Goal: Task Accomplishment & Management: Manage account settings

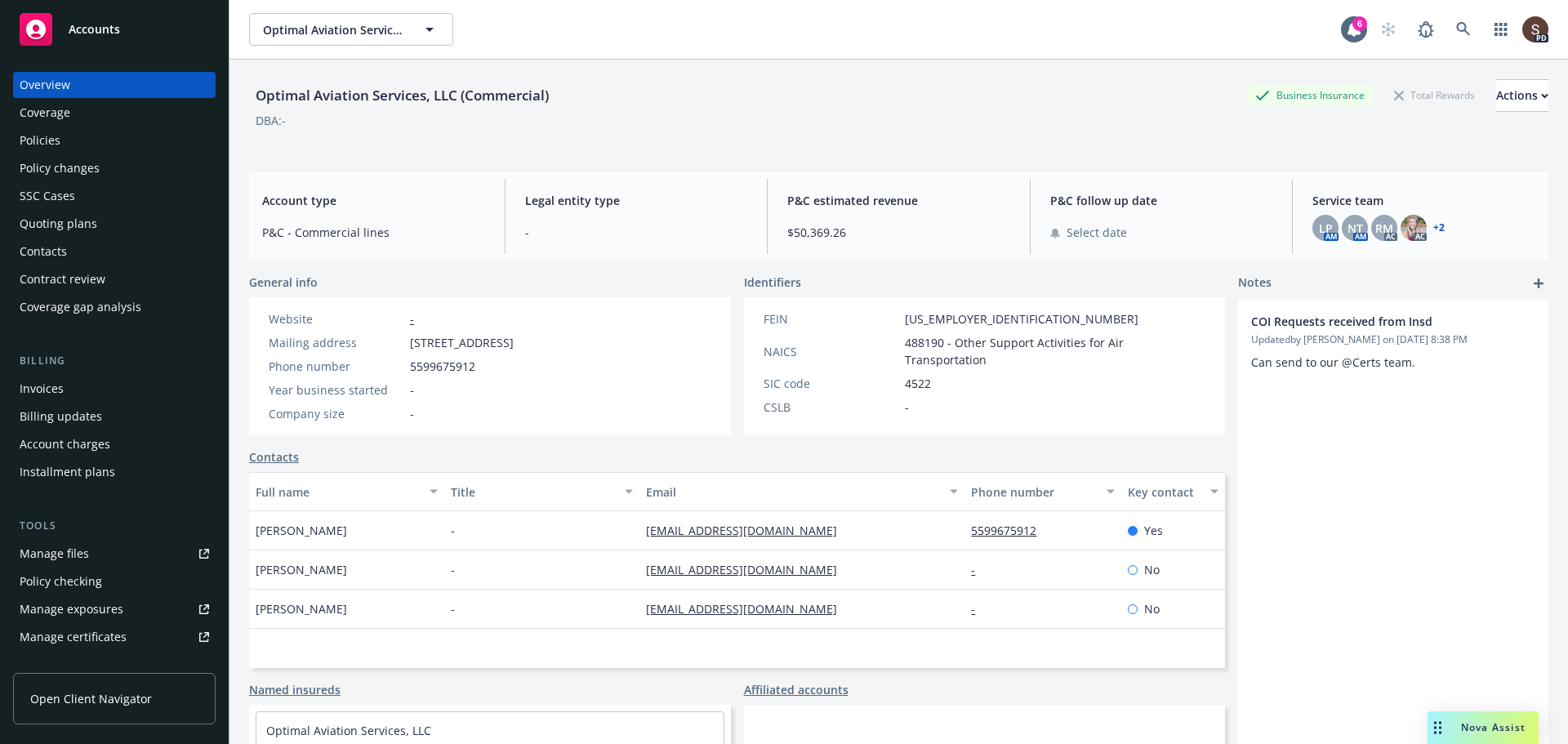
click at [93, 555] on link "Manage files" at bounding box center [113, 554] width 202 height 26
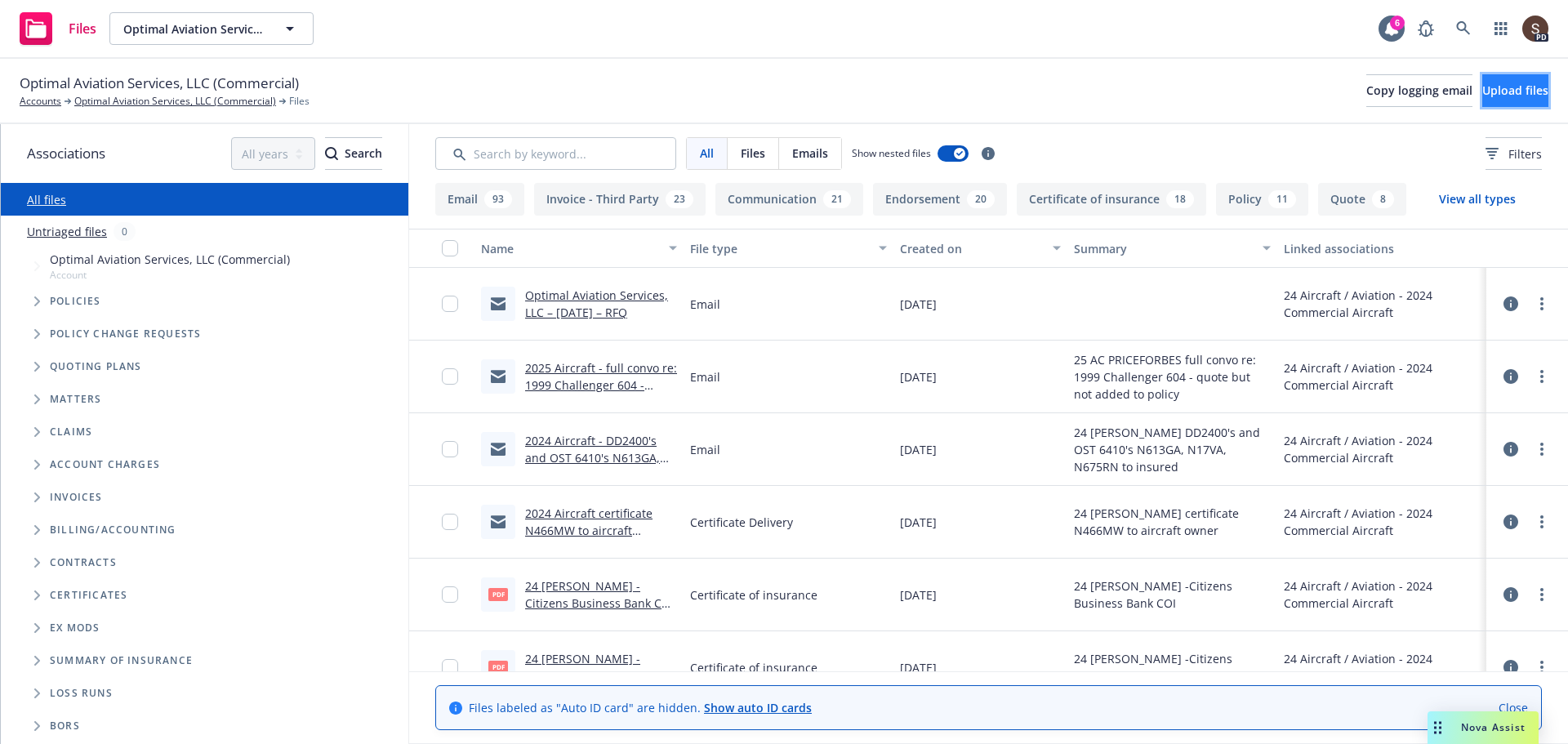
click at [1486, 98] on span "Upload files" at bounding box center [1515, 91] width 66 height 16
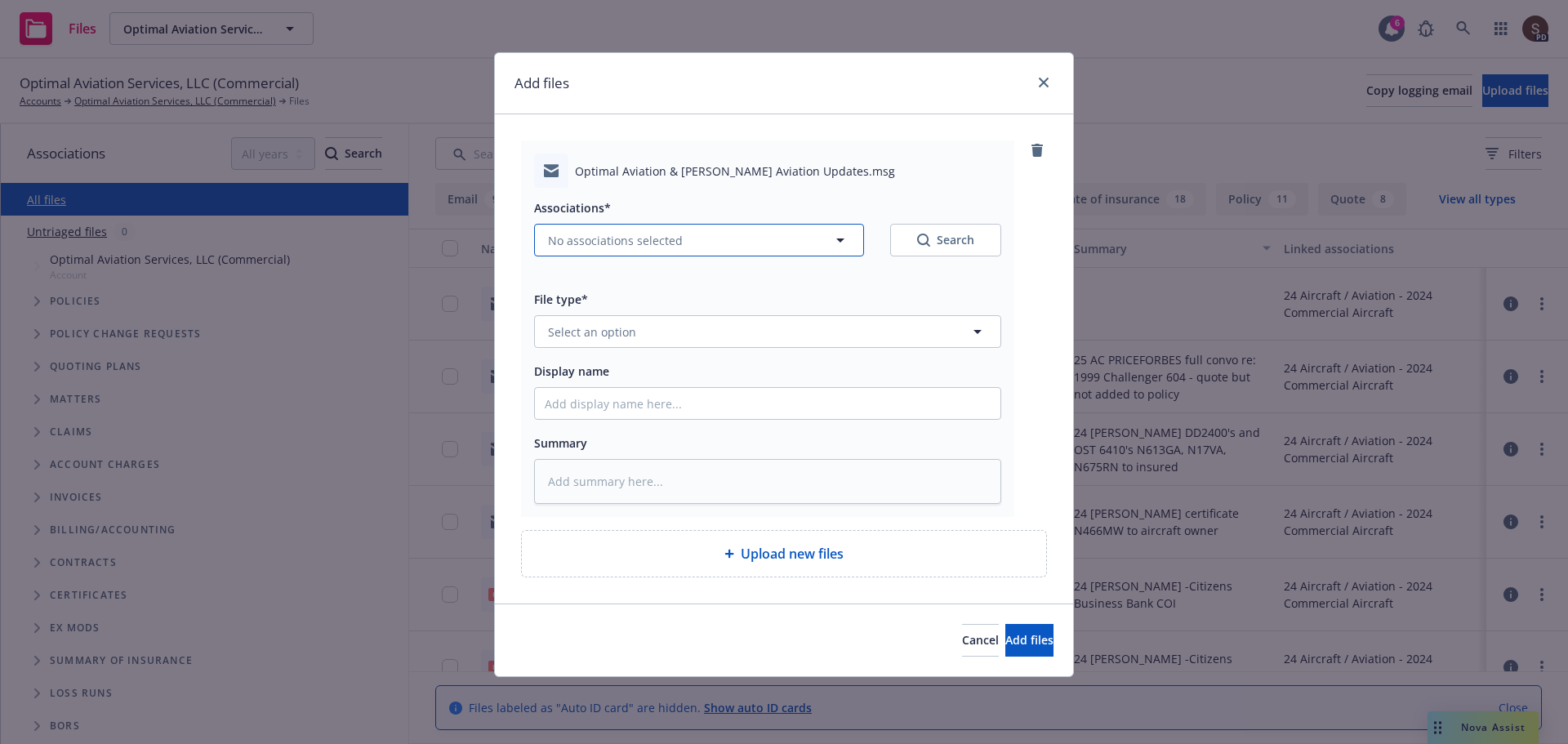
click at [842, 233] on icon "button" at bounding box center [841, 240] width 20 height 20
type textarea "x"
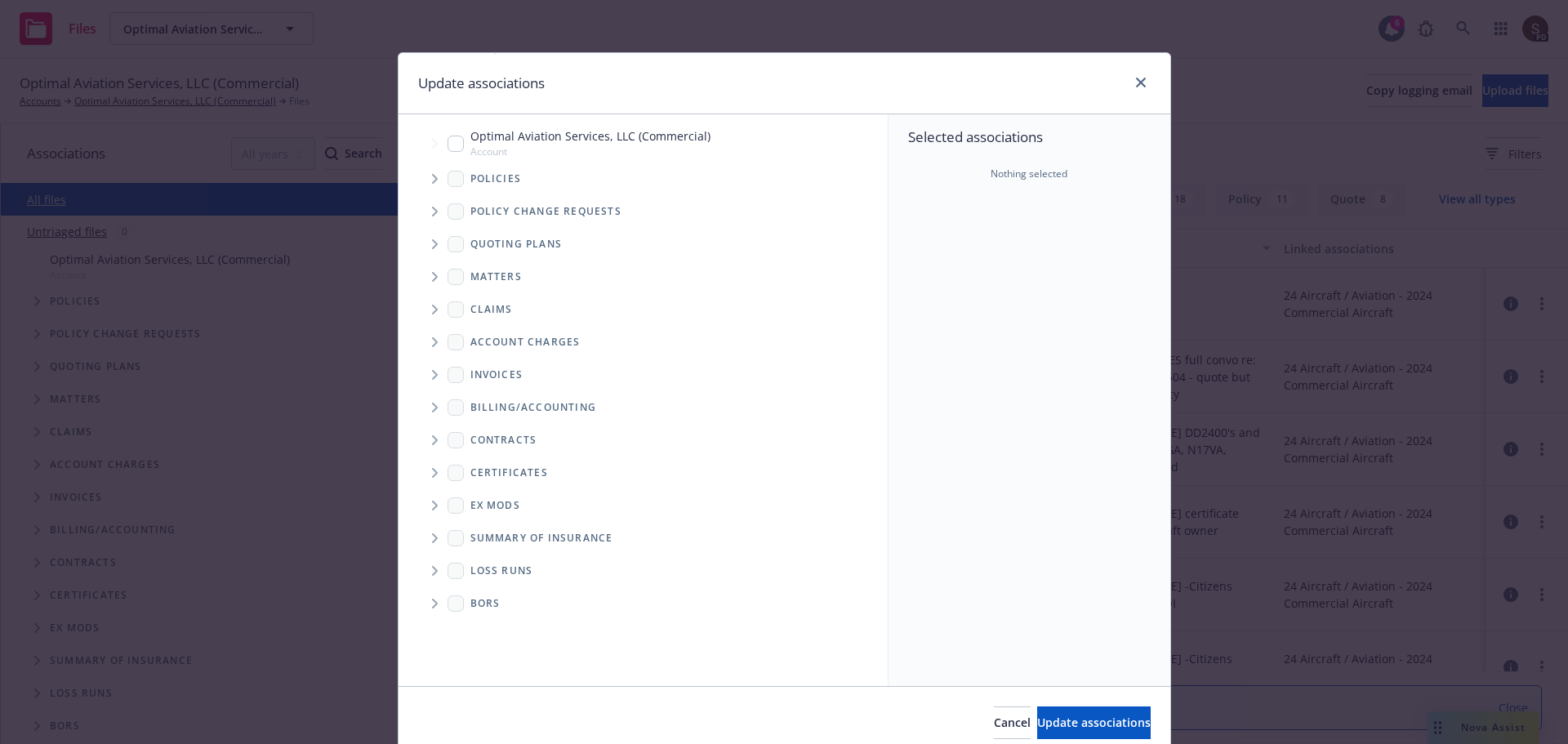
click at [448, 140] on input "Tree Example" at bounding box center [456, 143] width 17 height 17
checkbox input "true"
click at [1117, 723] on button "Update associations" at bounding box center [1093, 722] width 113 height 33
type textarea "x"
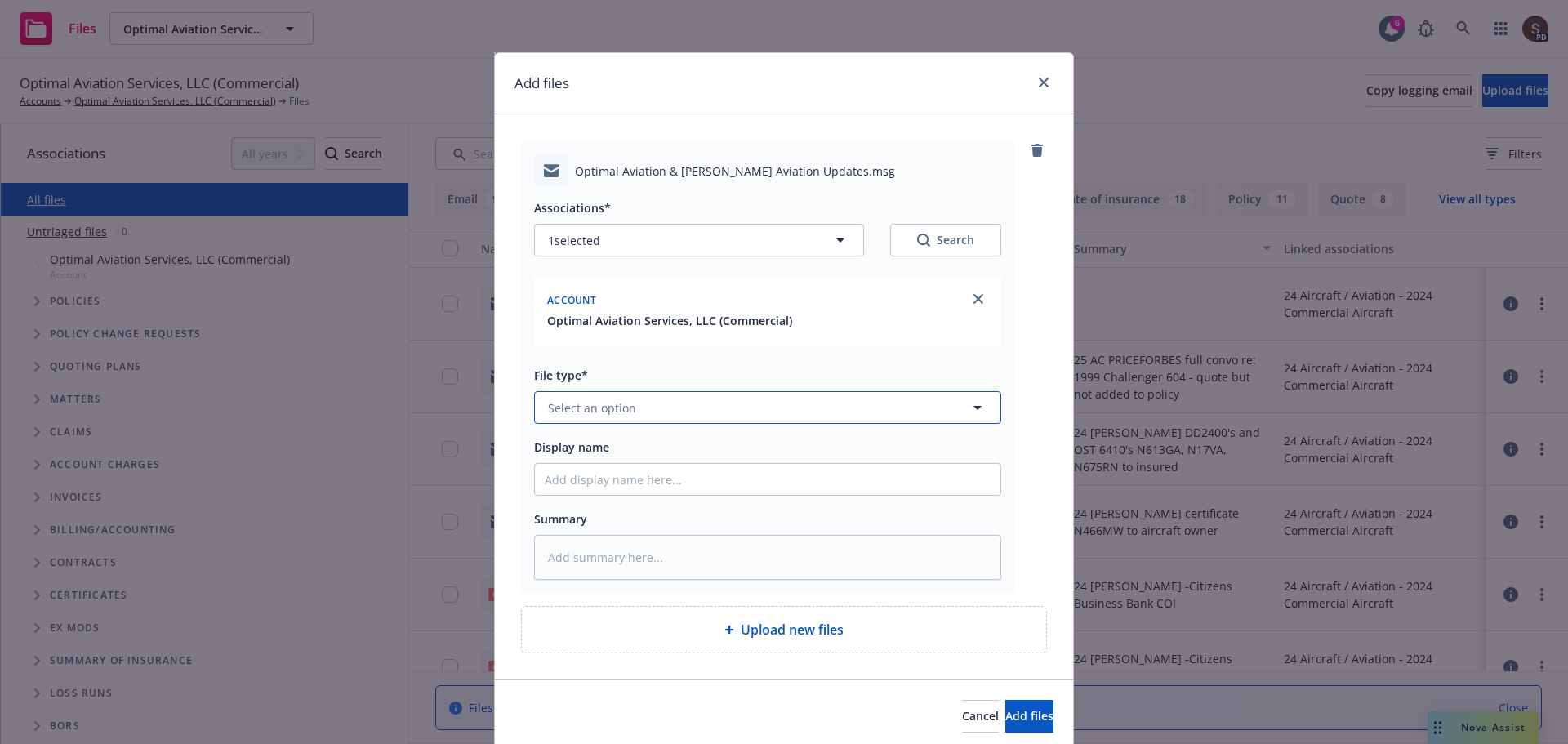
click at [696, 410] on button "Select an option" at bounding box center [768, 408] width 468 height 33
type input "email"
click at [657, 445] on div "Email" at bounding box center [768, 453] width 446 height 24
click at [629, 478] on input "Display name" at bounding box center [768, 479] width 466 height 31
click at [627, 560] on textarea at bounding box center [768, 558] width 468 height 45
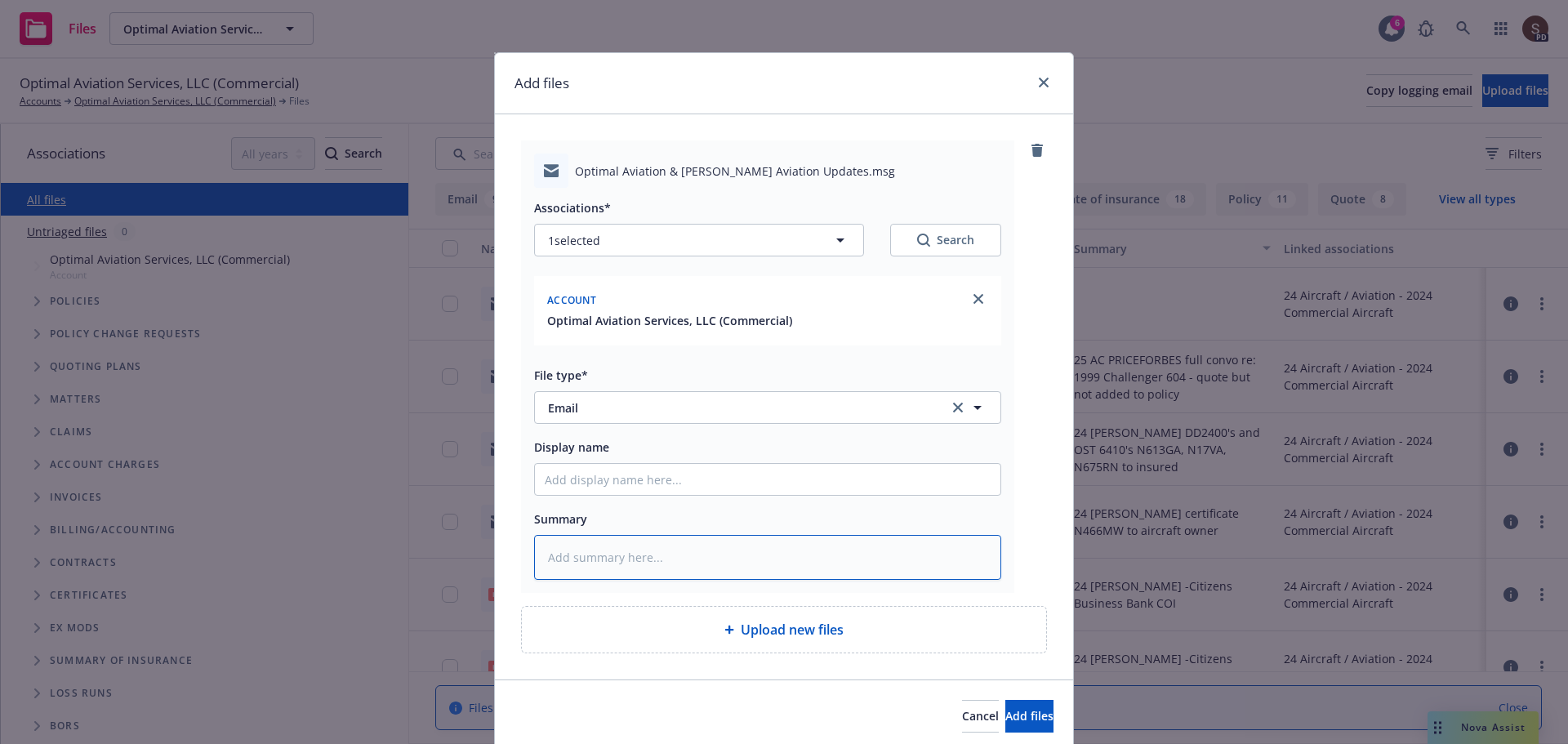
paste textarea "updates to SG for NBAA meeting w/ Nigel"
type textarea "x"
type textarea "updates to SG for NBAA meeting w/ Nigel"
click at [539, 560] on textarea "updates to SG for NBAA meeting w/ Nigel" at bounding box center [768, 558] width 468 height 45
type textarea "x"
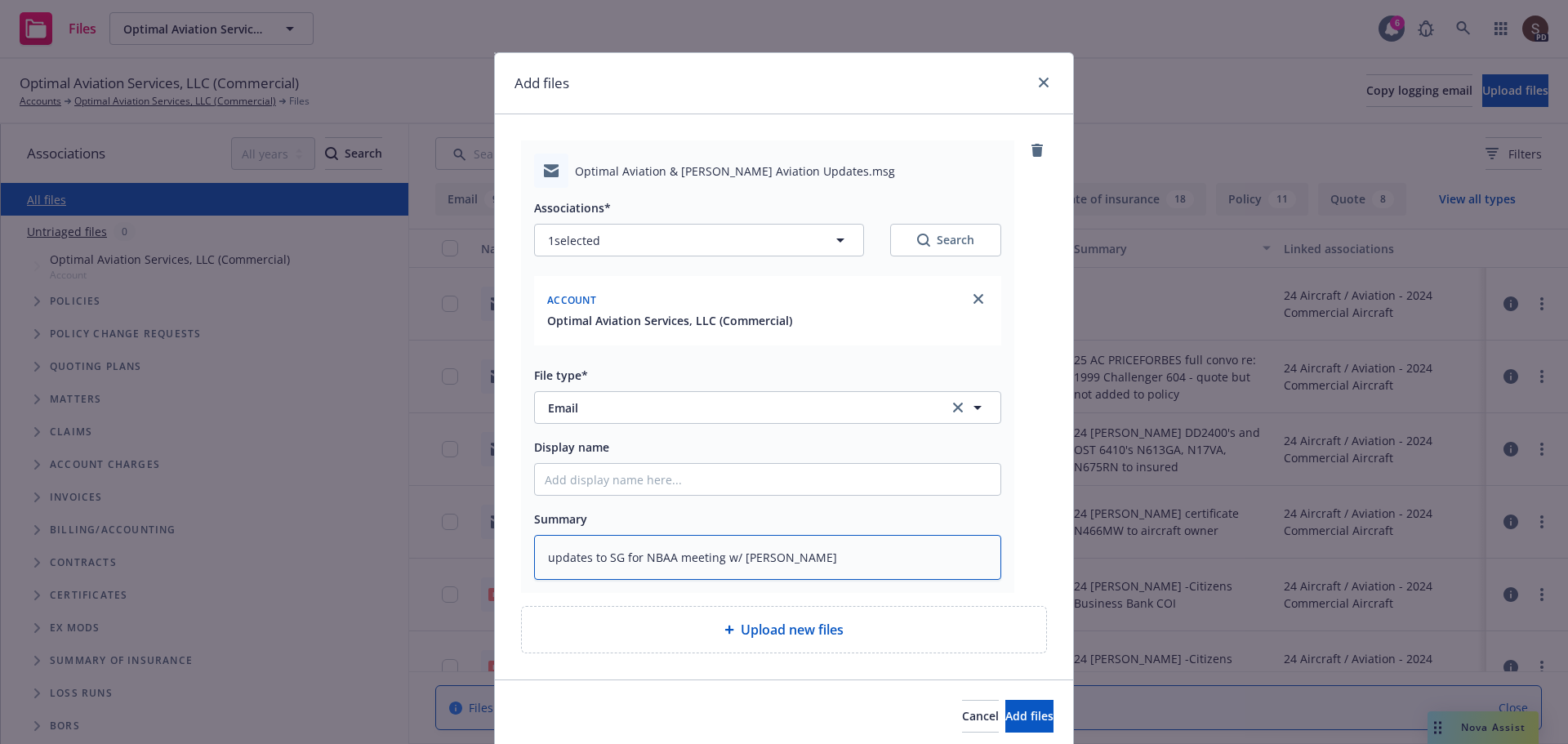
type textarea "2updates to SG for NBAA meeting w/ Nigel"
type textarea "x"
type textarea "25updates to SG for NBAA meeting w/ Nigel"
type textarea "x"
type textarea "25 updates to SG for NBAA meeting w/ Nigel"
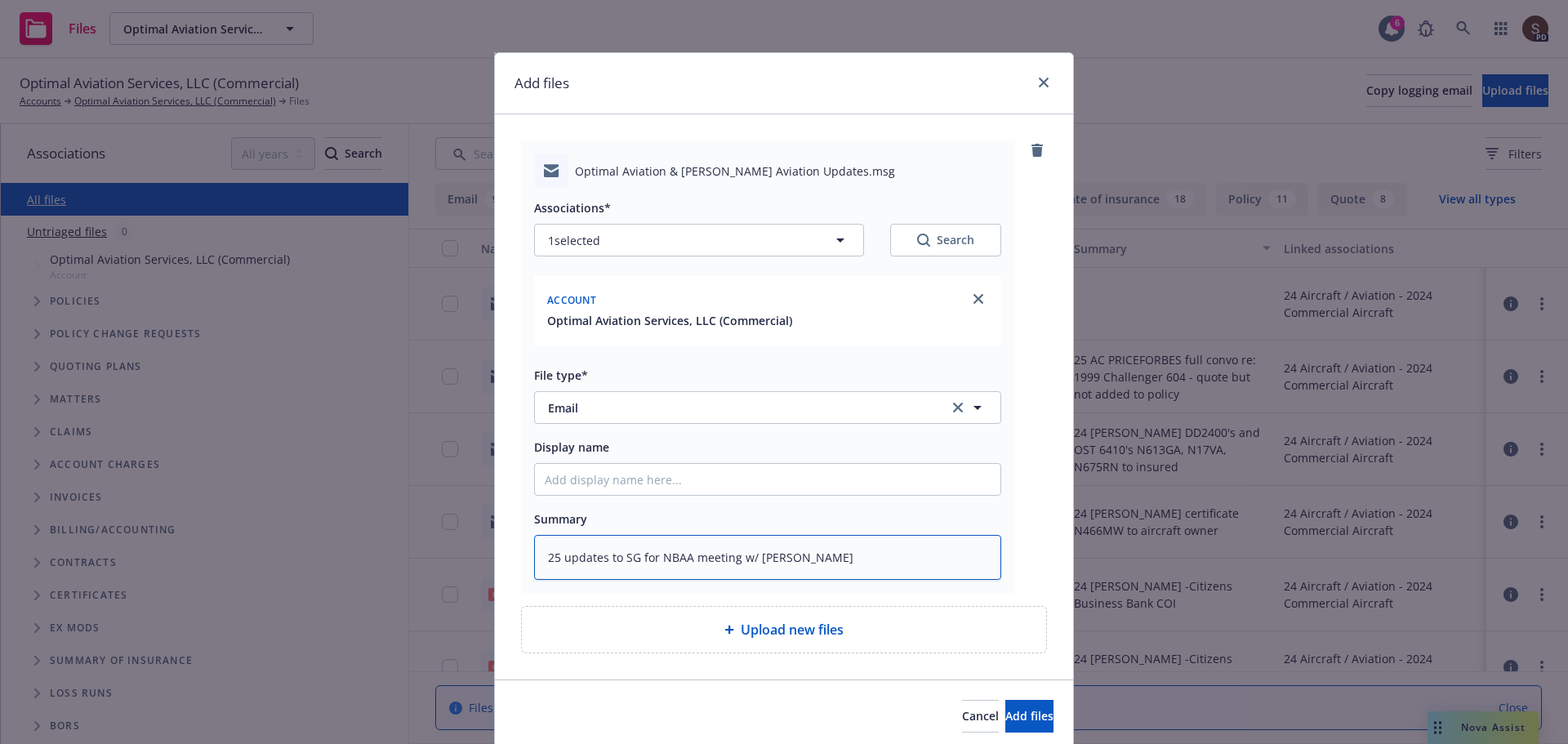
type textarea "x"
type textarea "25 Aupdates to SG for NBAA meeting w/ Nigel"
type textarea "x"
type textarea "25 ACupdates to SG for NBAA meeting w/ Nigel"
type textarea "x"
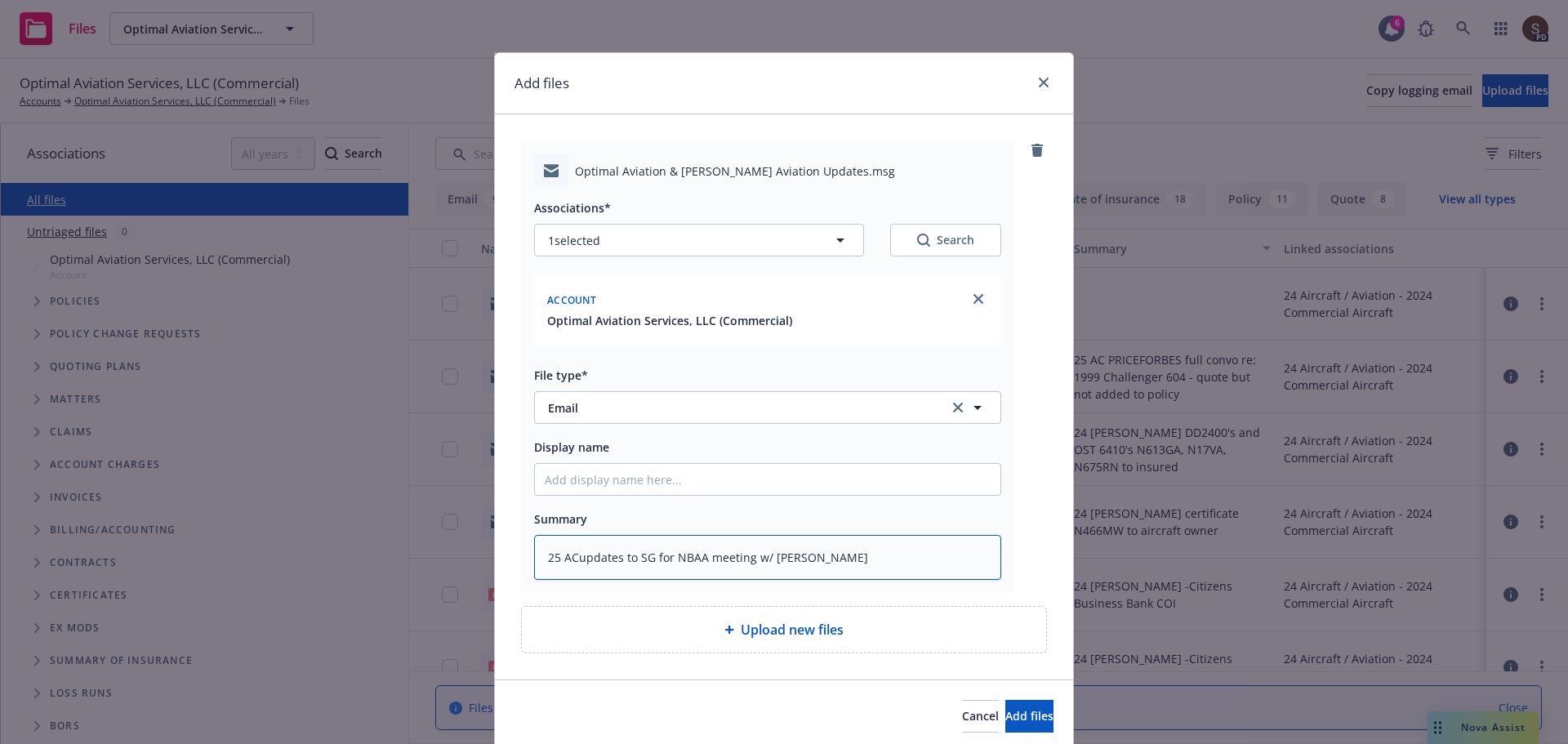
type textarea "25 AC updates to SG for NBAA meeting w/ Nigel"
type textarea "x"
type textarea "25 AC Aupdates to SG for NBAA meeting w/ Nigel"
type textarea "x"
type textarea "25 AC APupdates to SG for NBAA meeting w/ Nigel"
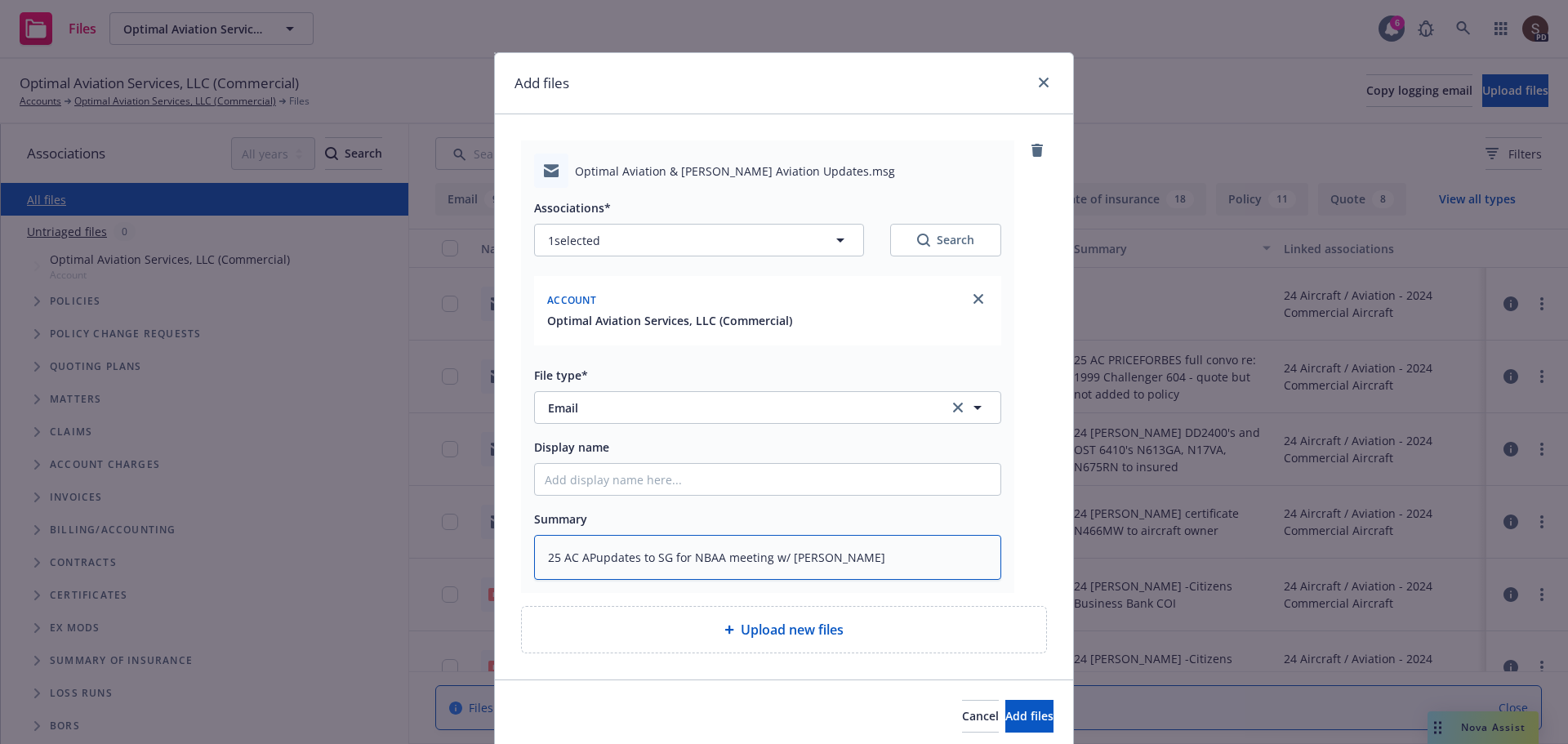
type textarea "x"
type textarea "25 AC AP updates to SG for NBAA meeting w/ Nigel"
type textarea "x"
type textarea "25 AC AP Cupdates to SG for NBAA meeting w/ Nigel"
type textarea "x"
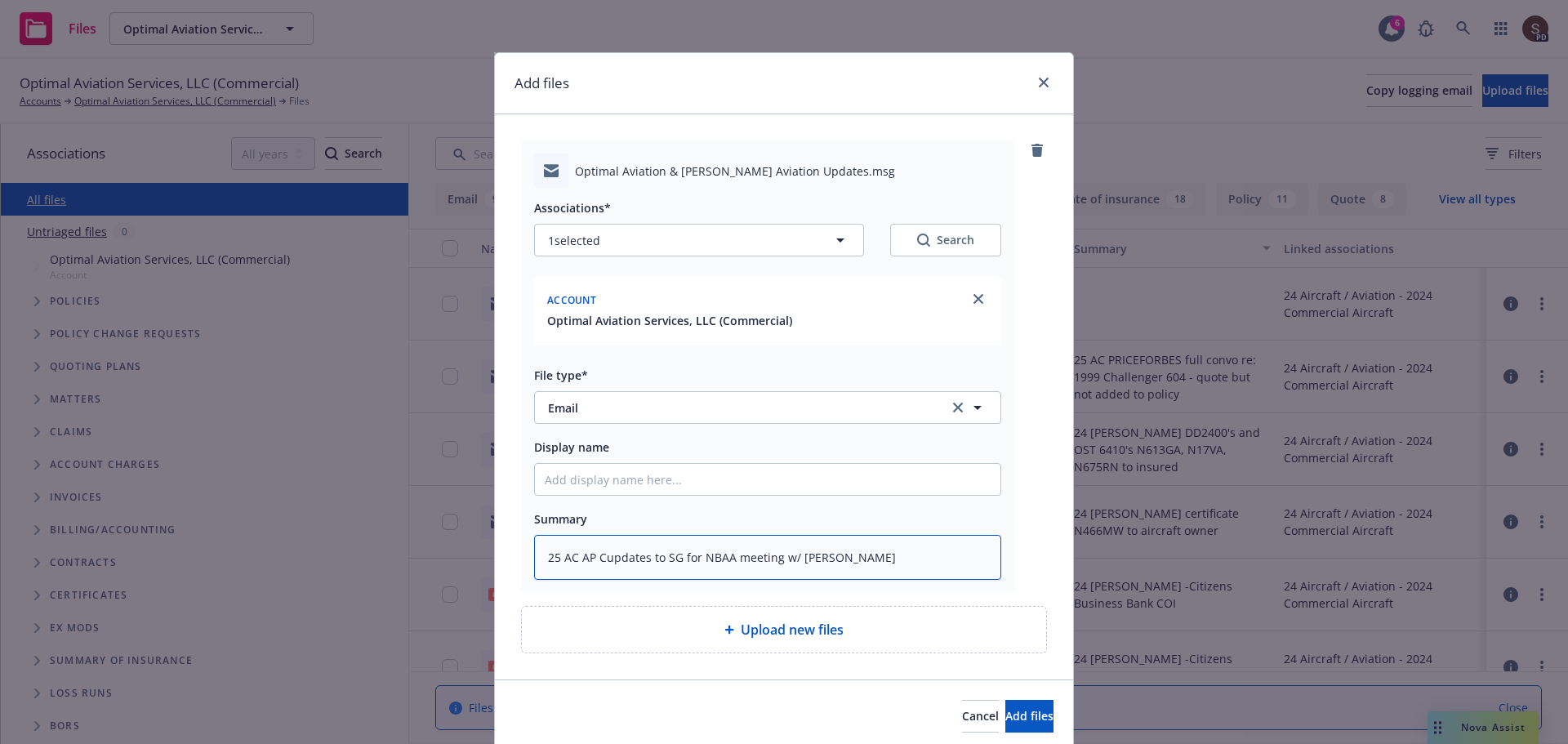
type textarea "25 AC AP CHupdates to SG for NBAA meeting w/ Nigel"
type textarea "x"
type textarea "25 AC AP CHUupdates to SG for NBAA meeting w/ Nigel"
type textarea "x"
type textarea "25 AC AP CHUBupdates to SG for NBAA meeting w/ Nigel"
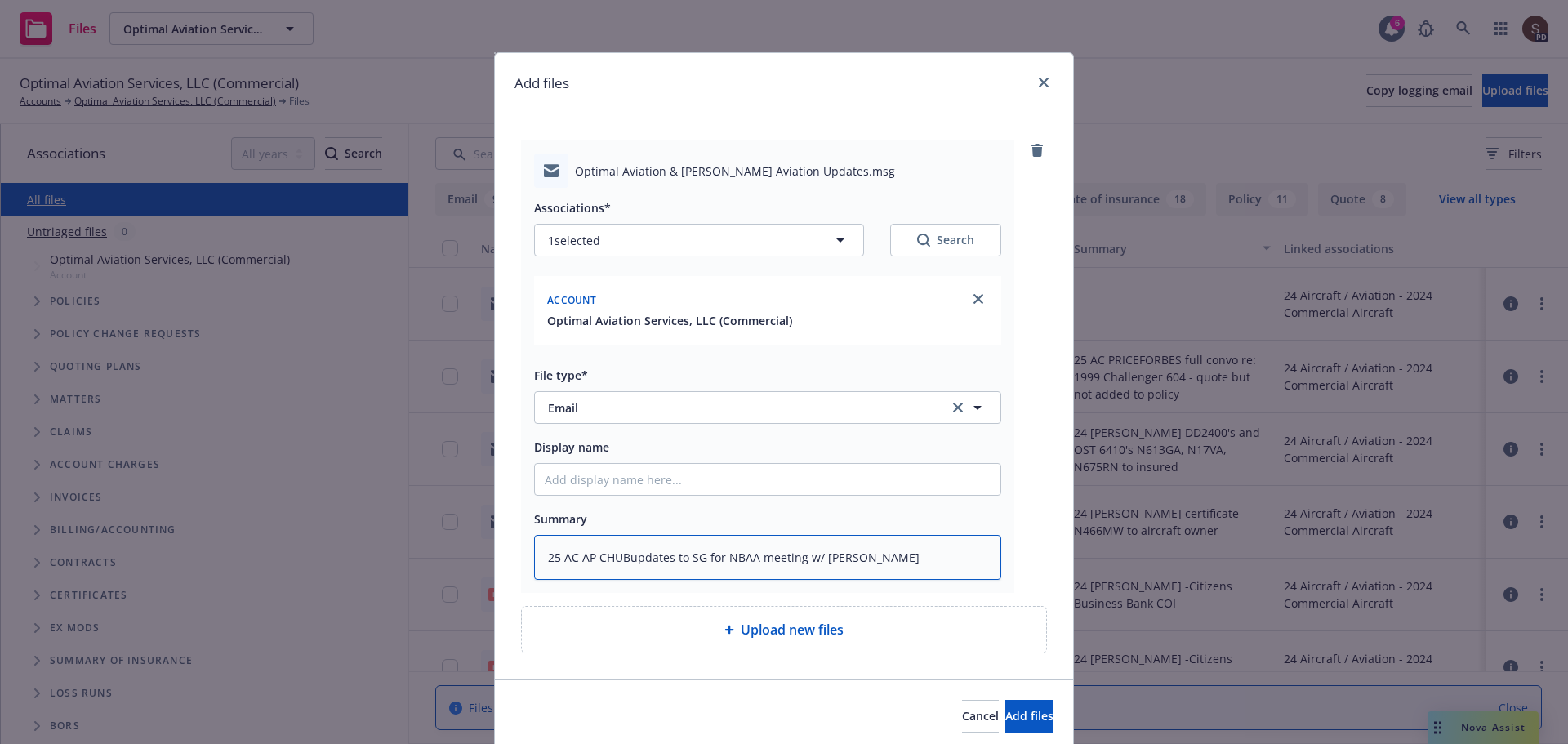
type textarea "x"
type textarea "25 AC AP CHUBBupdates to SG for NBAA meeting w/ Nigel"
type textarea "x"
type textarea "25 AC AP CHUBB updates to SG for NBAA meeting w/ Nigel"
click at [569, 480] on input "Display name" at bounding box center [768, 479] width 466 height 31
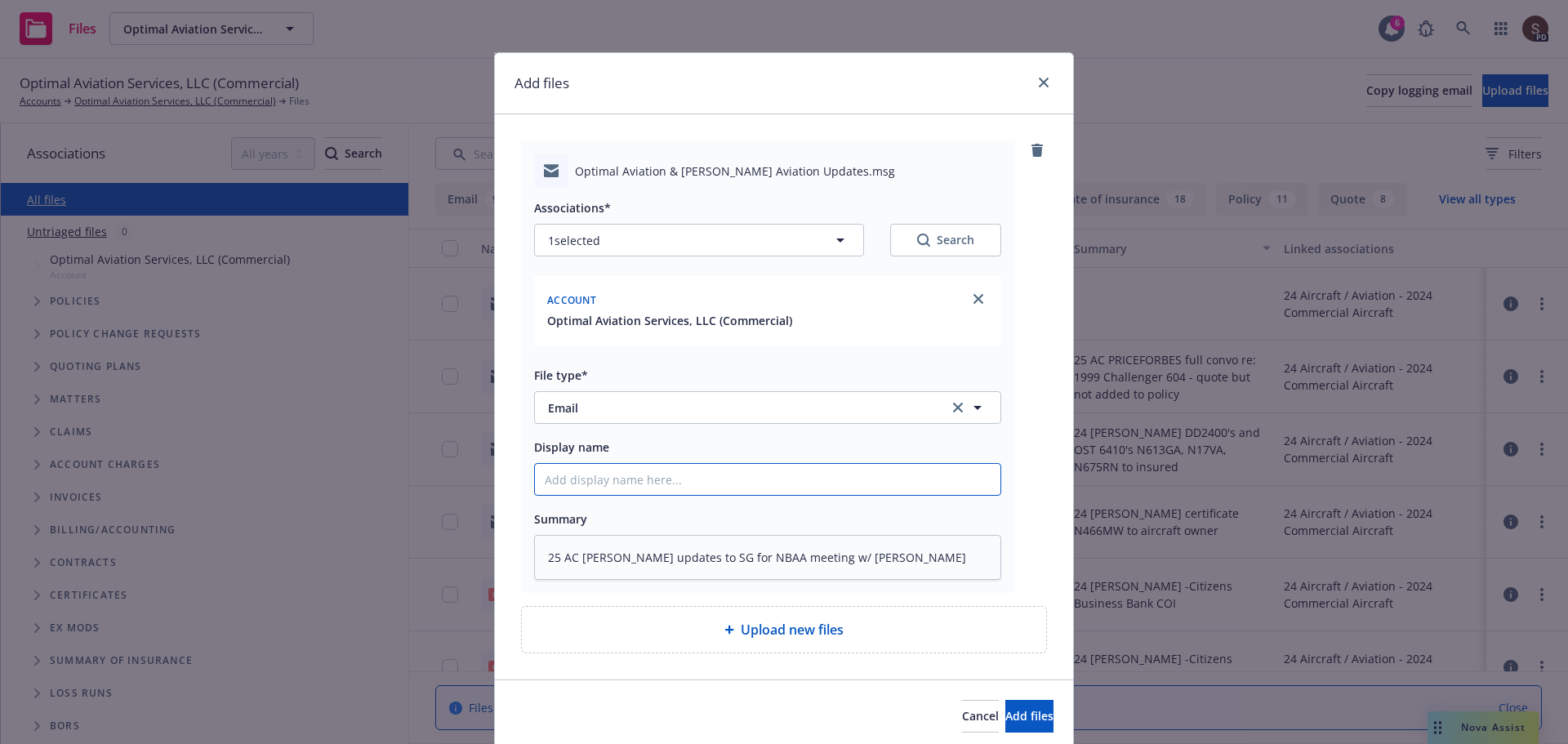
type input "1"
type textarea "x"
type input "12"
type textarea "x"
type input "1"
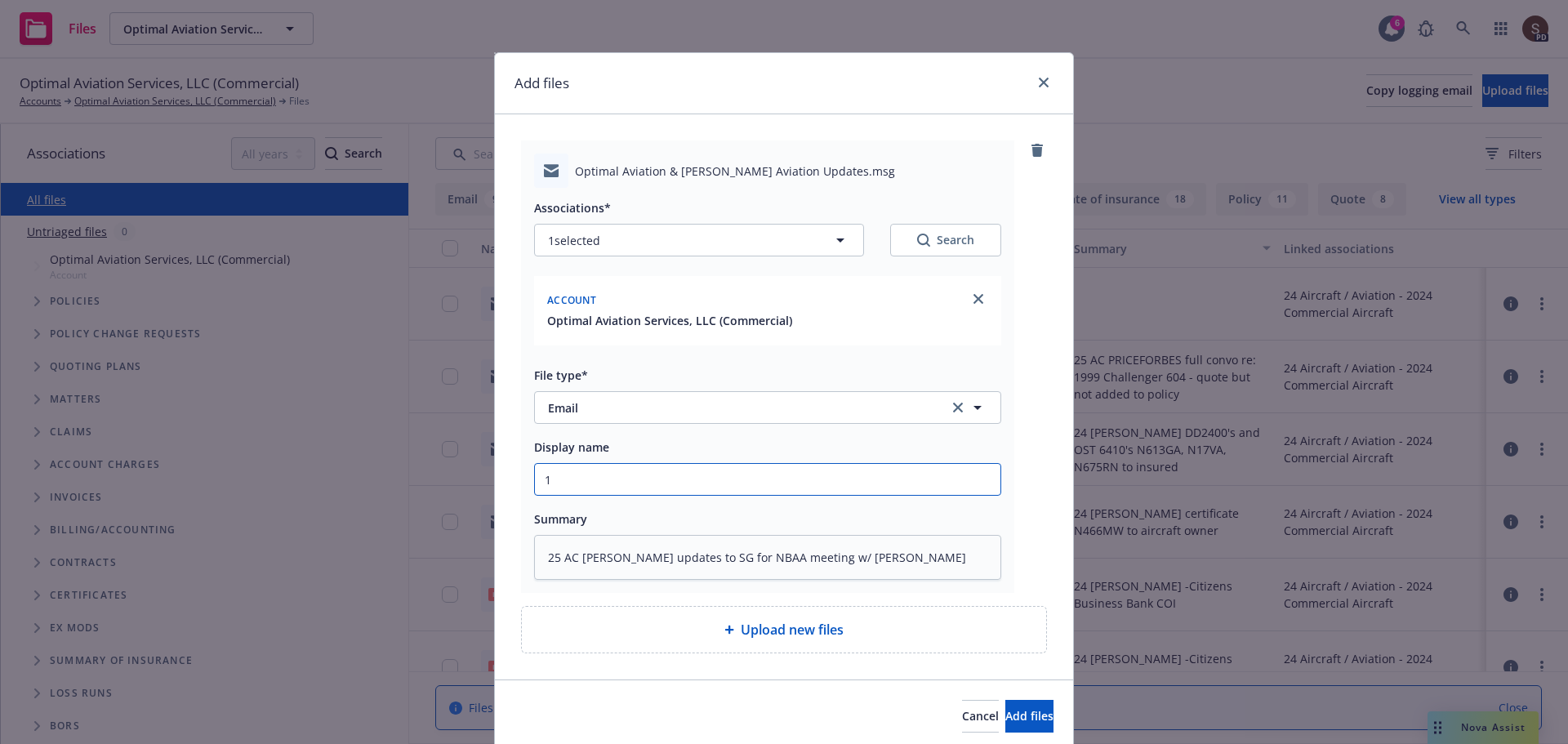
type textarea "x"
type input "2"
type textarea "x"
type input "20"
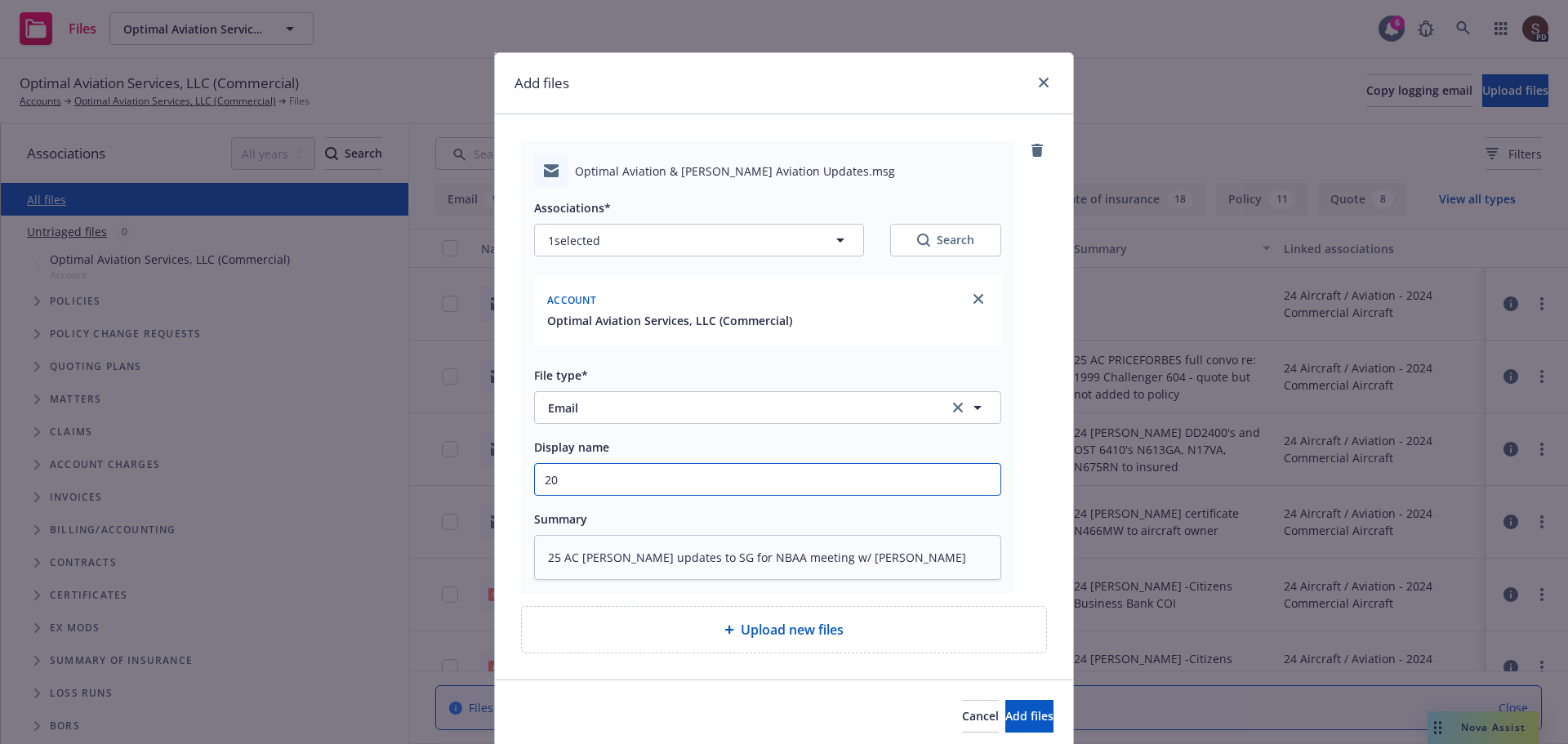
type textarea "x"
type input "202"
type textarea "x"
type input "2025"
type textarea "x"
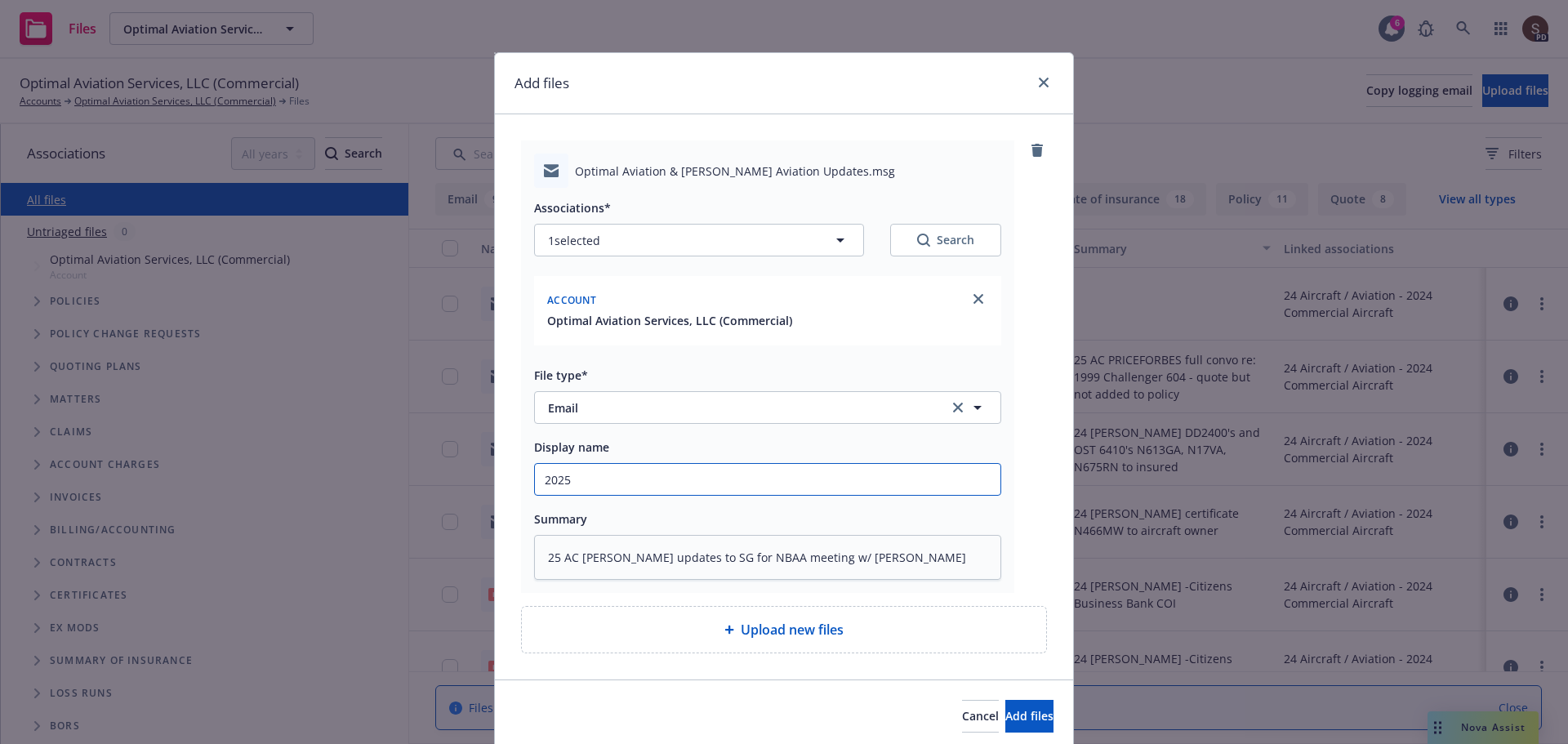
type input "2025"
type textarea "x"
type input "2025 I"
type textarea "x"
type input "2025"
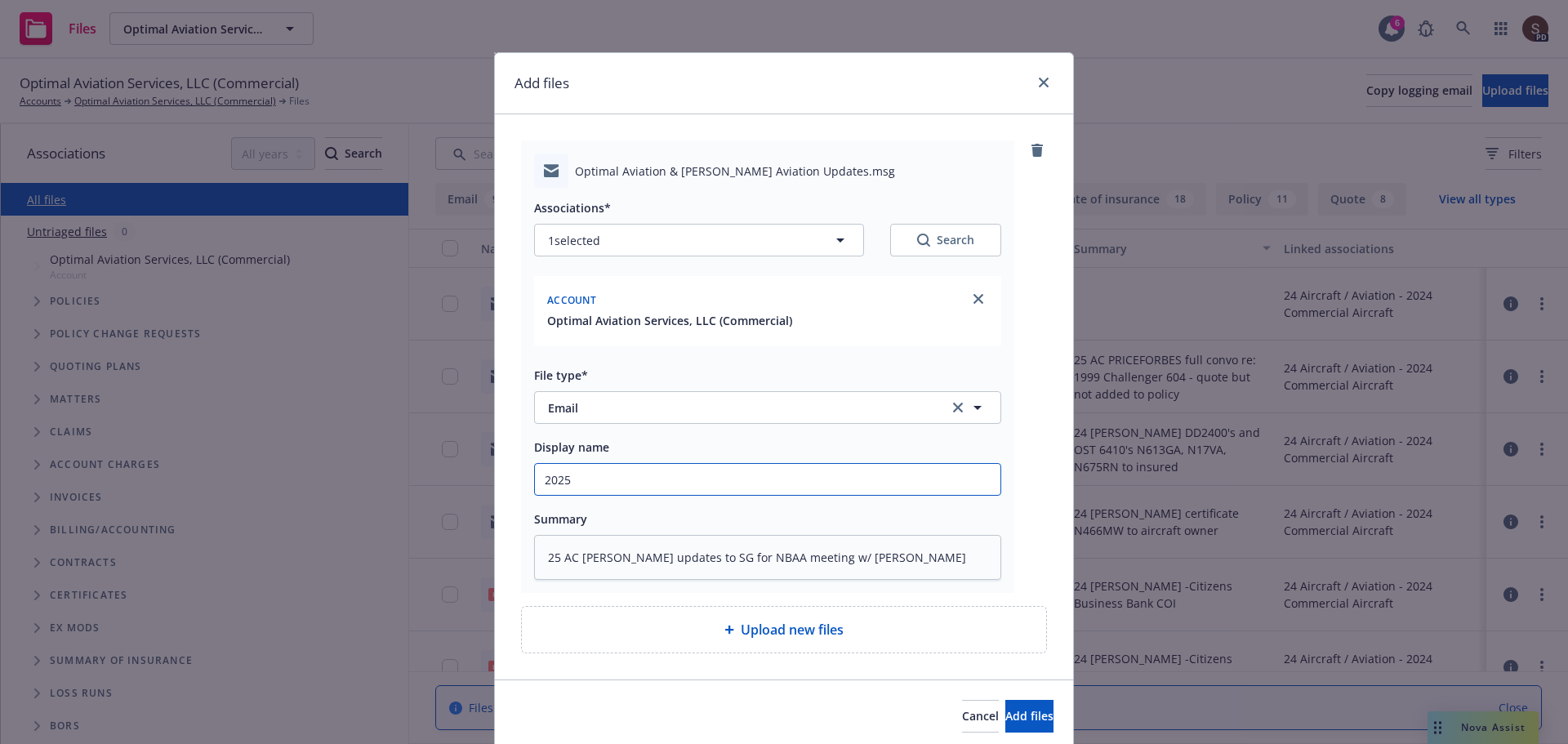
type textarea "x"
type input "2025 A"
type textarea "x"
type input "2025 Ai"
type textarea "x"
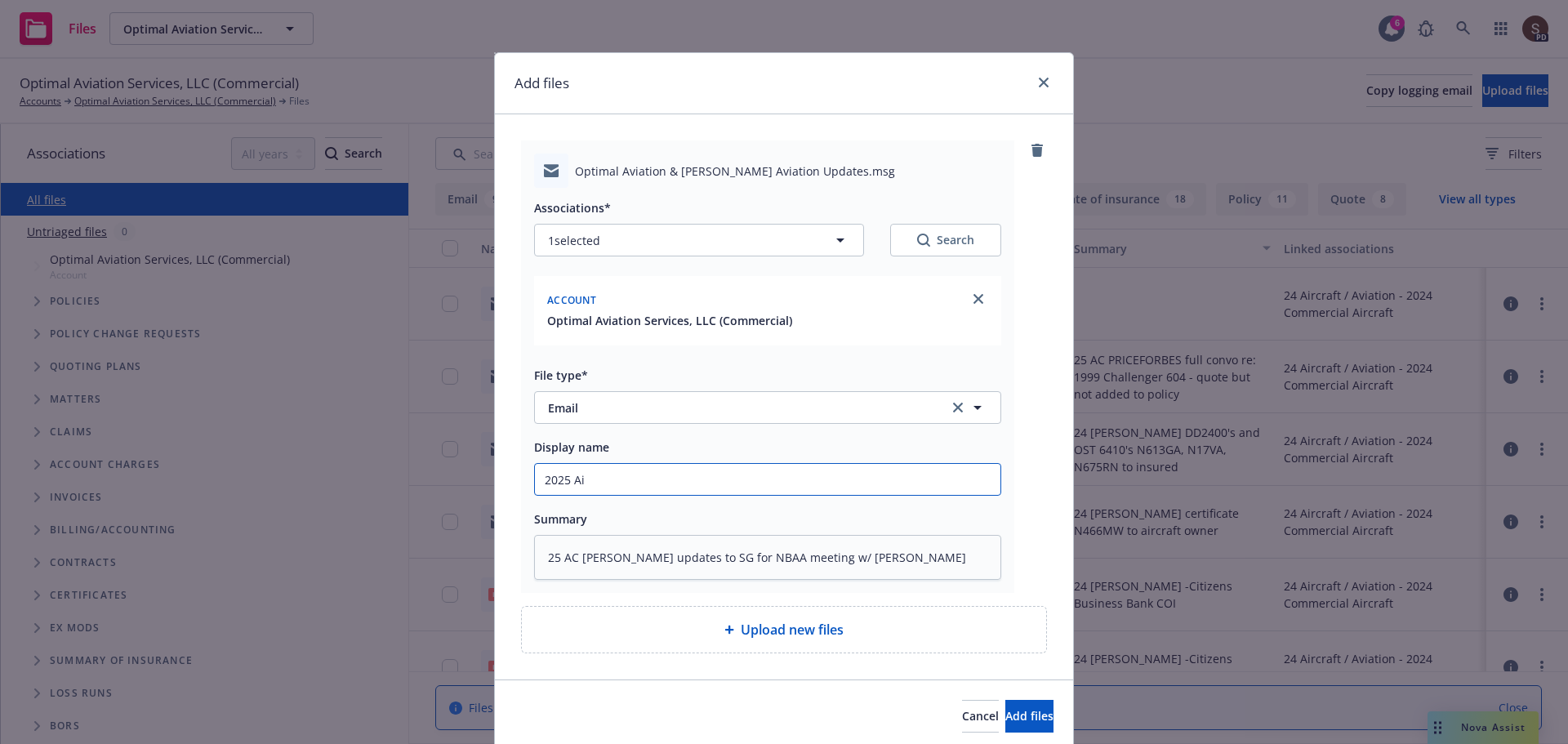
type input "2025 Air"
type textarea "x"
type input "2025 Airc"
type textarea "x"
type input "2025 Aircr"
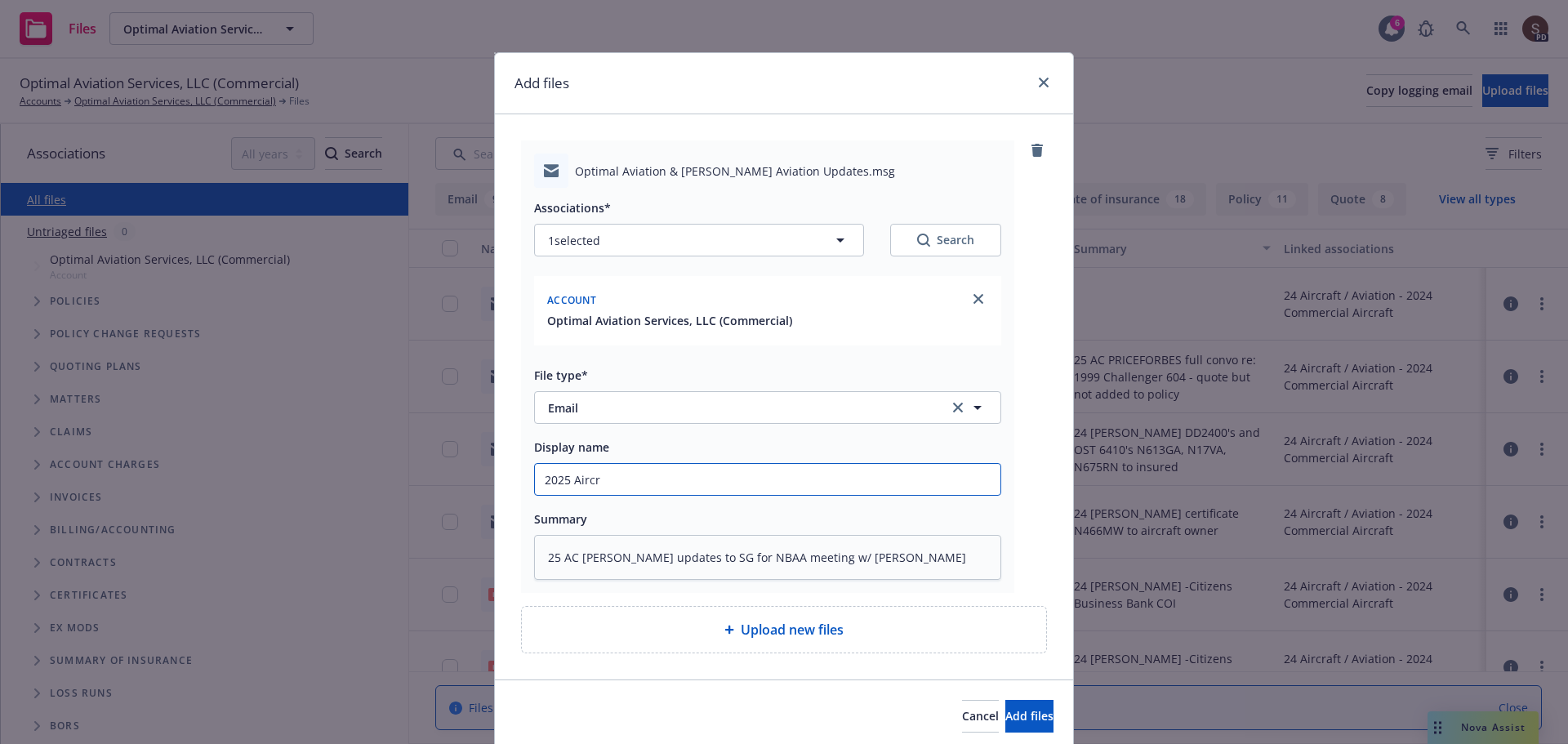
type textarea "x"
type input "2025 Aircraf"
type textarea "x"
type input "2025 Aircraft"
type textarea "x"
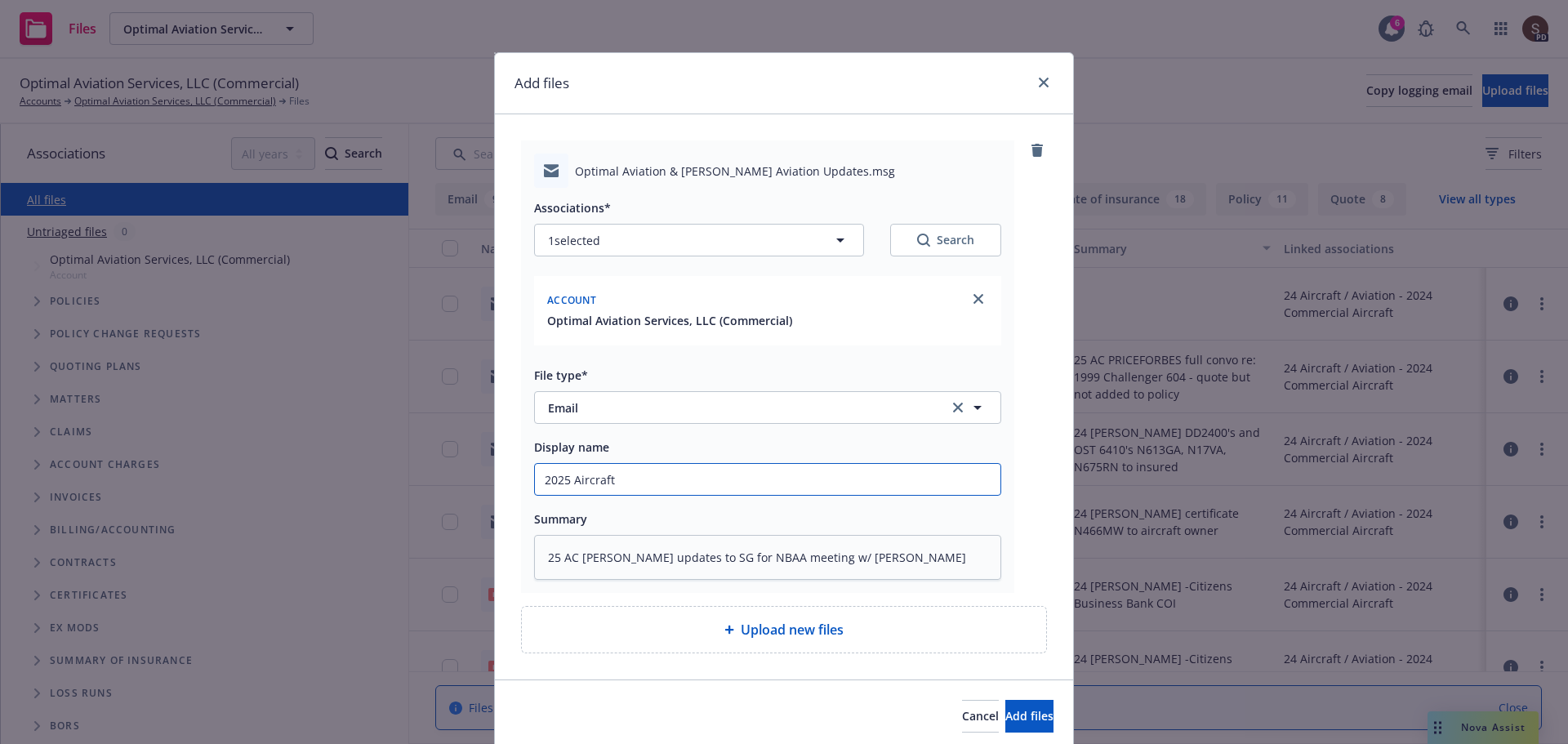
type input "2025 Aircraft"
type textarea "x"
type input "2025 Aircraft a"
type textarea "x"
type input "2025 Aircraft an"
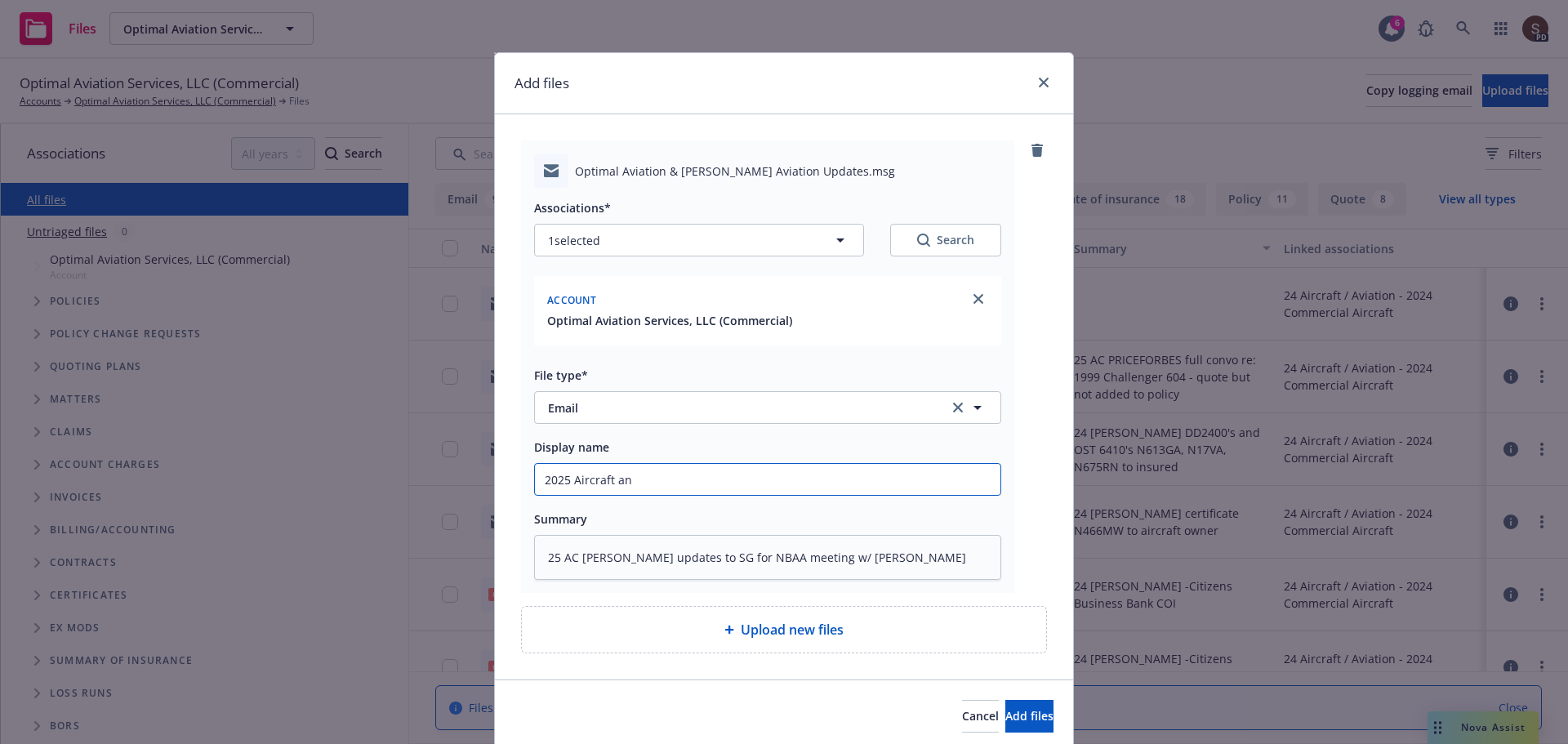
type textarea "x"
type input "2025 Aircraft and"
type textarea "x"
type input "2025 Aircraft and"
type textarea "x"
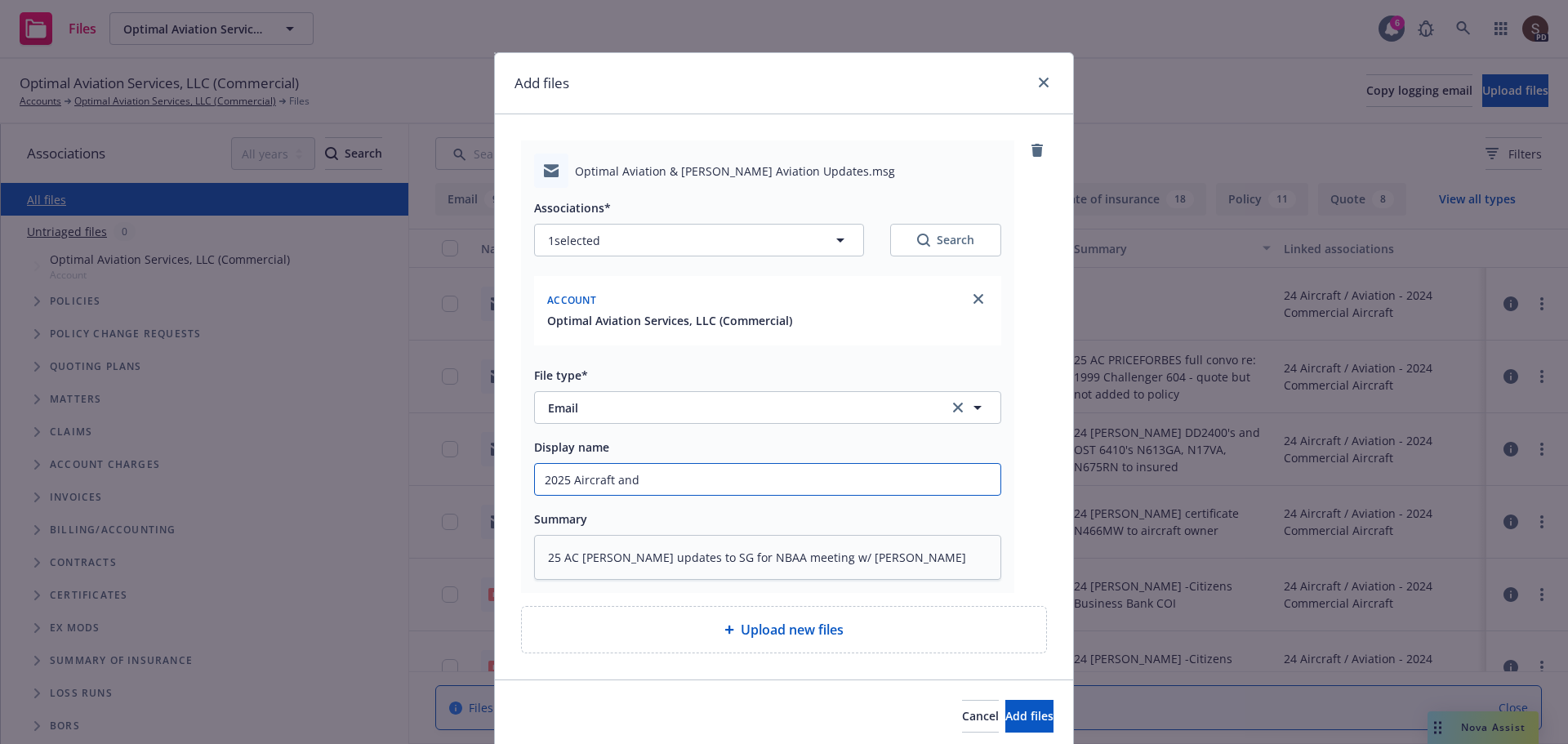
type input "2025 Aircraft and A"
type textarea "x"
type input "2025 Aircraft and Ai"
type textarea "x"
type input "2025 Aircraft and Air"
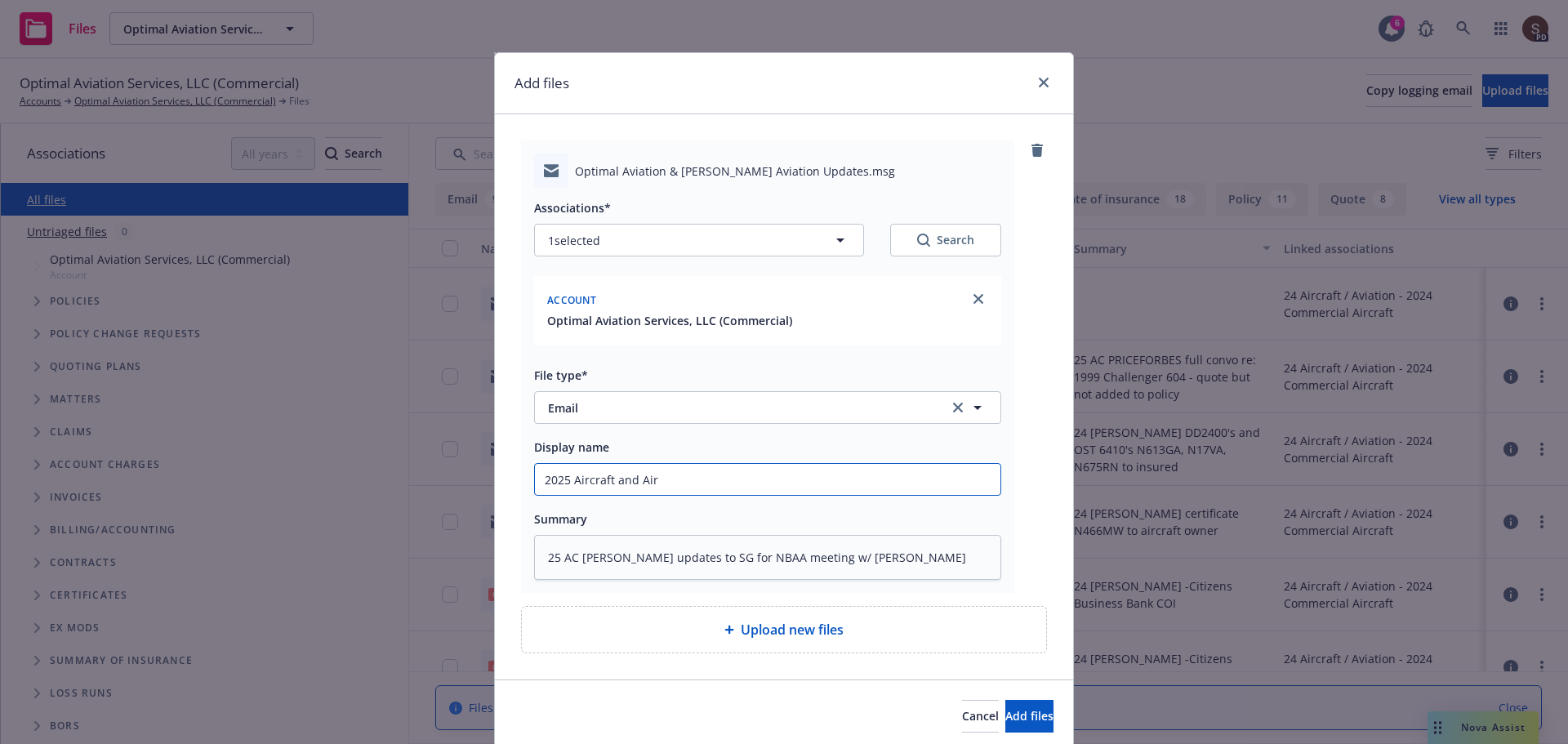
type textarea "x"
type input "2025 Aircraft and Airp"
type textarea "x"
type input "2025 Aircraft and Airpo"
type textarea "x"
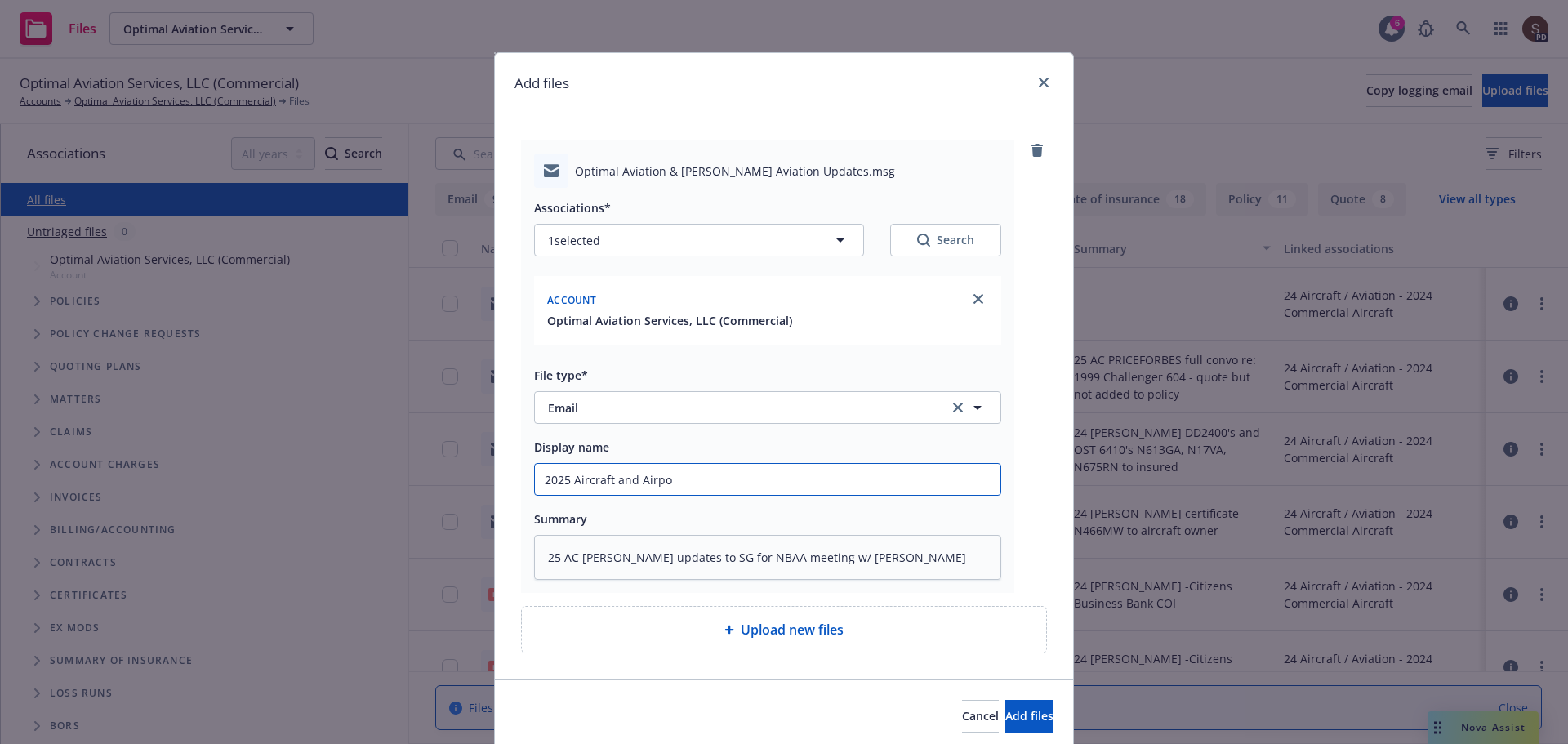
type input "2025 Aircraft and Airpor"
type textarea "x"
type input "2025 Aircraft and Airport"
type textarea "x"
type input "2025 Aircraft and Airport G"
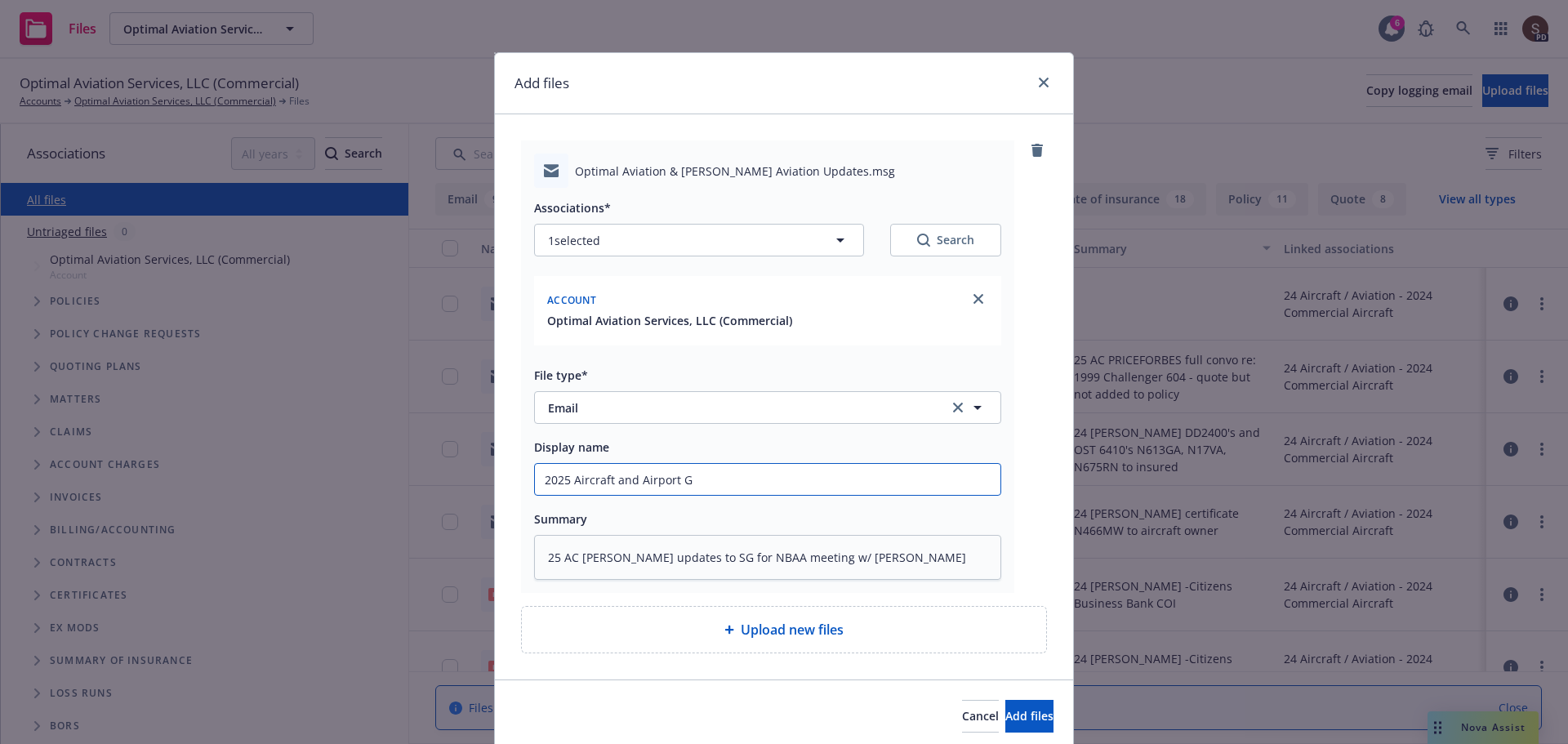
type textarea "x"
type input "2025 Aircraft and Airport GL"
type textarea "x"
type input "2025 Aircraft and Airport GL"
type textarea "x"
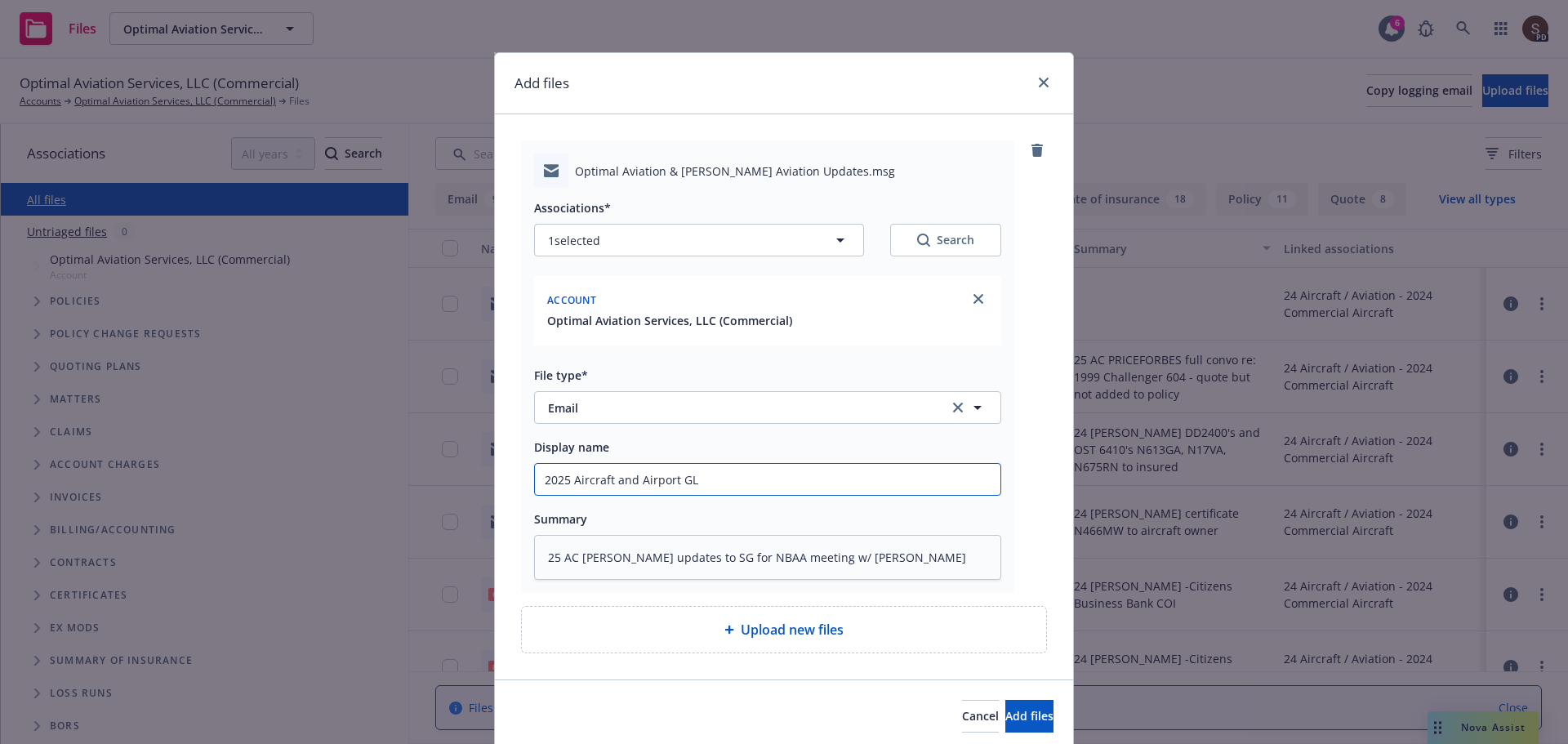
type input "2025 Aircraft and Airport GL -"
type textarea "x"
type input "2025 Aircraft and Airport GL -"
paste input "updates to SG for NBAA meeting w/ Nigel"
type textarea "x"
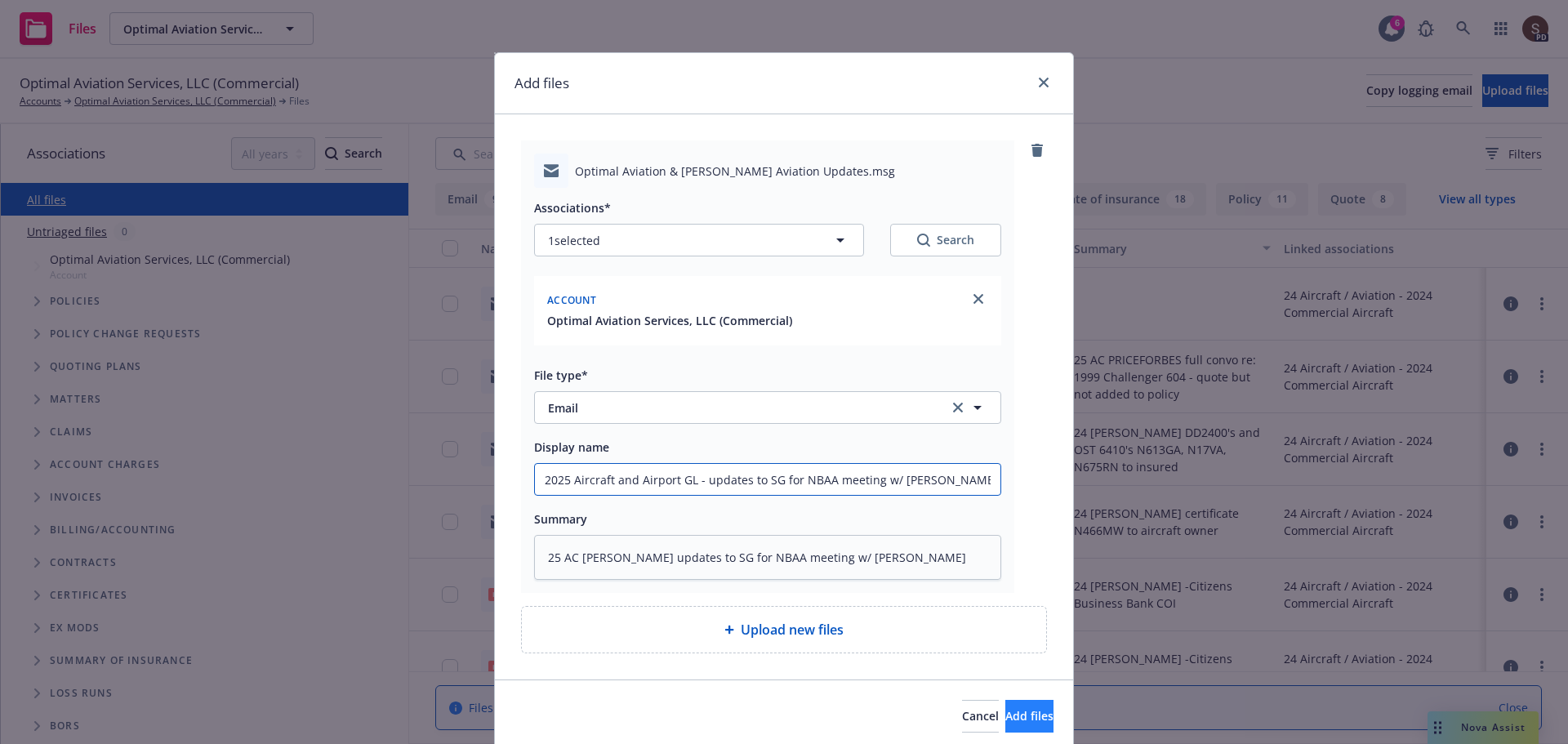
type input "2025 Aircraft and Airport GL - updates to SG for NBAA meeting w/ Nigel"
click at [1008, 705] on button "Add files" at bounding box center [1029, 715] width 48 height 33
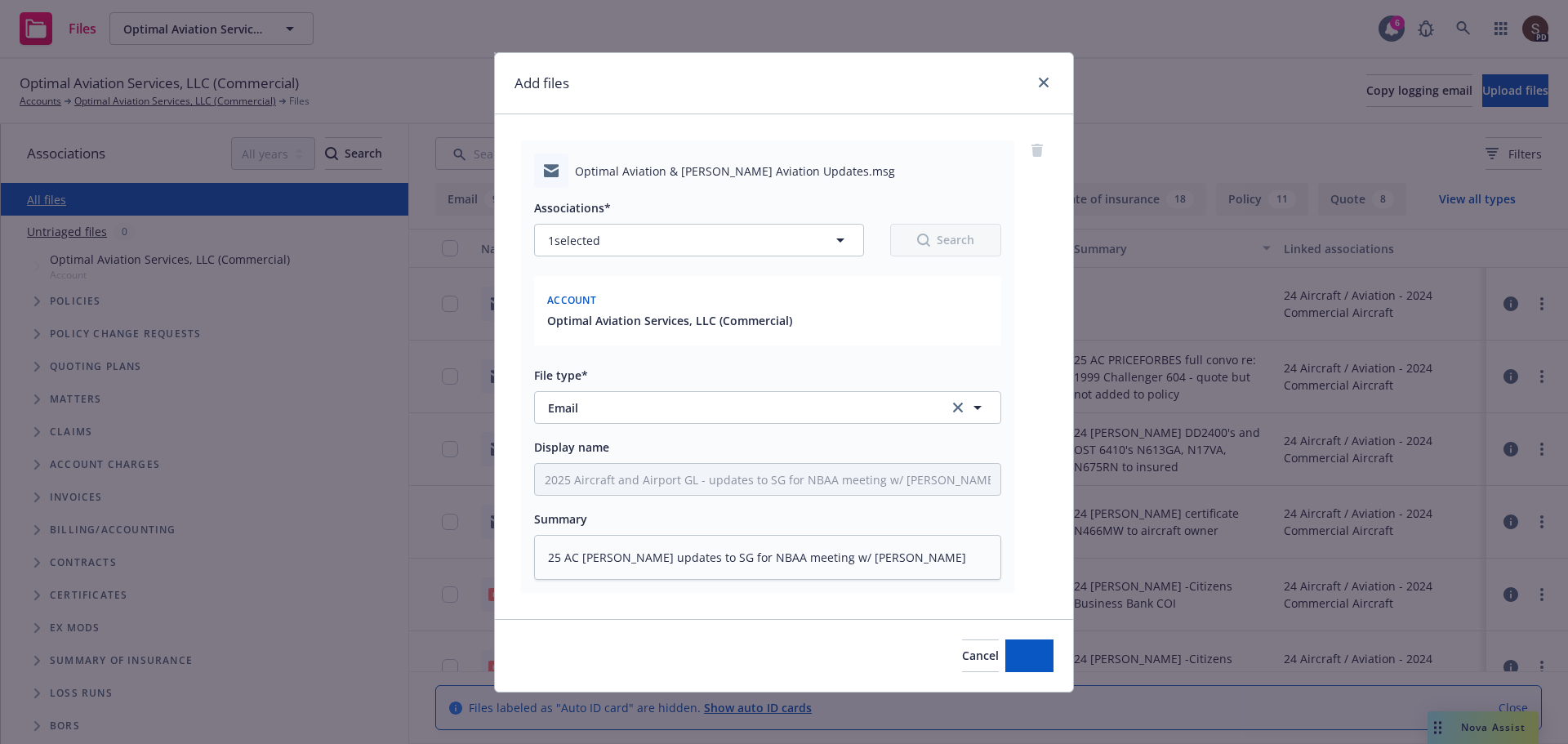
type textarea "x"
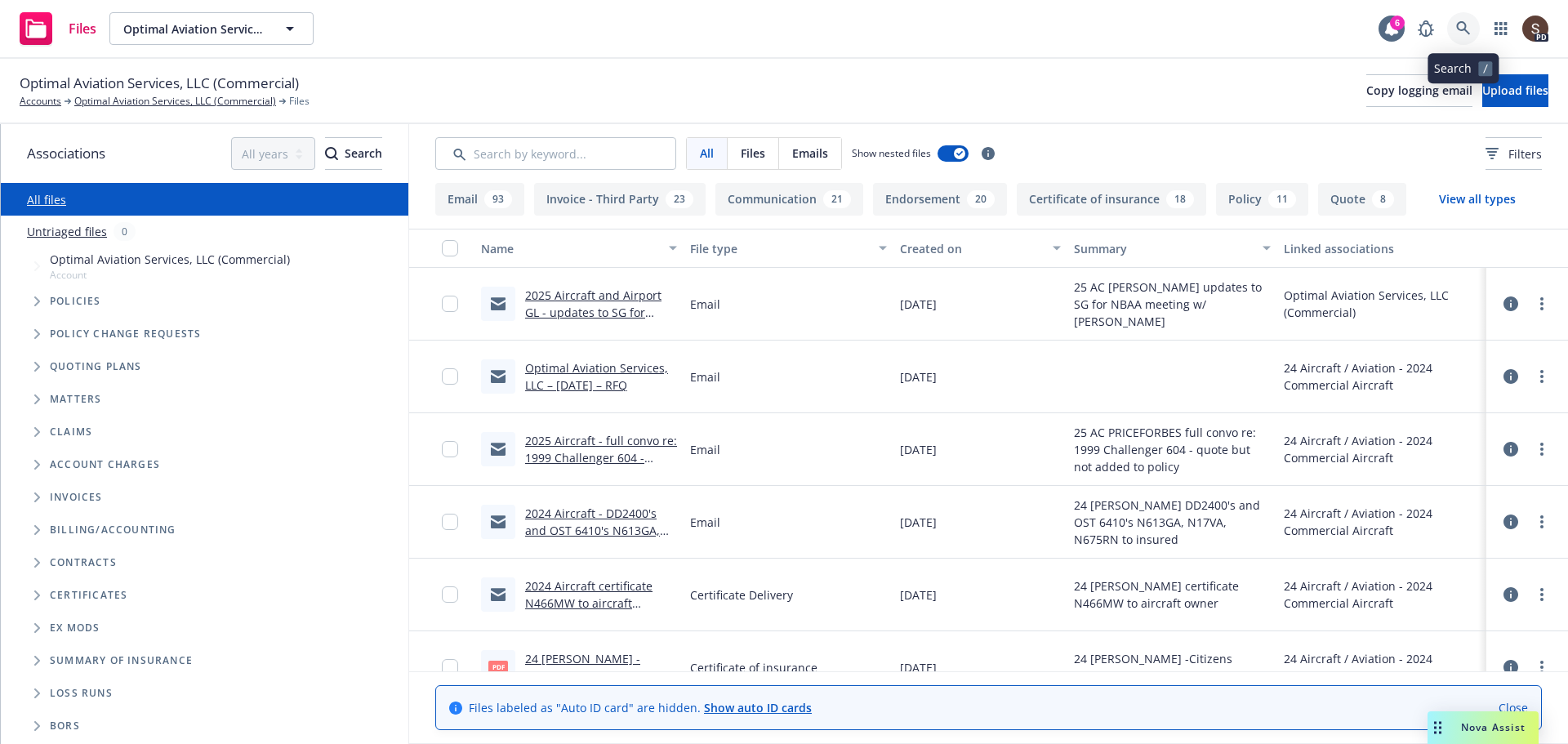
click at [1462, 28] on icon at bounding box center [1463, 29] width 15 height 15
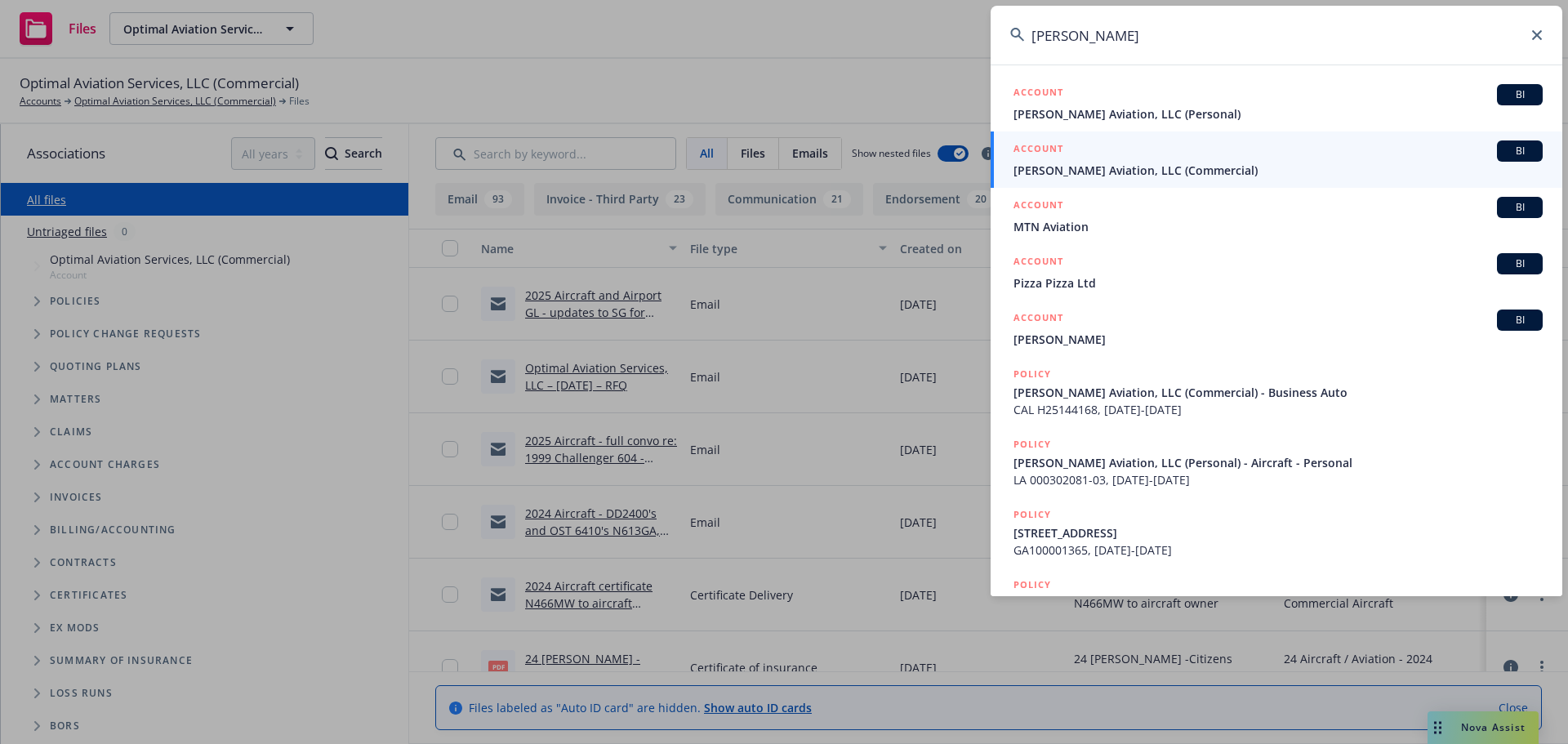
type input "Michaud"
click at [1181, 169] on span "Regenald Michaud Aviation, LLC (Commercial)" at bounding box center [1278, 170] width 529 height 17
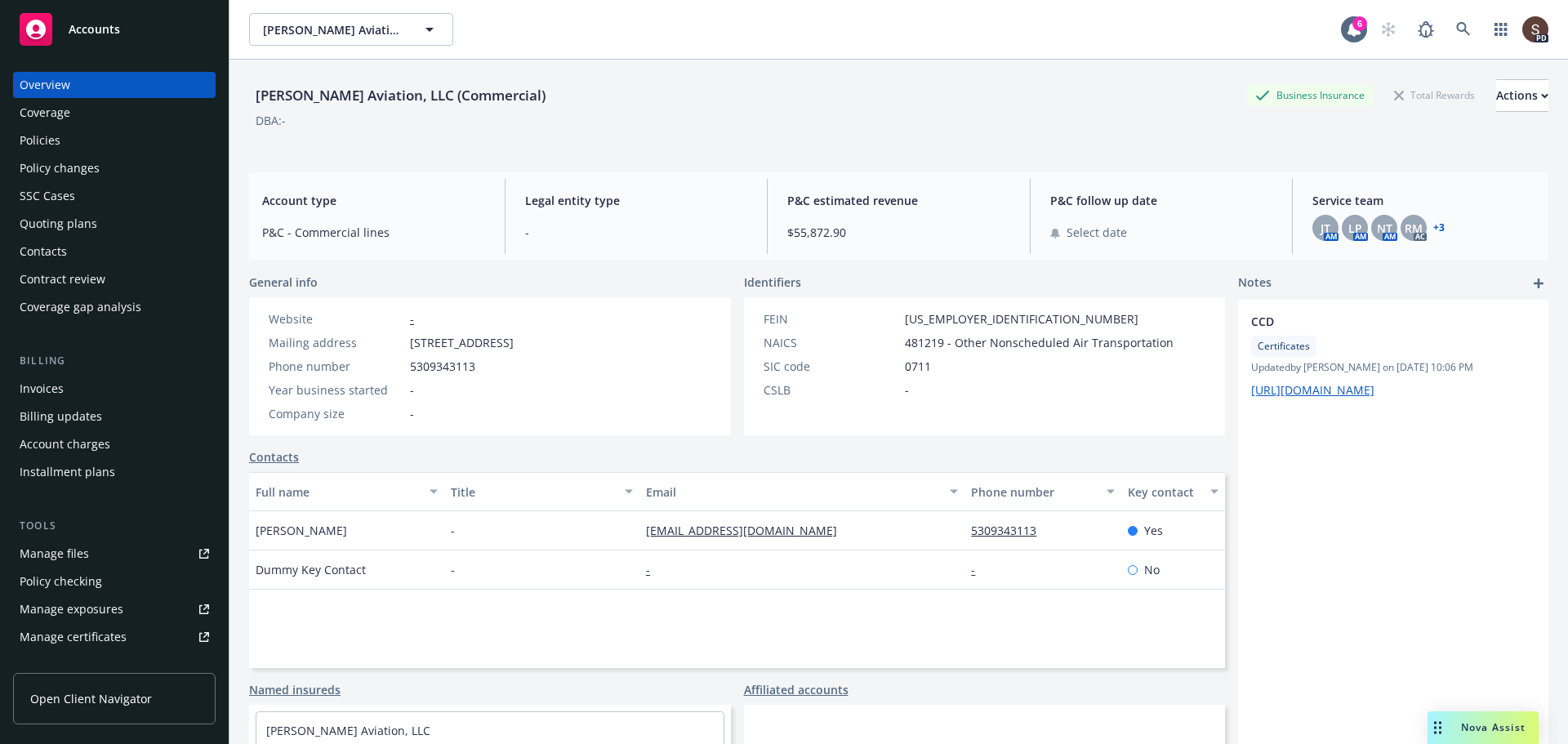
click at [68, 553] on div "Manage files" at bounding box center [54, 554] width 69 height 26
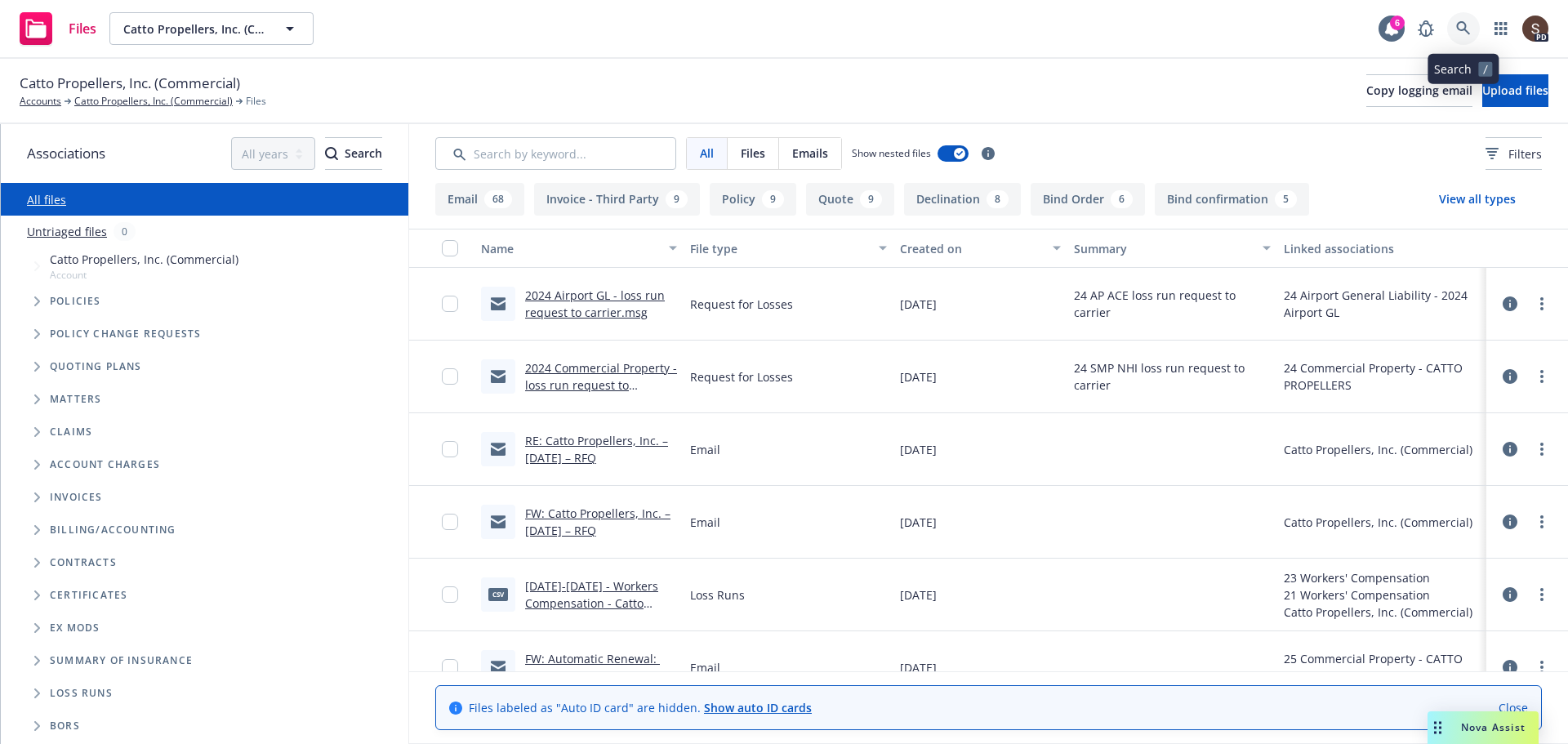
click at [1472, 33] on link at bounding box center [1463, 28] width 33 height 33
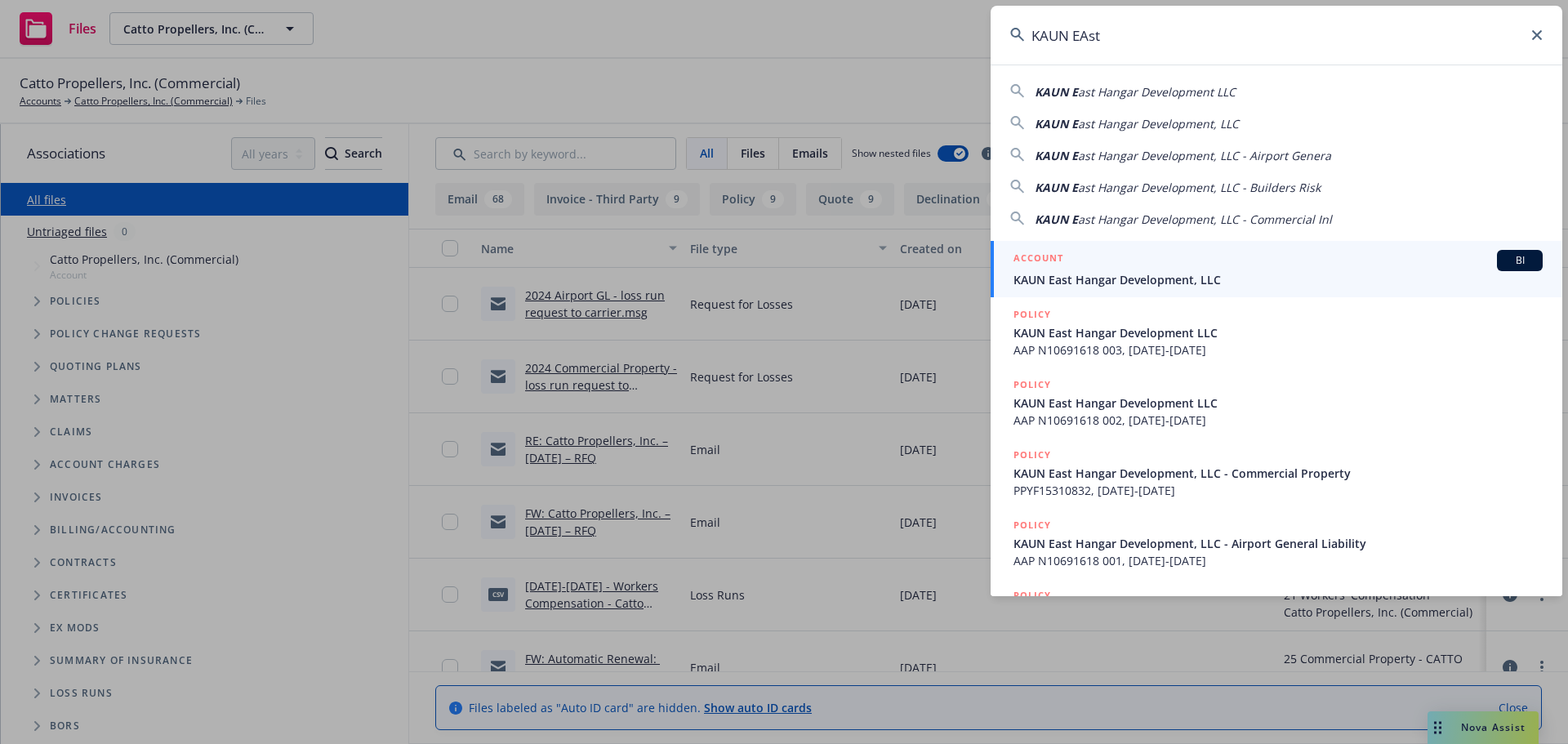
type input "KAUN EAst"
click at [1096, 270] on div "ACCOUNT BI" at bounding box center [1278, 260] width 529 height 22
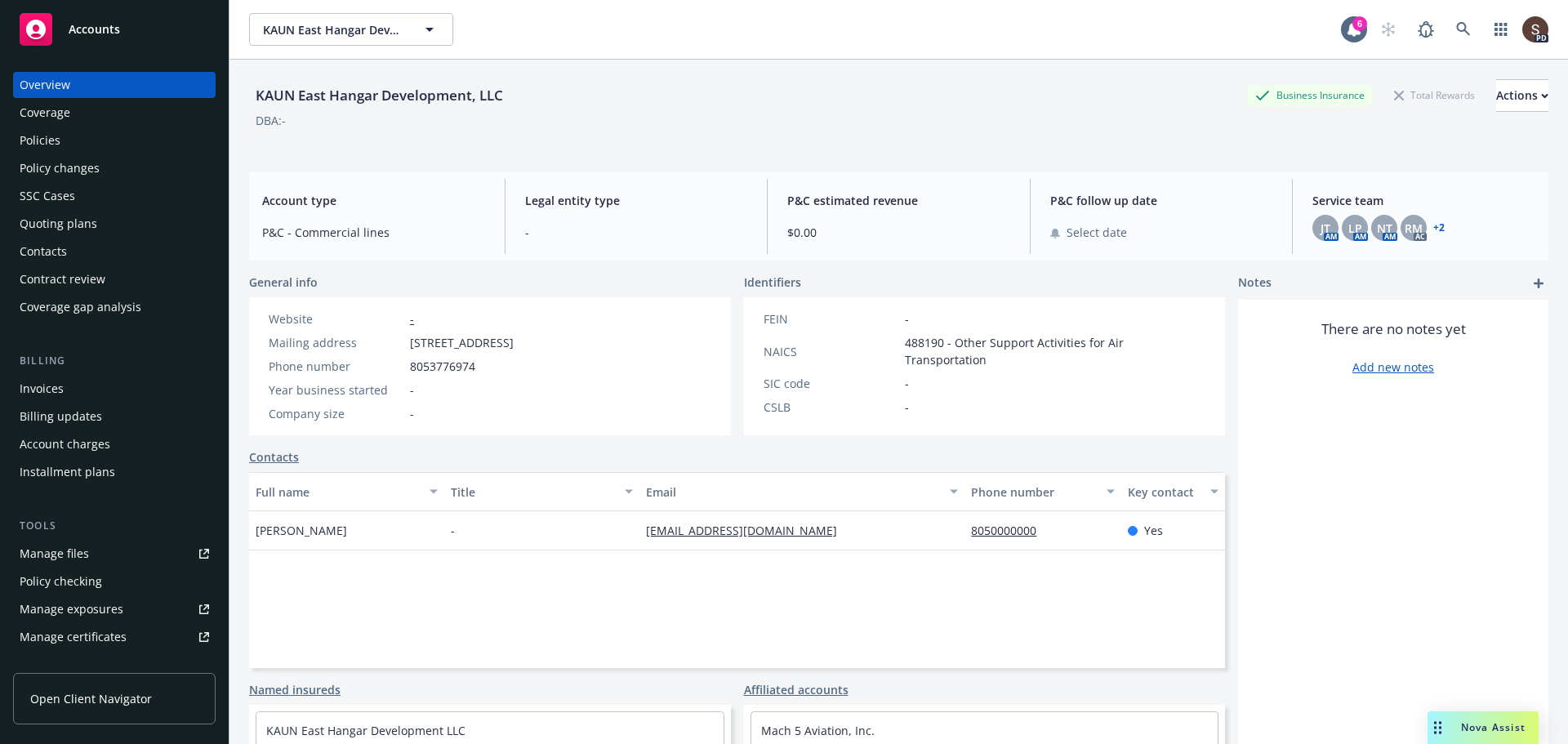
click at [89, 553] on link "Manage files" at bounding box center [113, 554] width 202 height 26
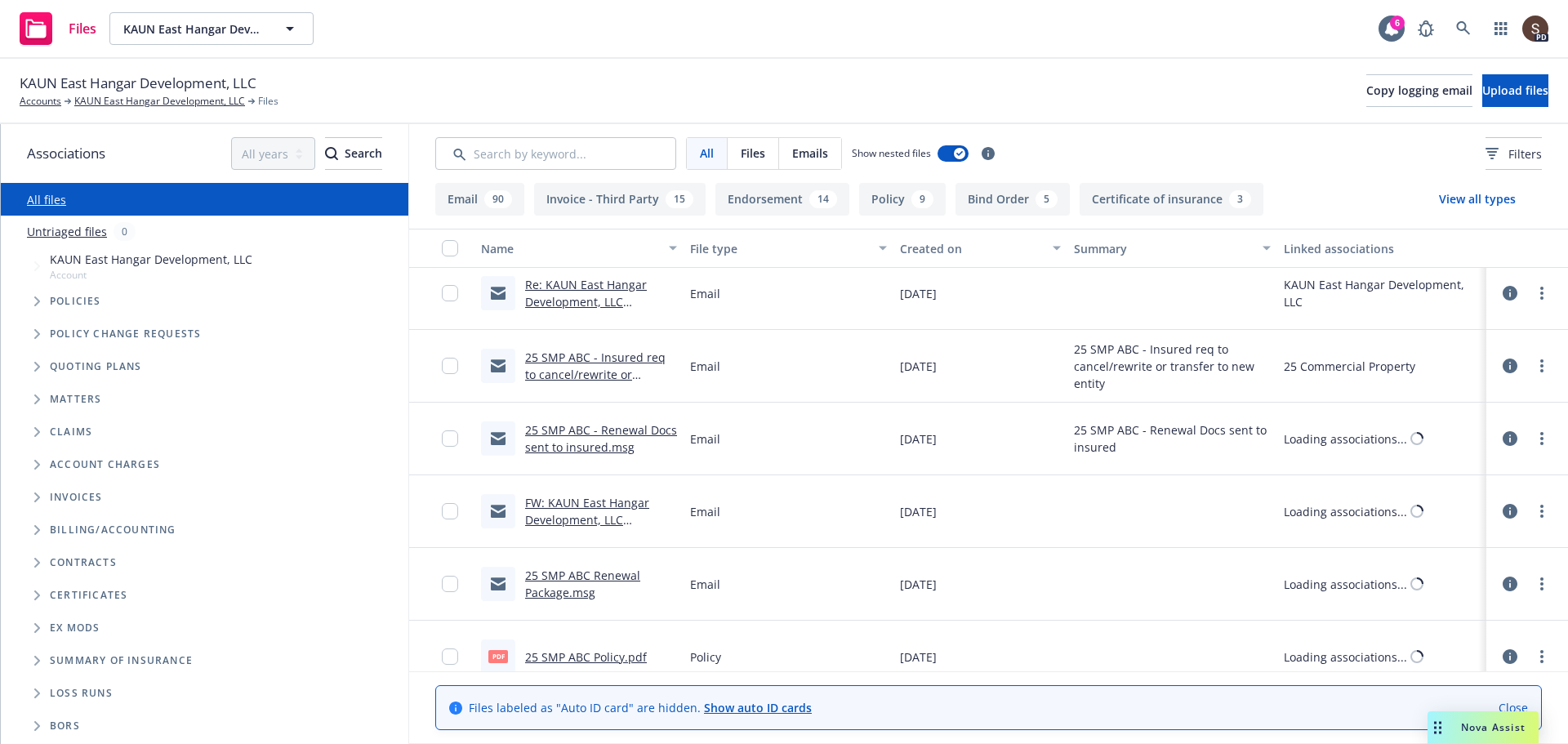
scroll to position [1226, 0]
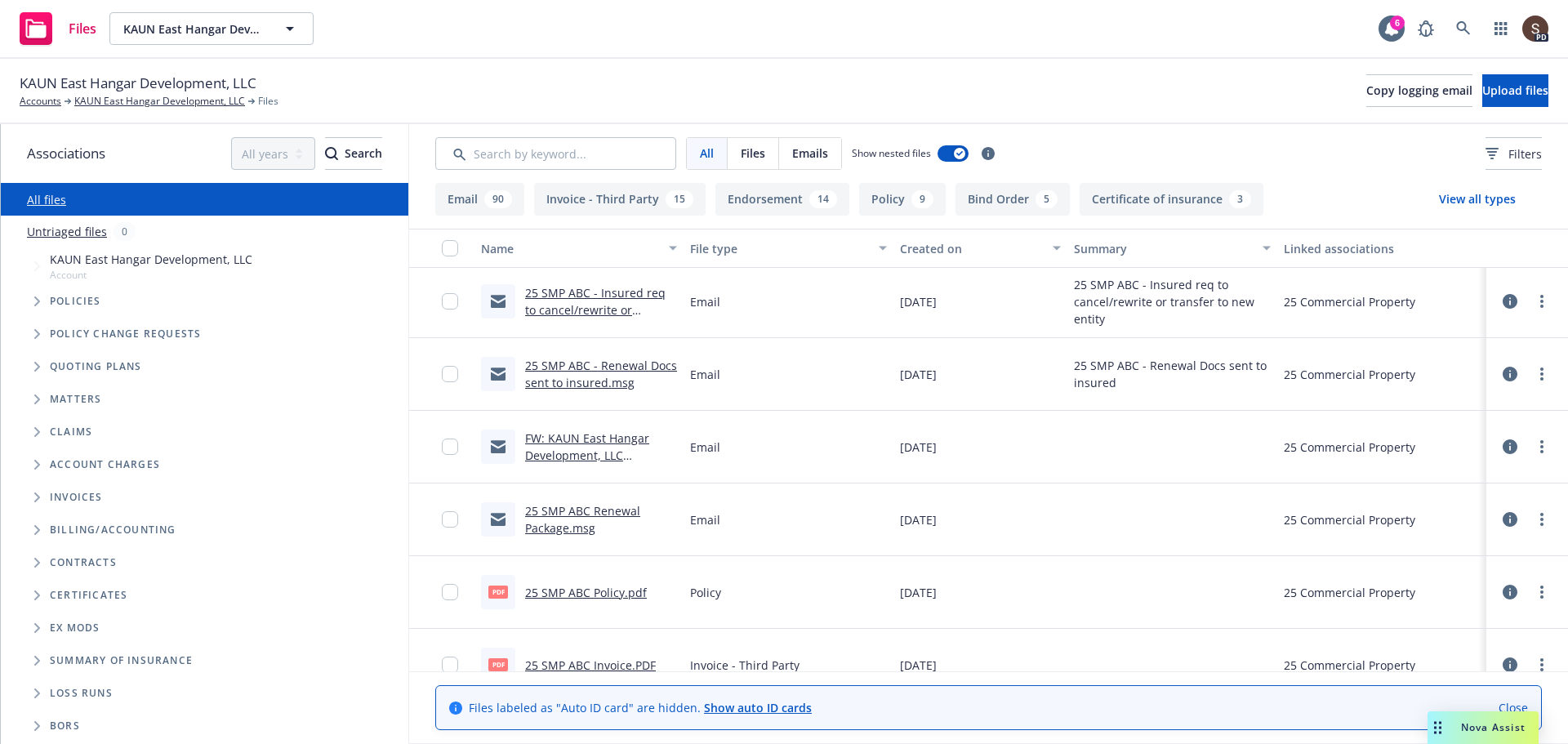
click at [634, 302] on link "25 SMP ABC - Insured req to cancel/rewrite or transfer to new entity.msg" at bounding box center [597, 310] width 145 height 49
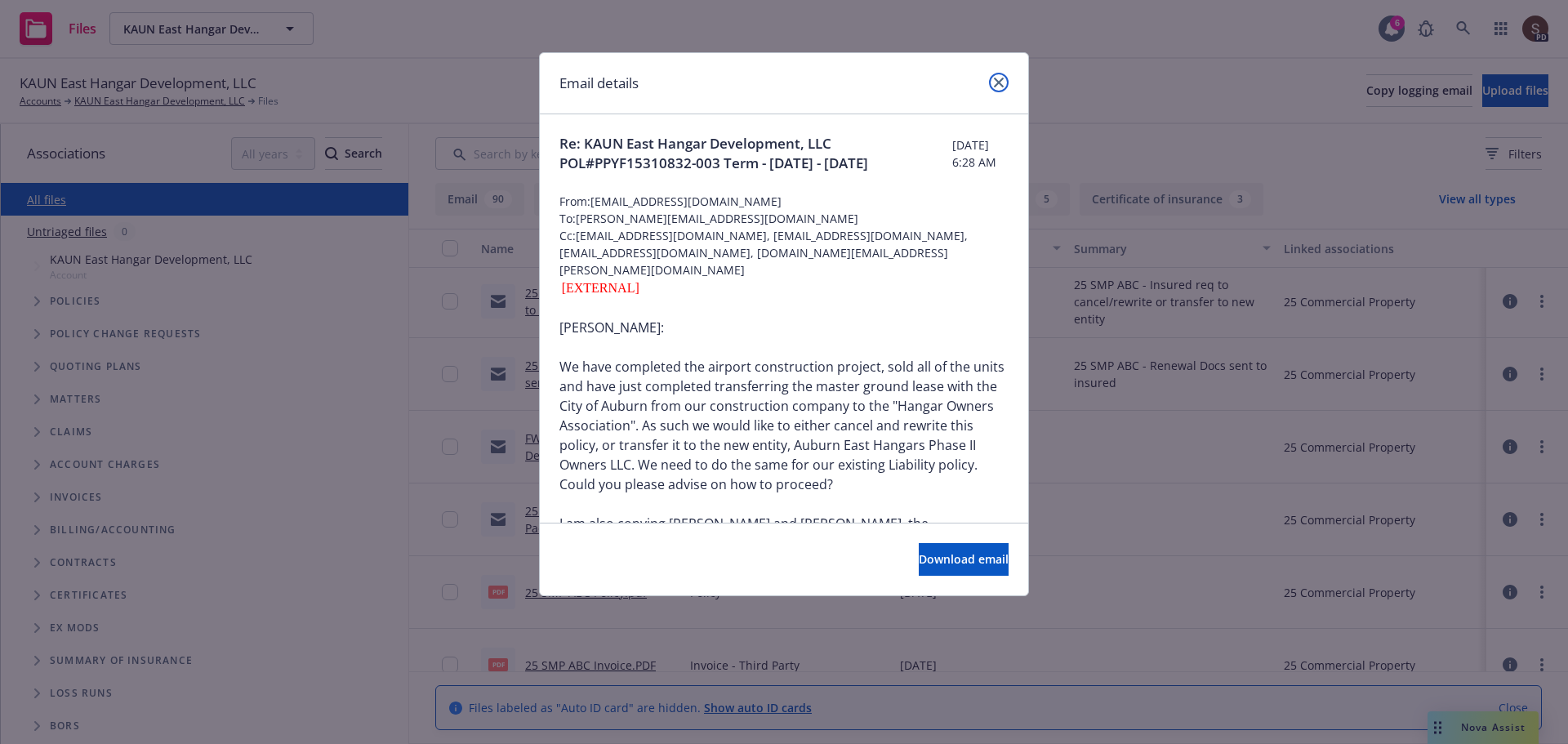
click at [1000, 84] on icon "close" at bounding box center [999, 83] width 10 height 10
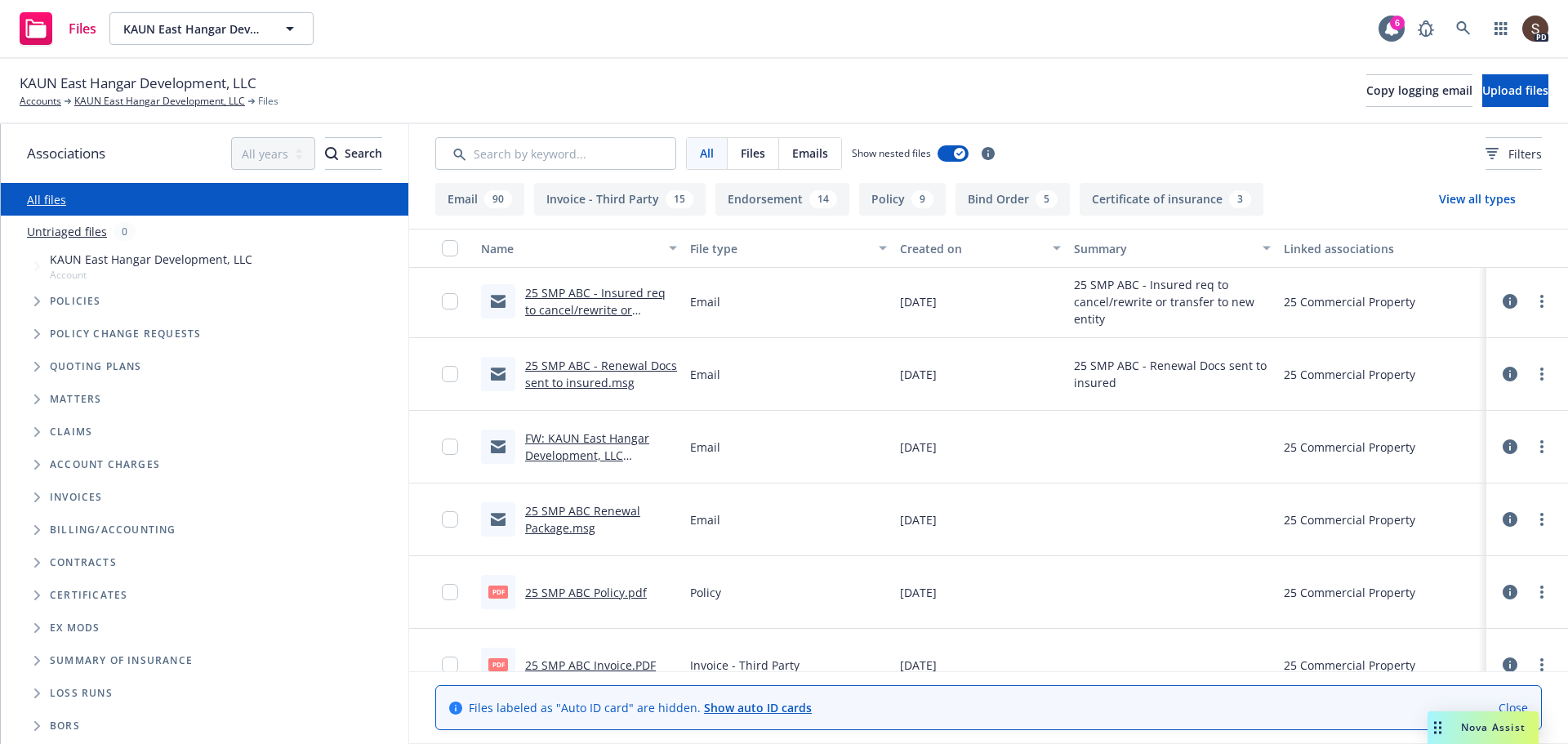
drag, startPoint x: 561, startPoint y: 386, endPoint x: 561, endPoint y: 404, distance: 18.0
click at [561, 404] on div "25 SMP ABC - Renewal Docs sent to insured.msg" at bounding box center [579, 375] width 209 height 73
click at [560, 316] on link "25 SMP ABC - Insured req to cancel/rewrite or transfer to new entity.msg" at bounding box center [597, 310] width 145 height 49
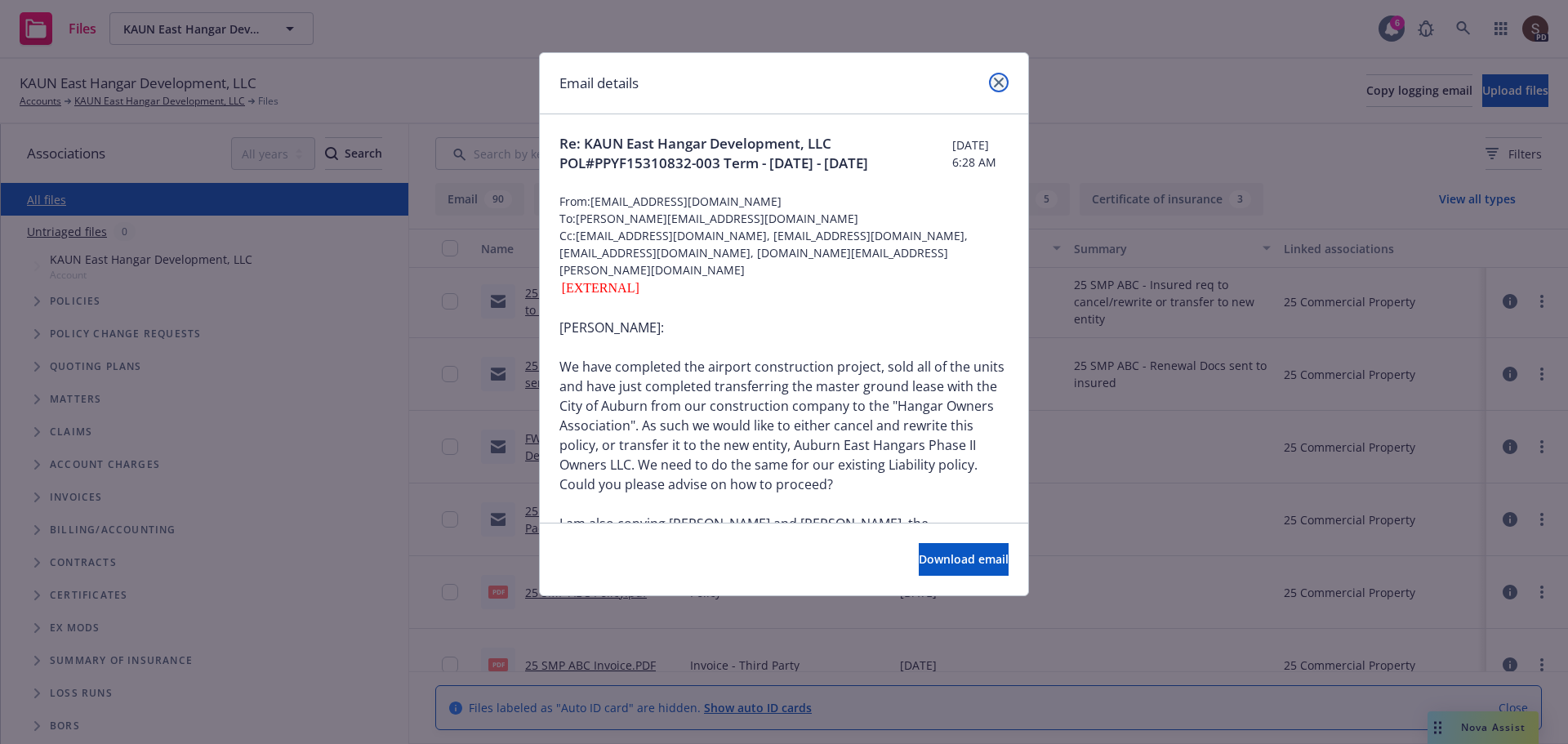
click at [999, 84] on icon "close" at bounding box center [999, 83] width 10 height 10
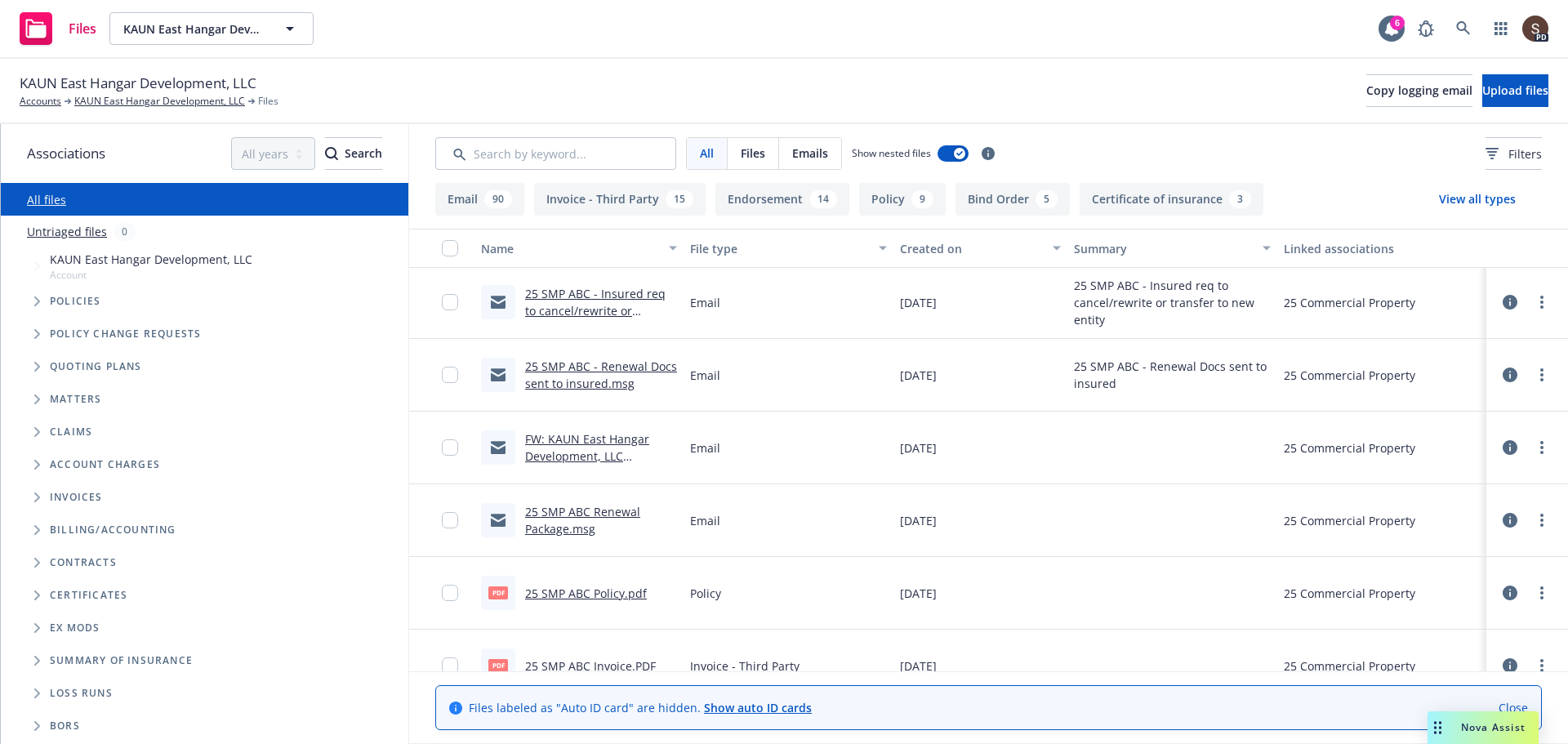
scroll to position [1144, 0]
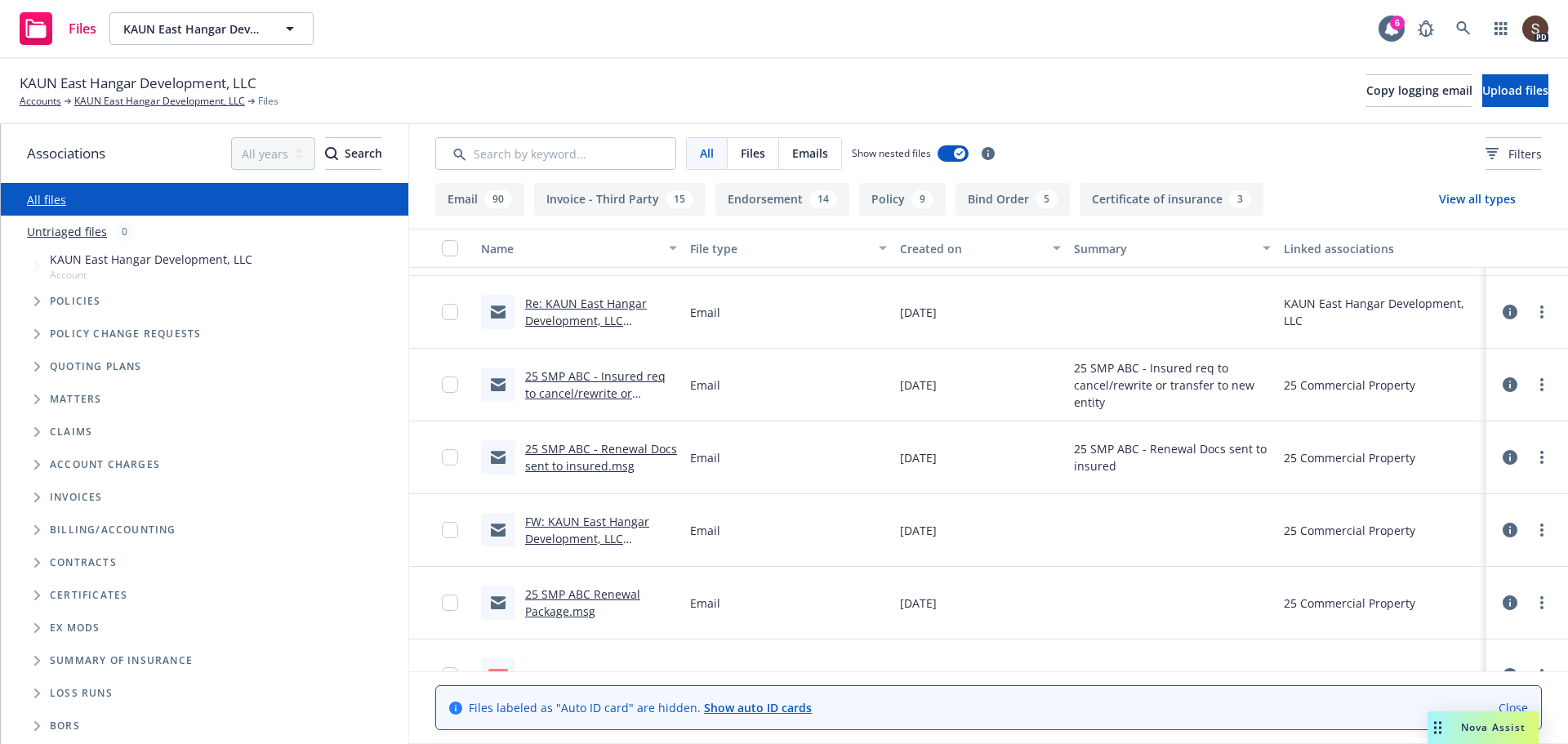
click at [570, 306] on link "Re: KAUN East Hangar Development, LLC POL#PPYF15310832-003 Term - 2025 - 2026" at bounding box center [590, 330] width 130 height 67
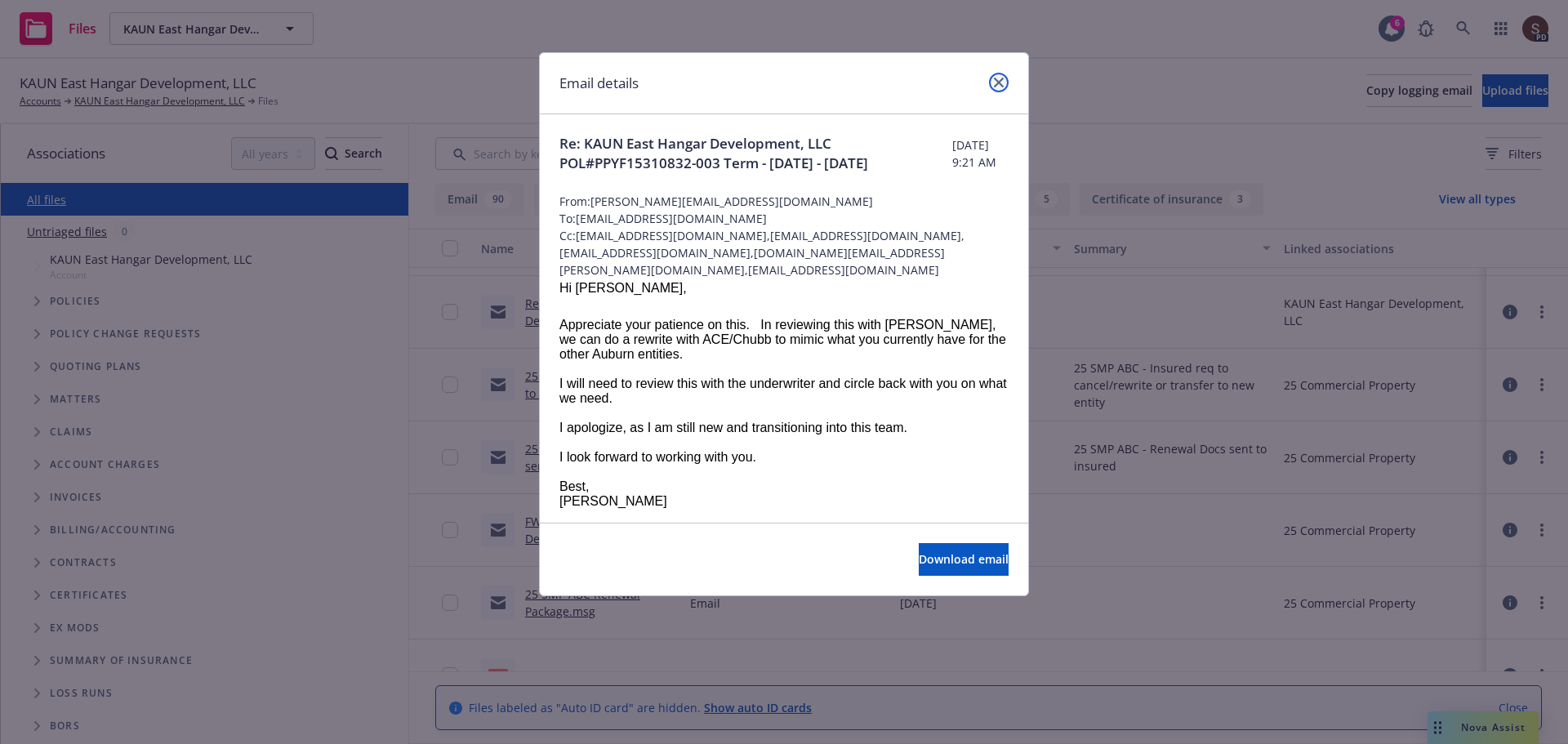
click at [999, 83] on icon "close" at bounding box center [999, 83] width 10 height 10
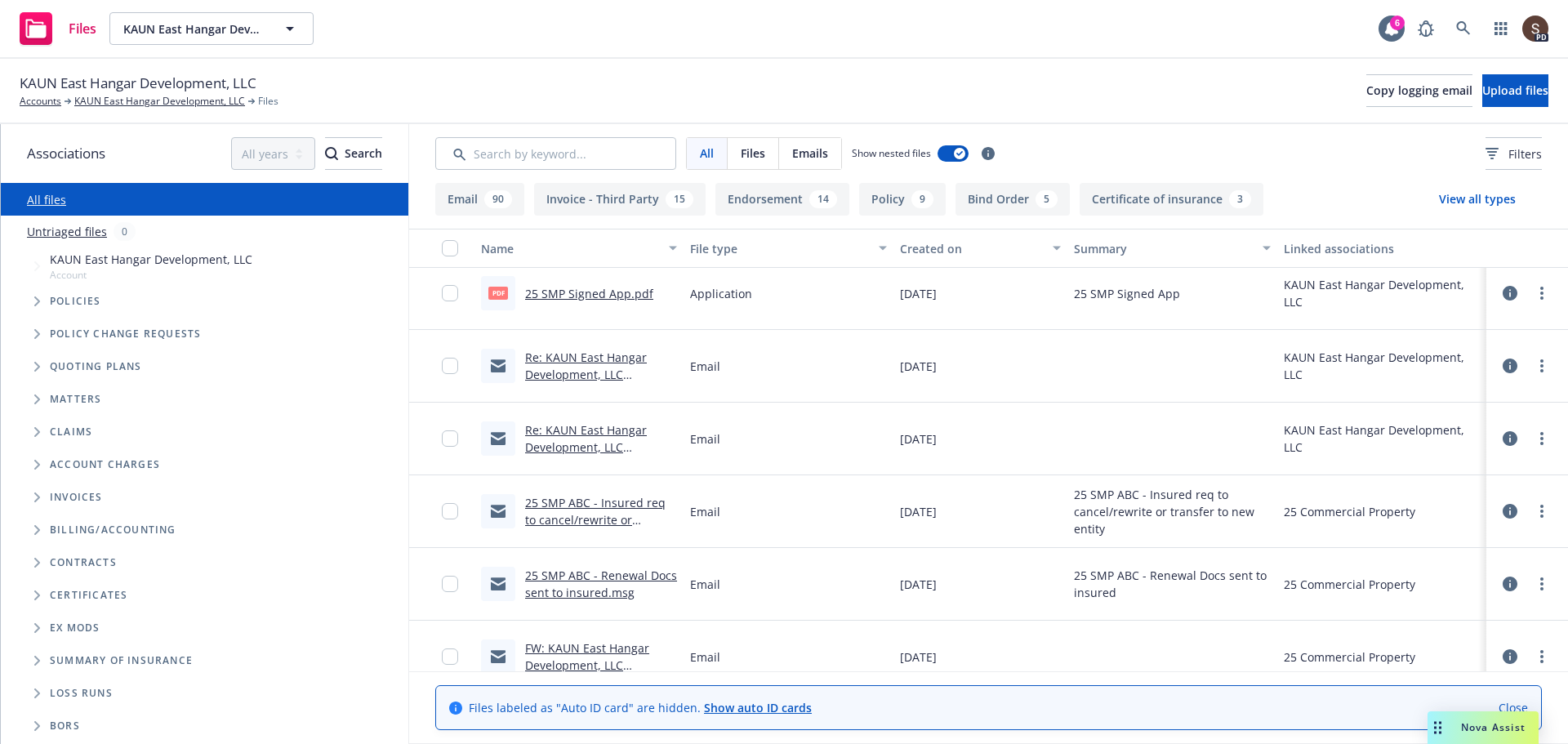
scroll to position [980, 0]
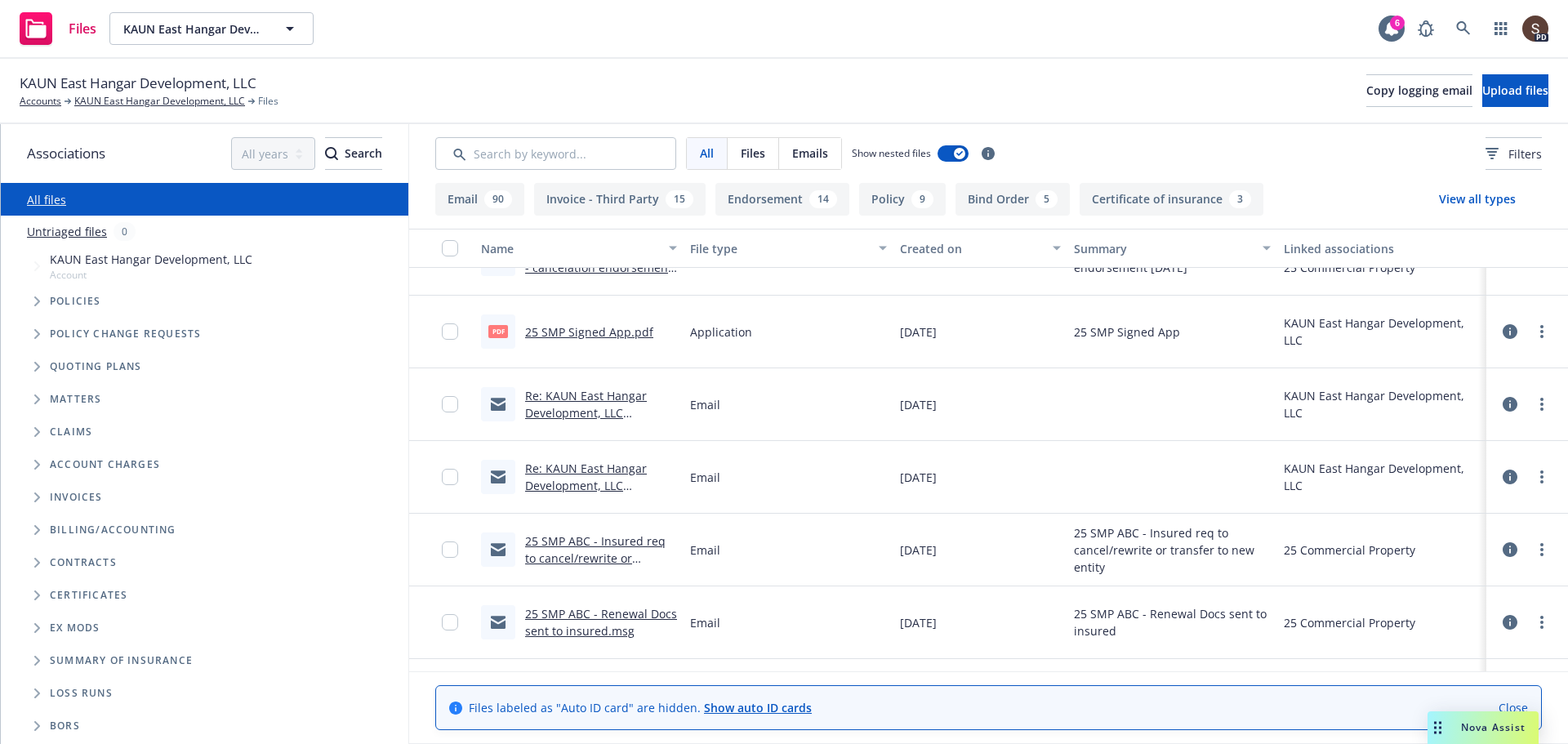
click at [551, 392] on link "Re: KAUN East Hangar Development, LLC POL#PPYF15310832-003 Term - 2025 - 2026" at bounding box center [590, 421] width 130 height 67
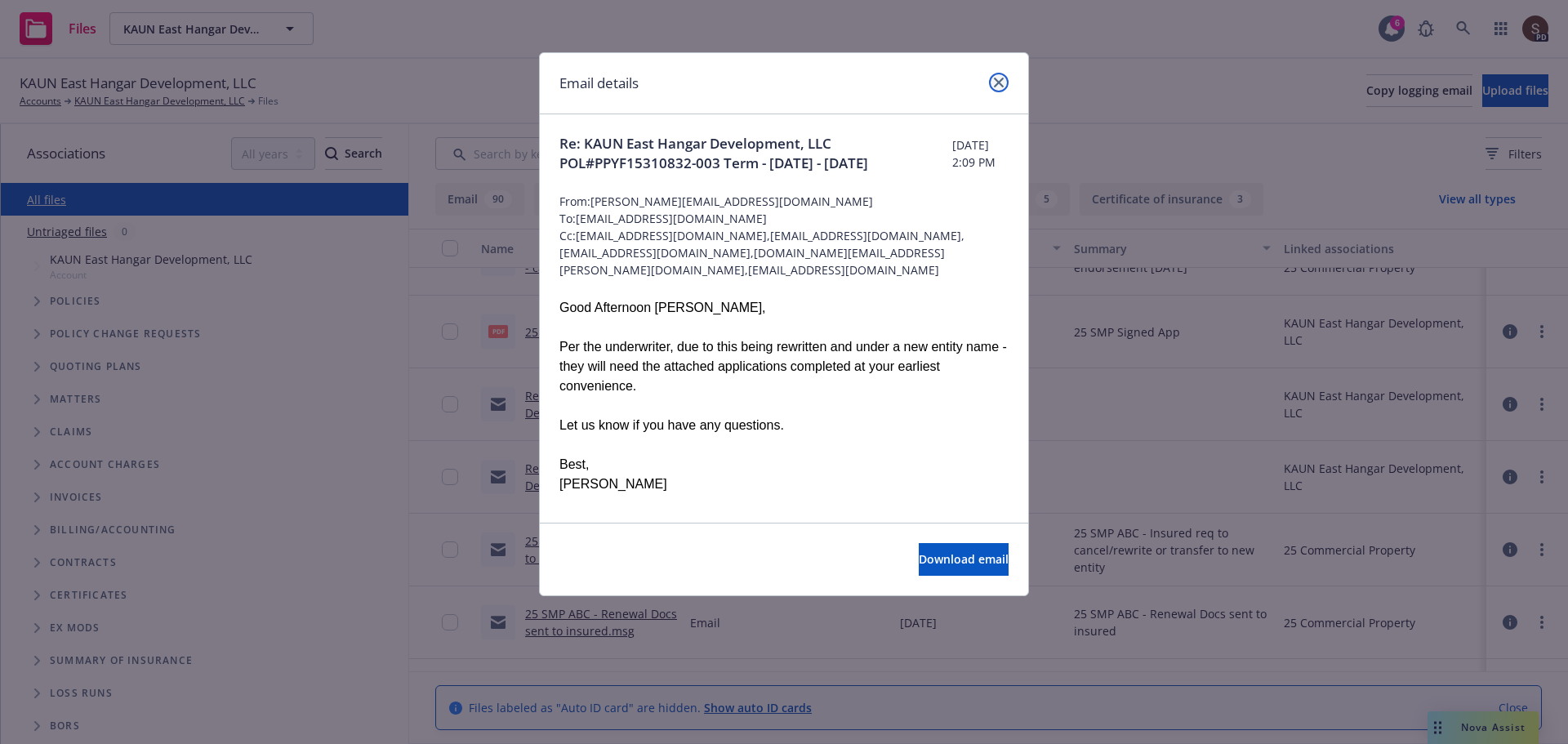
click at [1003, 81] on icon "close" at bounding box center [999, 83] width 10 height 10
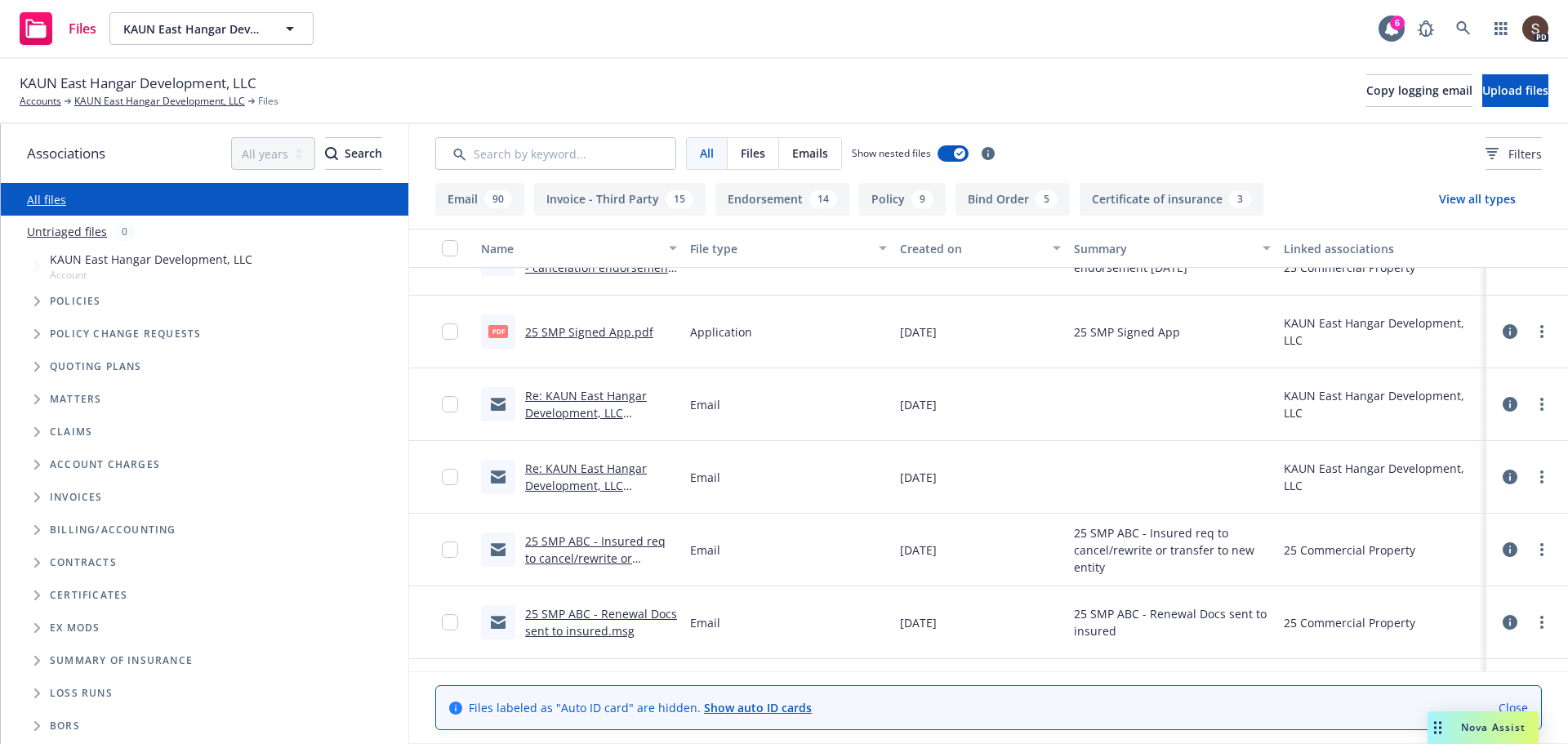
click at [605, 542] on link "25 SMP ABC - Insured req to cancel/rewrite or transfer to new entity.msg" at bounding box center [597, 558] width 145 height 49
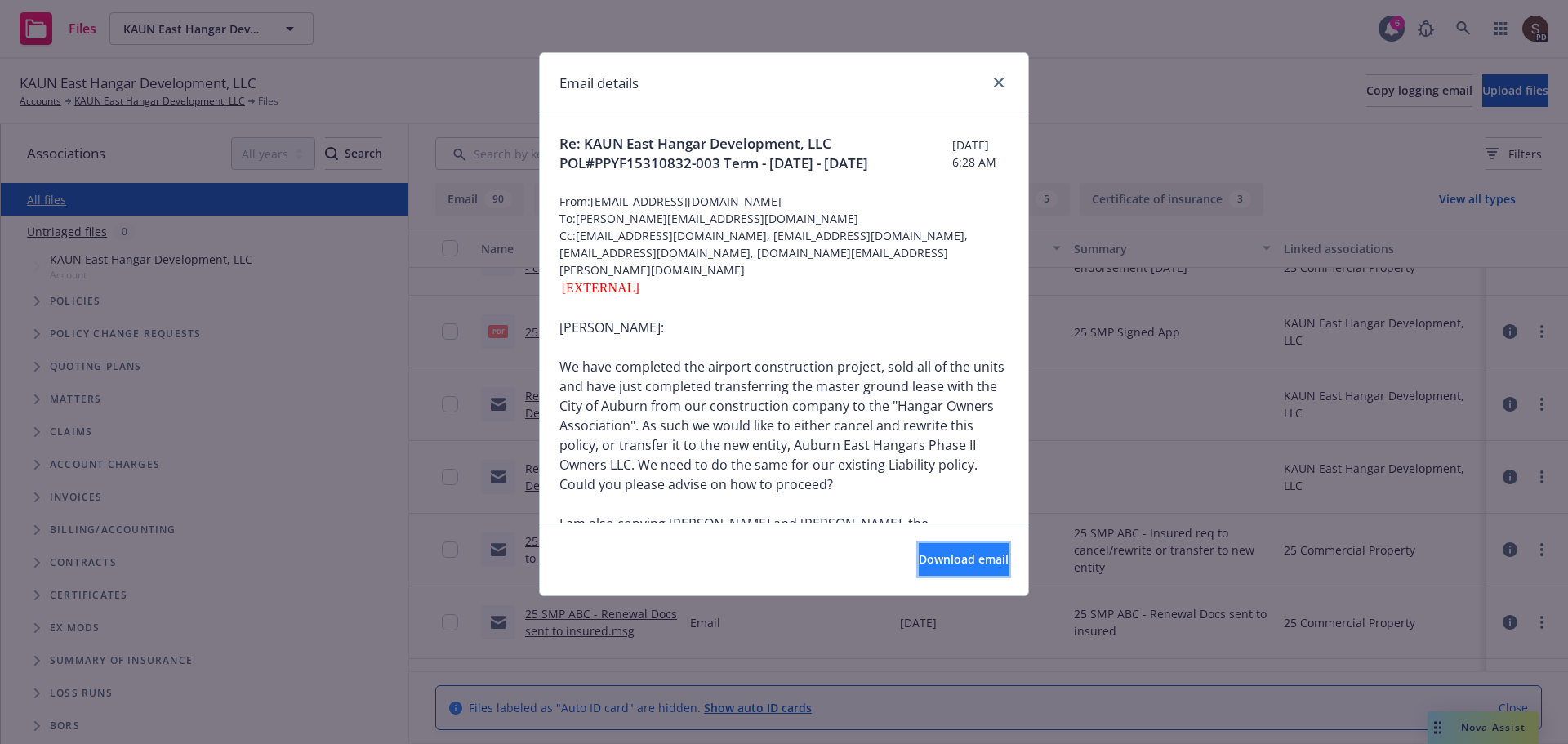
click at [919, 560] on span "Download email" at bounding box center [963, 559] width 90 height 16
drag, startPoint x: 999, startPoint y: 83, endPoint x: 738, endPoint y: 94, distance: 261.2
click at [999, 83] on icon "close" at bounding box center [999, 83] width 10 height 10
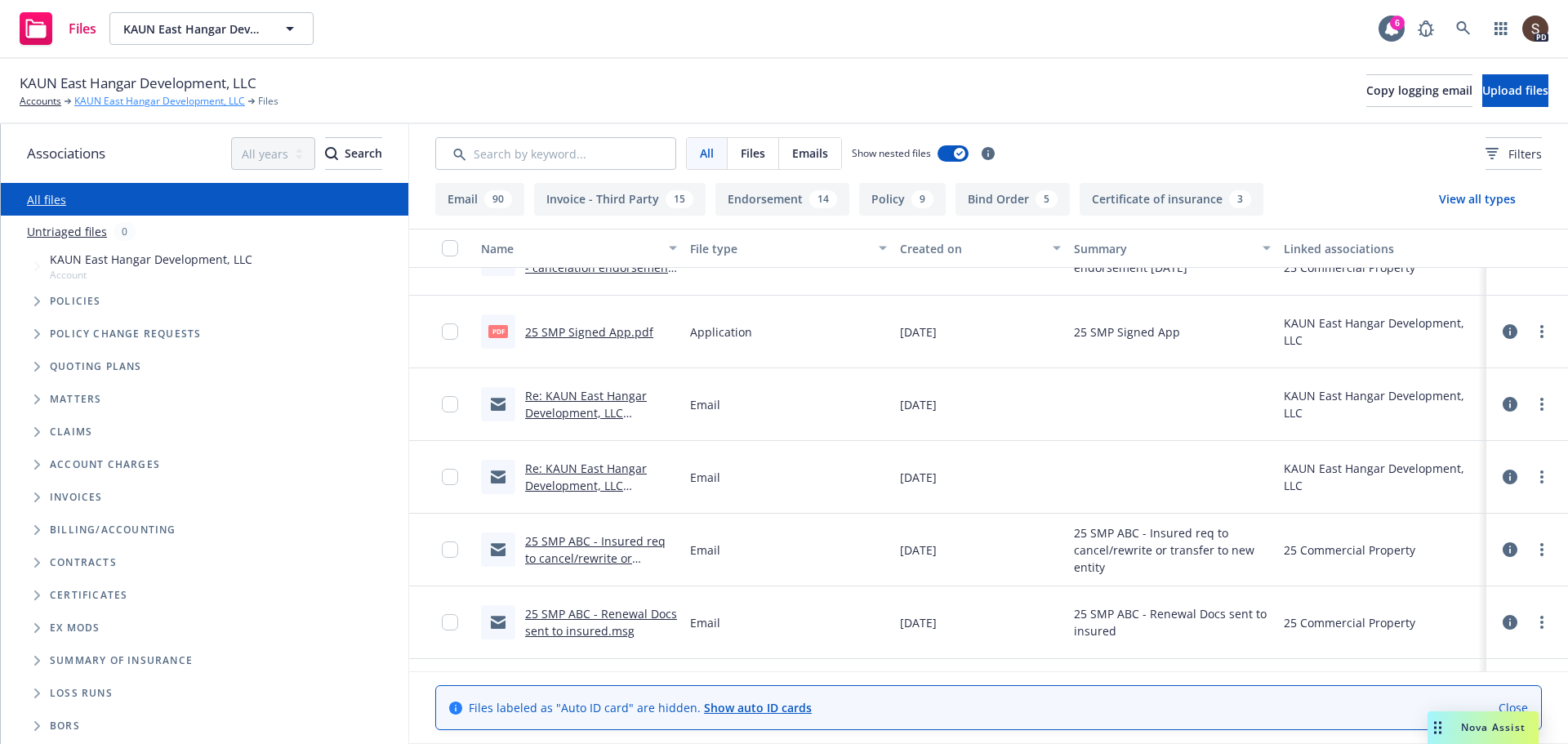
click at [132, 102] on link "KAUN East Hangar Development, LLC" at bounding box center [159, 101] width 171 height 15
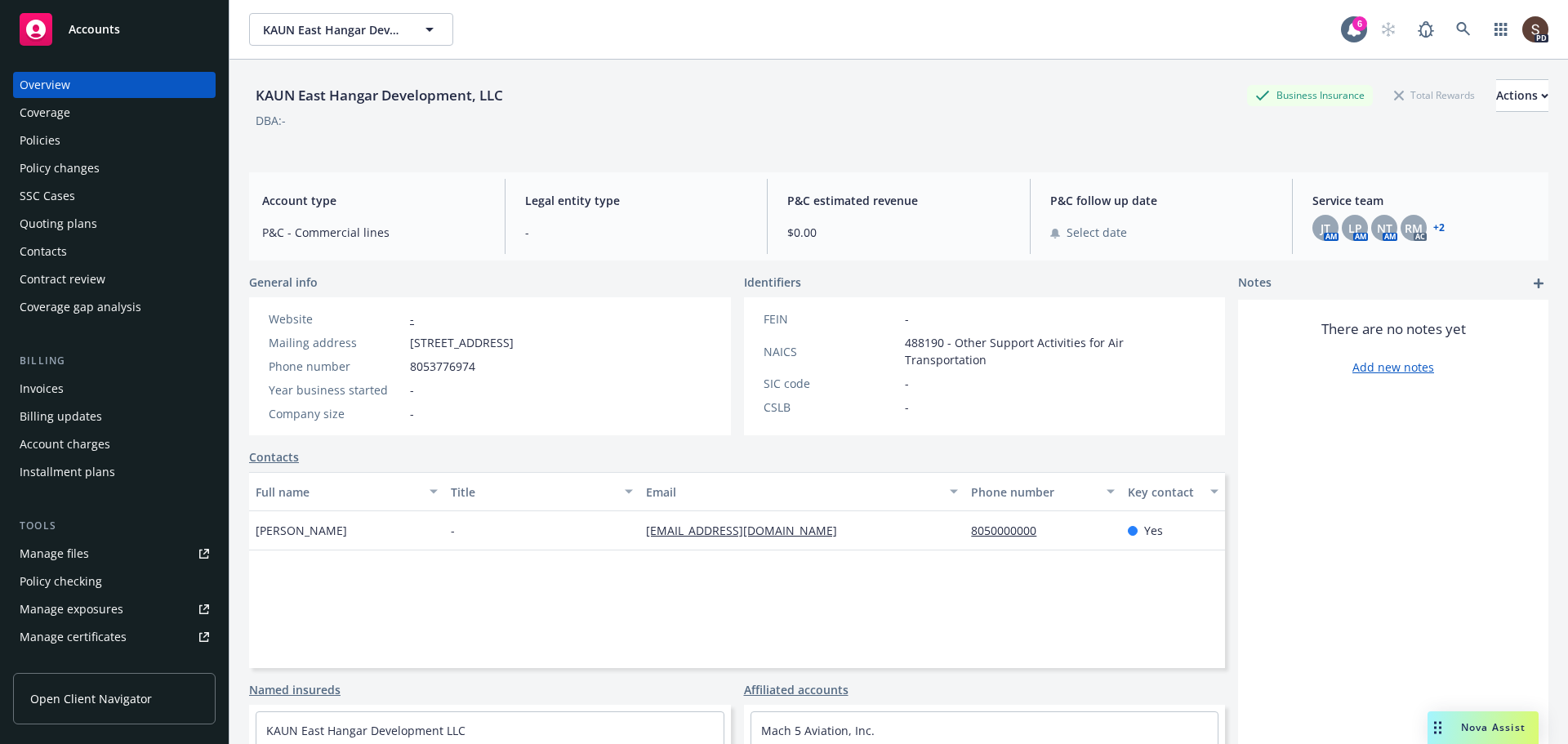
click at [54, 386] on div "Invoices" at bounding box center [41, 389] width 44 height 26
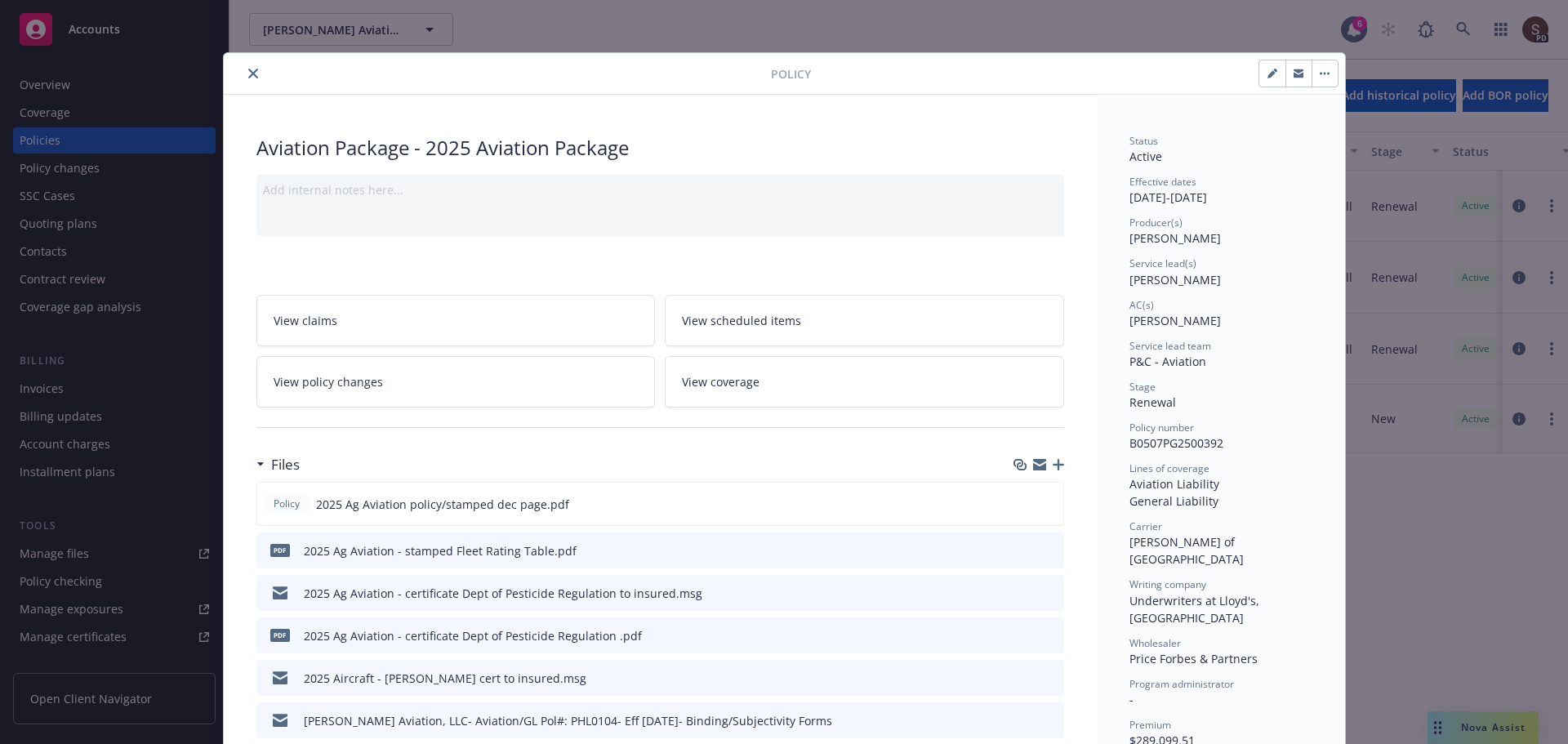
click at [301, 88] on div "Policy" at bounding box center [784, 74] width 1122 height 41
click at [859, 70] on div at bounding box center [1075, 73] width 528 height 28
click at [1467, 23] on div "Policy Aviation Package - 2025 Aviation Package Add internal notes here... View…" at bounding box center [784, 372] width 1568 height 744
drag, startPoint x: 1458, startPoint y: 24, endPoint x: 1379, endPoint y: 29, distance: 79.2
click at [1458, 23] on div "Policy Aviation Package - 2025 Aviation Package Add internal notes here... View…" at bounding box center [784, 372] width 1568 height 744
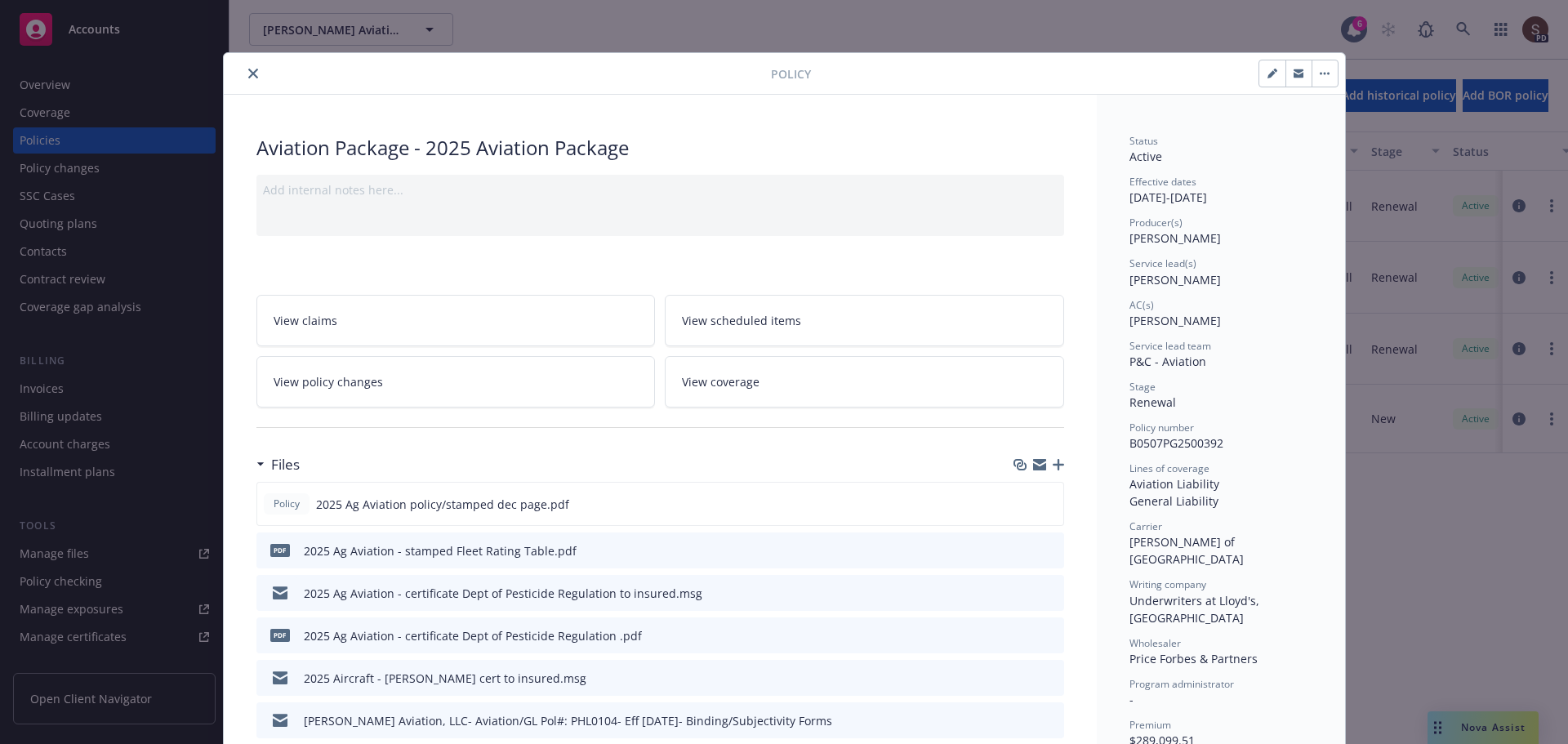
click at [245, 68] on button "close" at bounding box center [254, 74] width 20 height 20
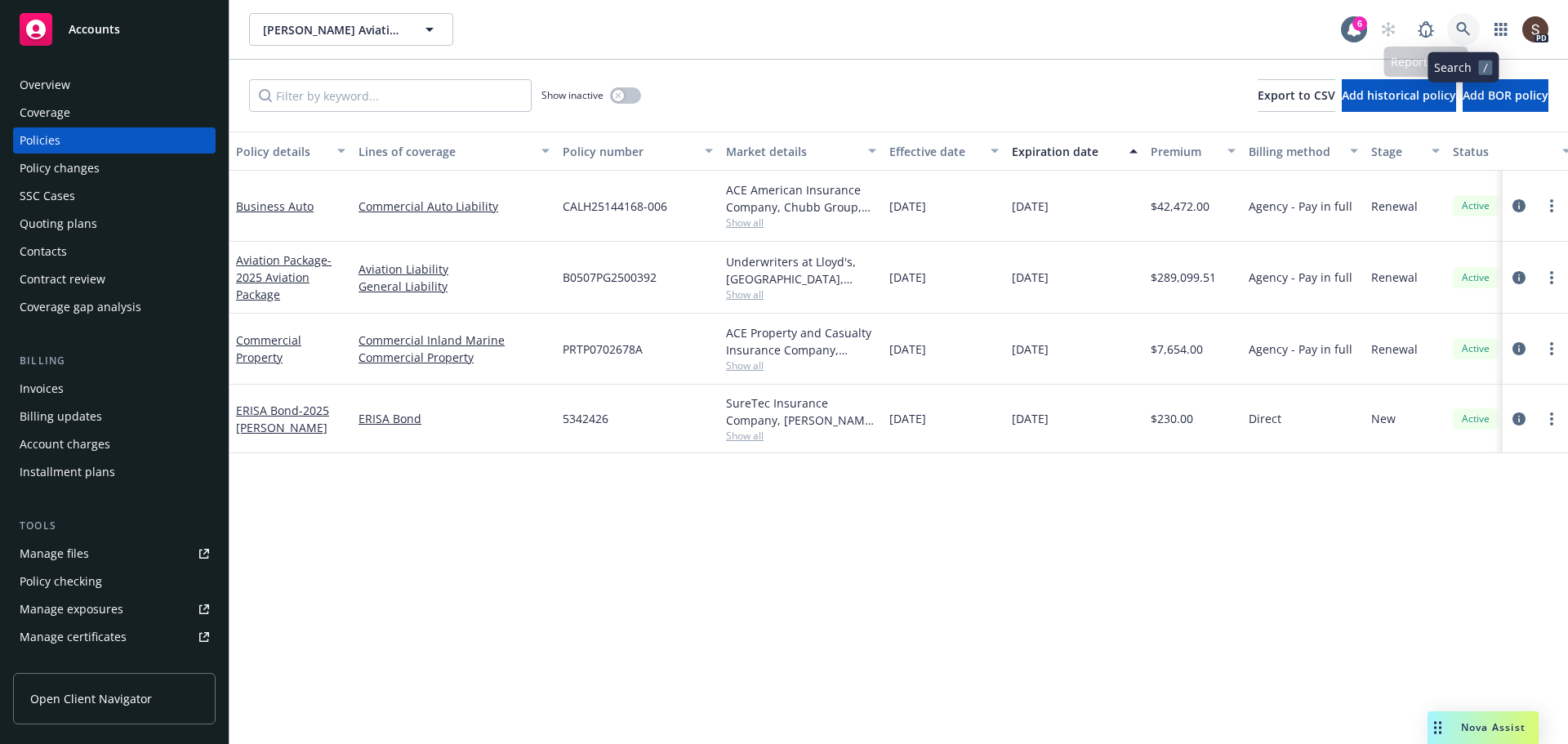
click at [1450, 30] on link at bounding box center [1463, 29] width 33 height 33
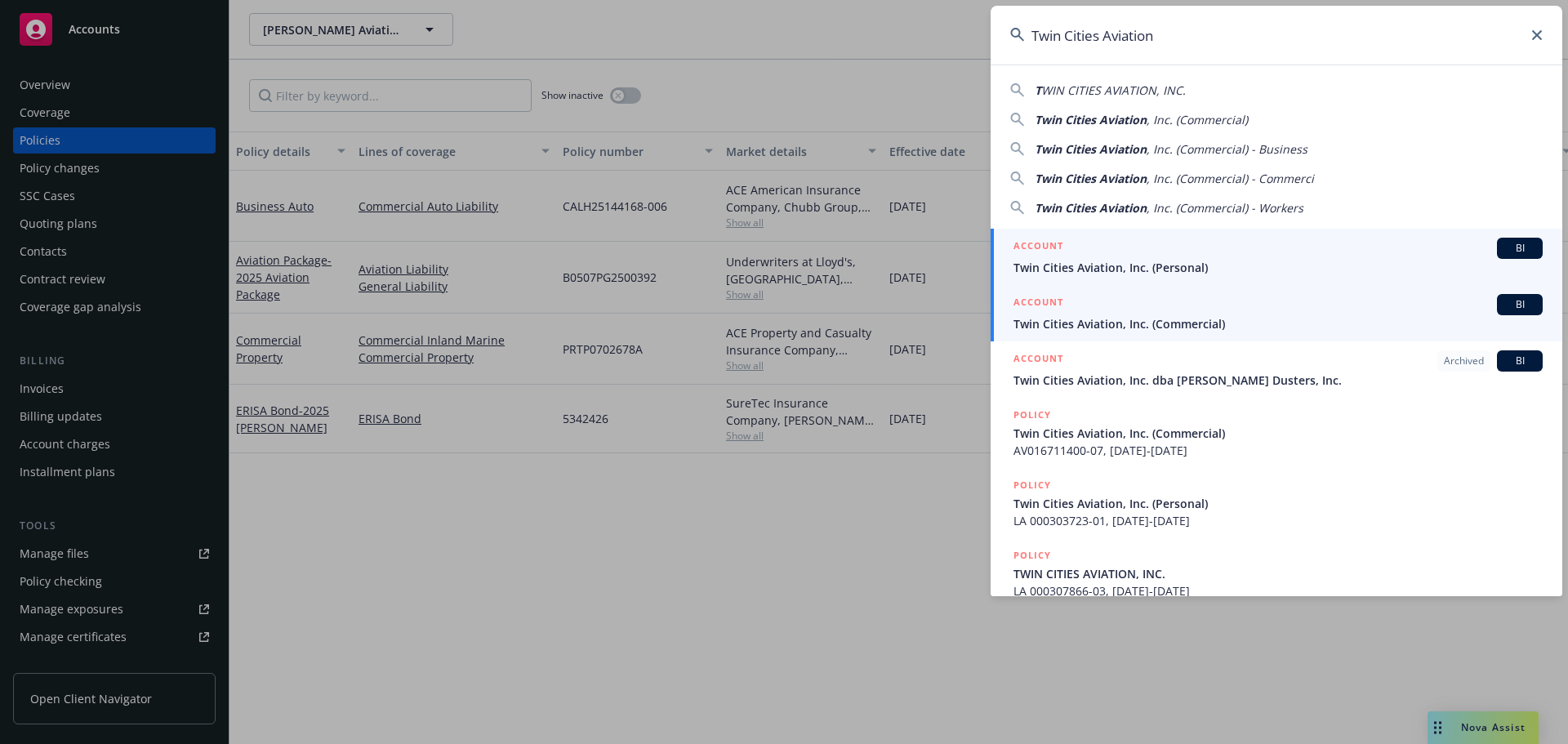
type input "Twin Cities Aviation"
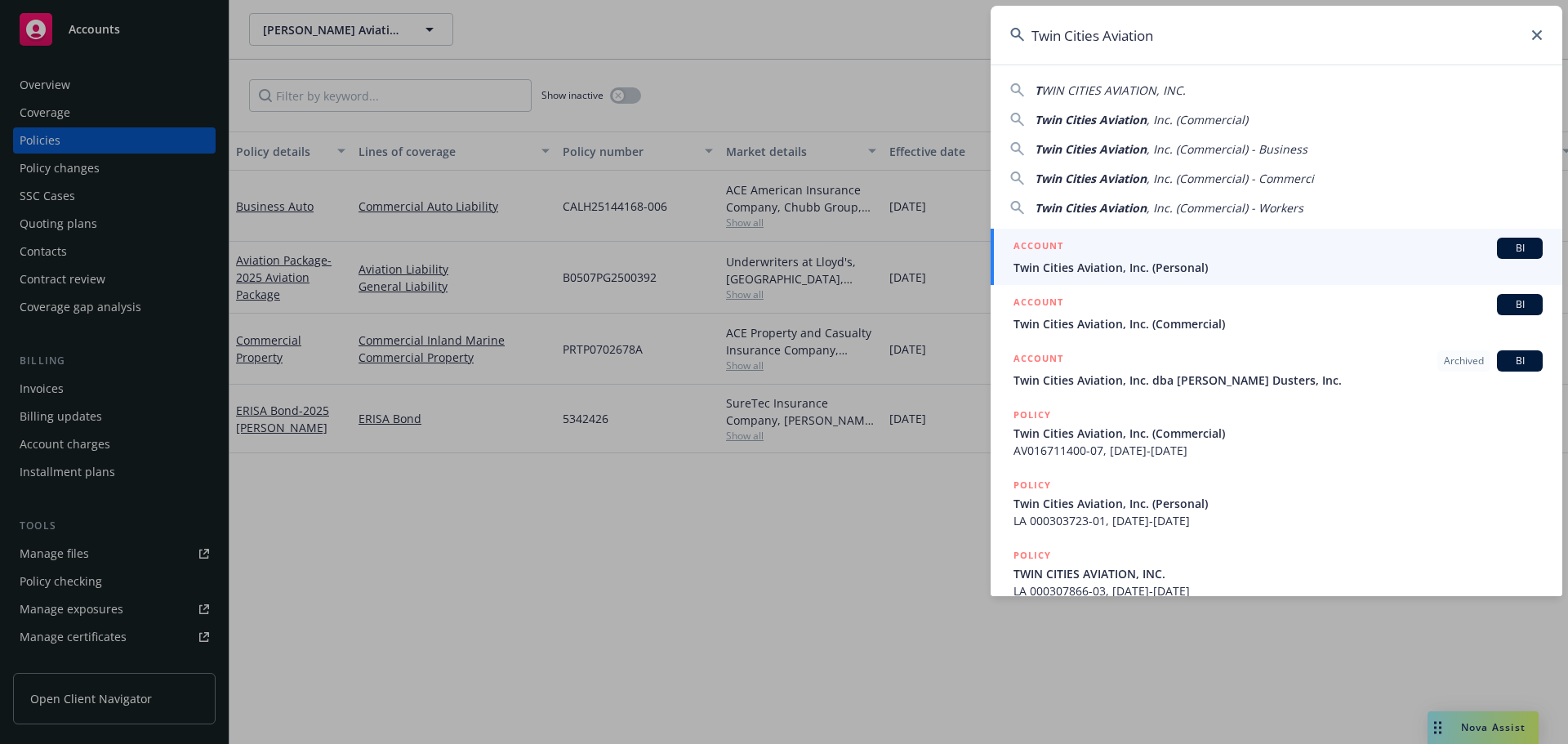
click at [1186, 326] on span "Twin Cities Aviation, Inc. (Commercial)" at bounding box center [1278, 324] width 529 height 17
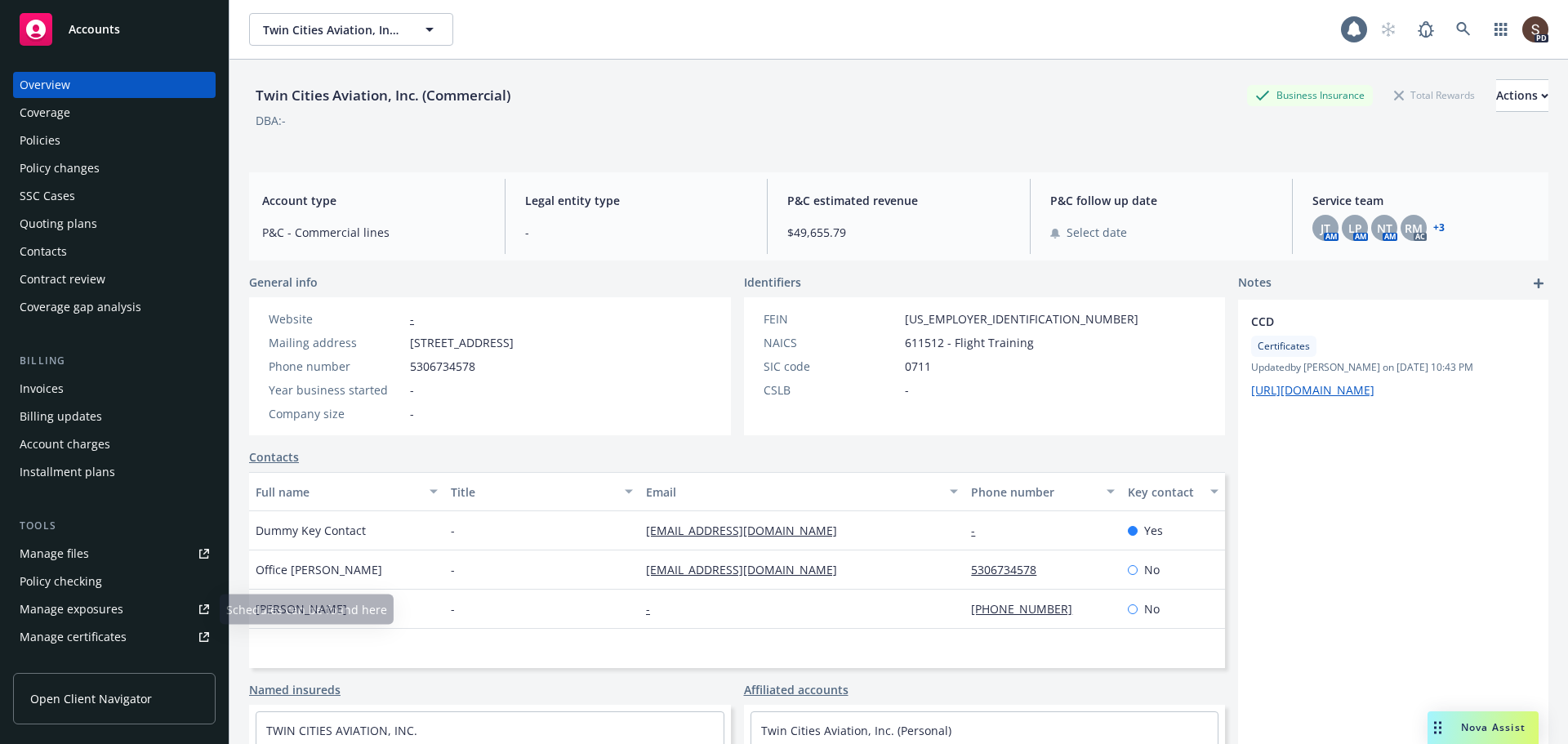
click at [74, 553] on div "Manage files" at bounding box center [54, 554] width 69 height 26
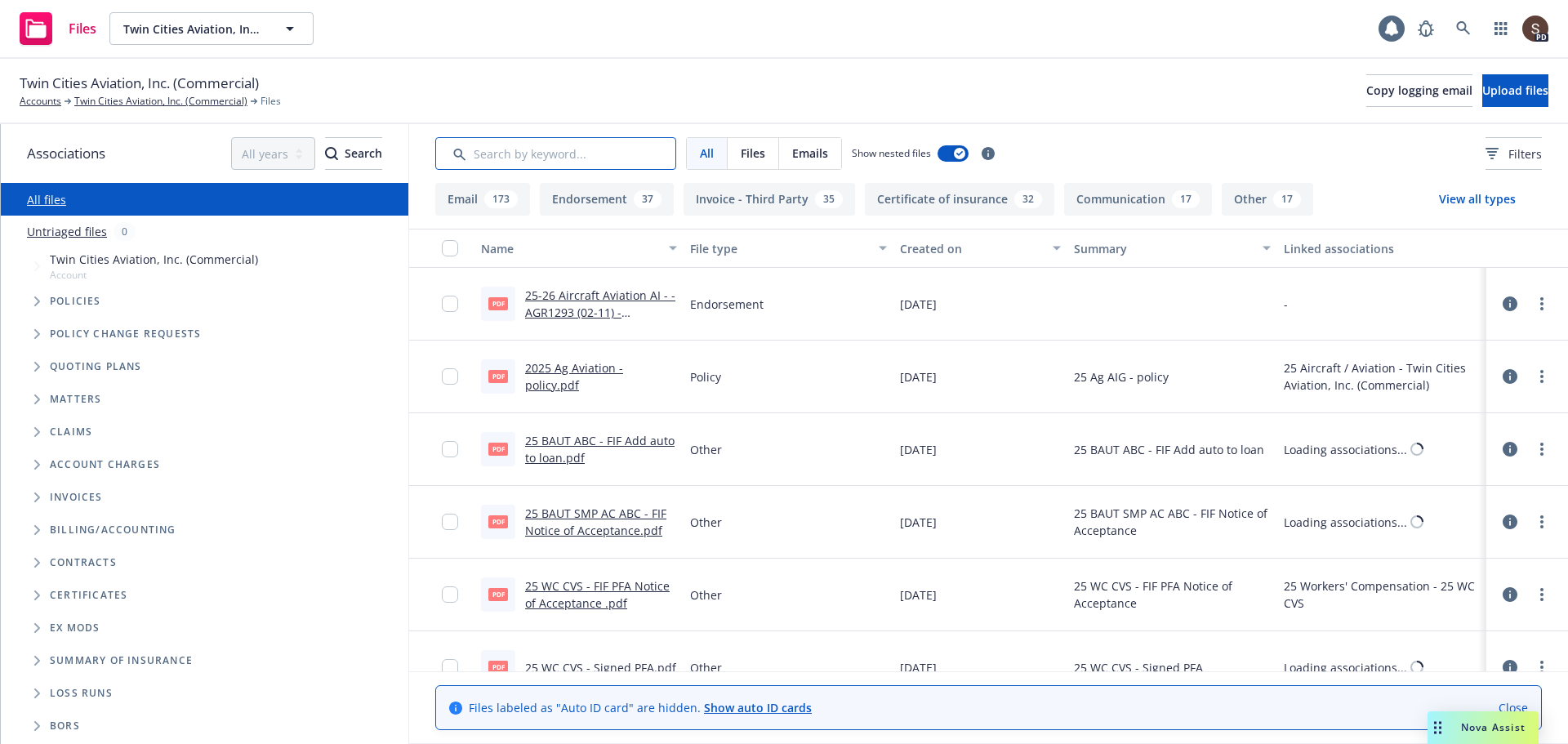
click at [488, 155] on input "Search by keyword..." at bounding box center [556, 153] width 241 height 33
type input "[PERSON_NAME]"
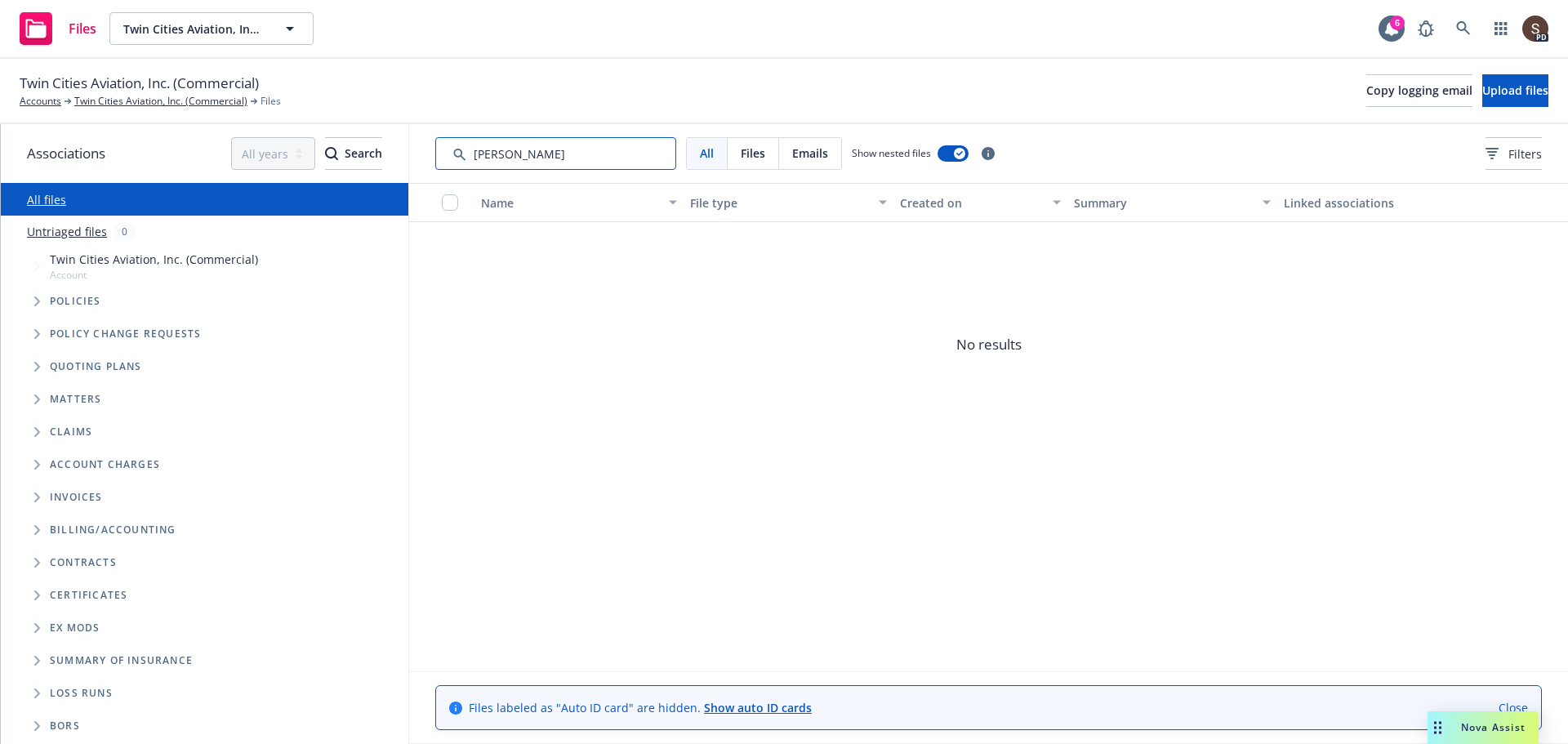
drag, startPoint x: 495, startPoint y: 152, endPoint x: 91, endPoint y: 311, distance: 434.2
click at [284, 191] on div "Associations All years 2027 2026 2025 2024 2023 2022 2021 2020 2019 2018 2017 2…" at bounding box center [784, 434] width 1568 height 620
click at [37, 298] on icon "Tree Example" at bounding box center [37, 301] width 7 height 10
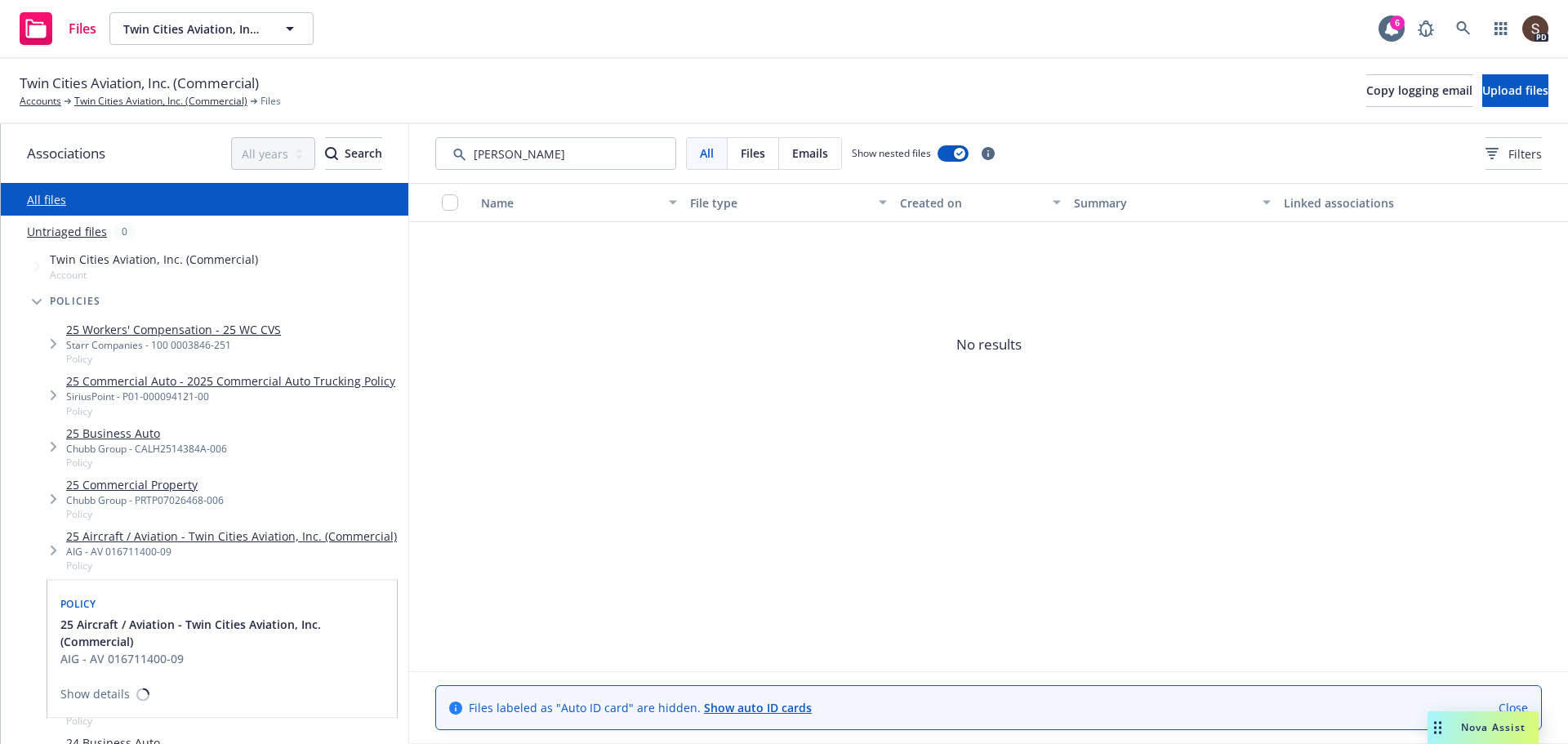
click at [285, 537] on link "25 Aircraft / Aviation - Twin Cities Aviation, Inc. (Commercial)" at bounding box center [231, 536] width 331 height 17
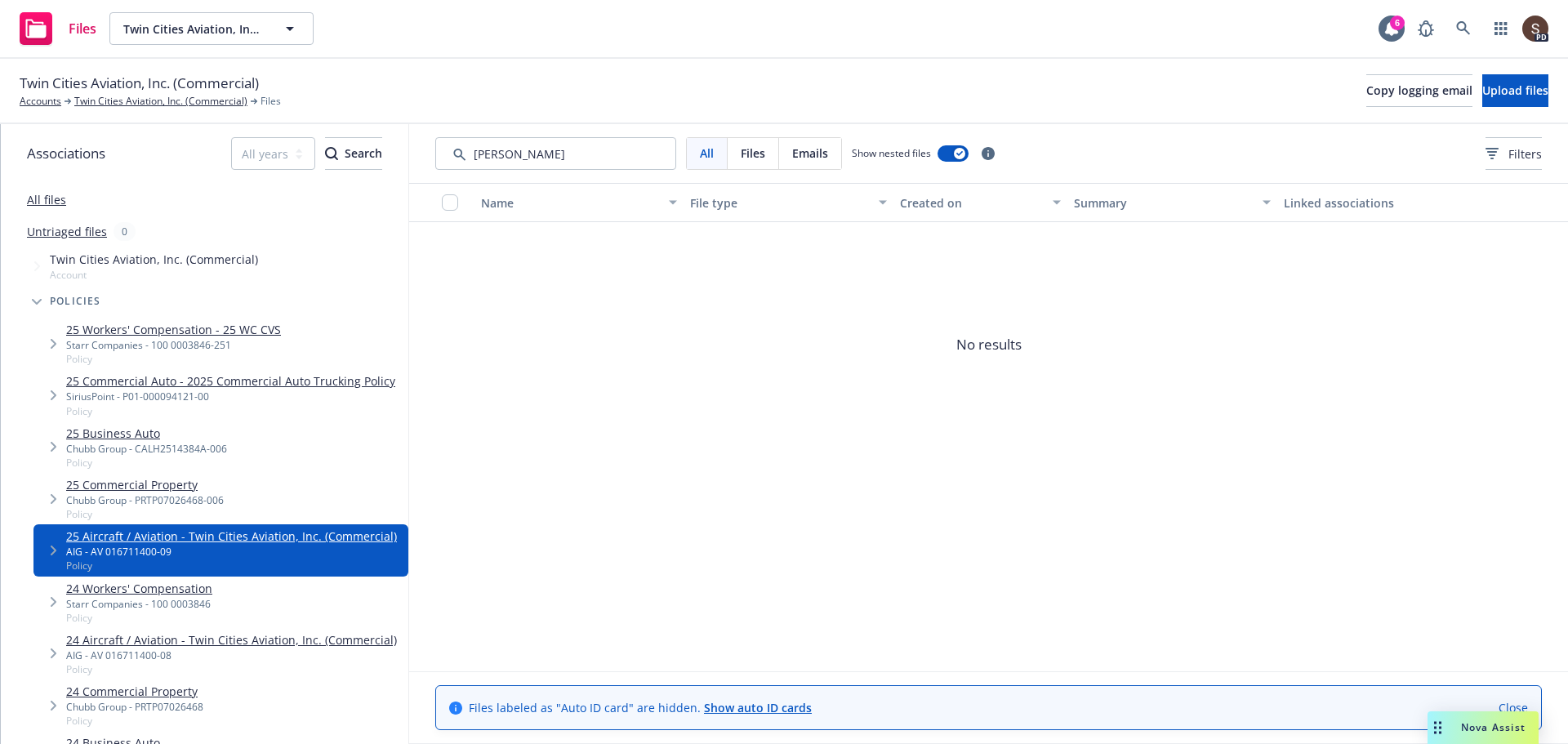
click at [50, 548] on icon "Tree Example" at bounding box center [53, 551] width 7 height 10
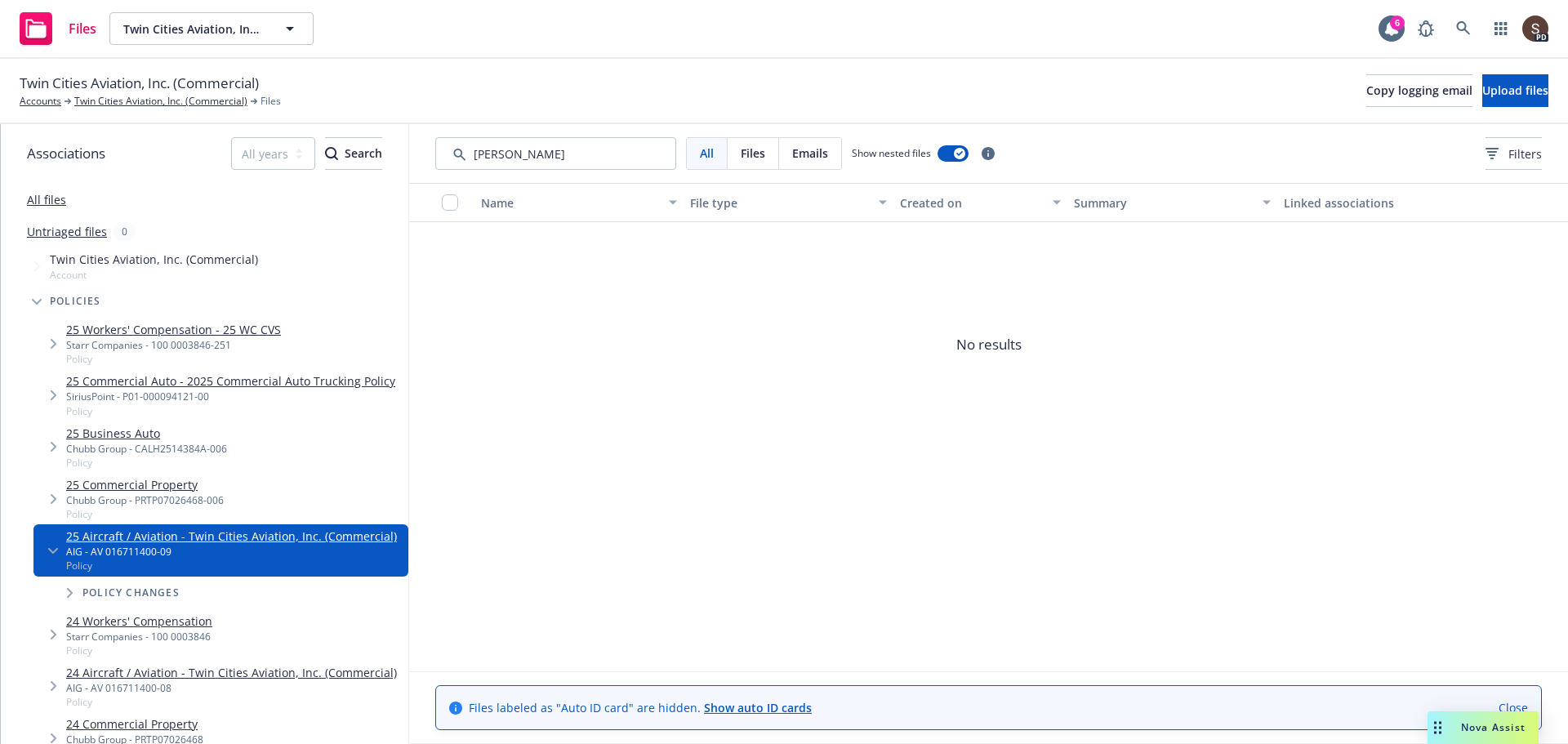
click at [130, 541] on link "25 Aircraft / Aviation - Twin Cities Aviation, Inc. (Commercial)" at bounding box center [231, 536] width 331 height 17
click at [166, 100] on link "Twin Cities Aviation, Inc. (Commercial)" at bounding box center [160, 101] width 173 height 15
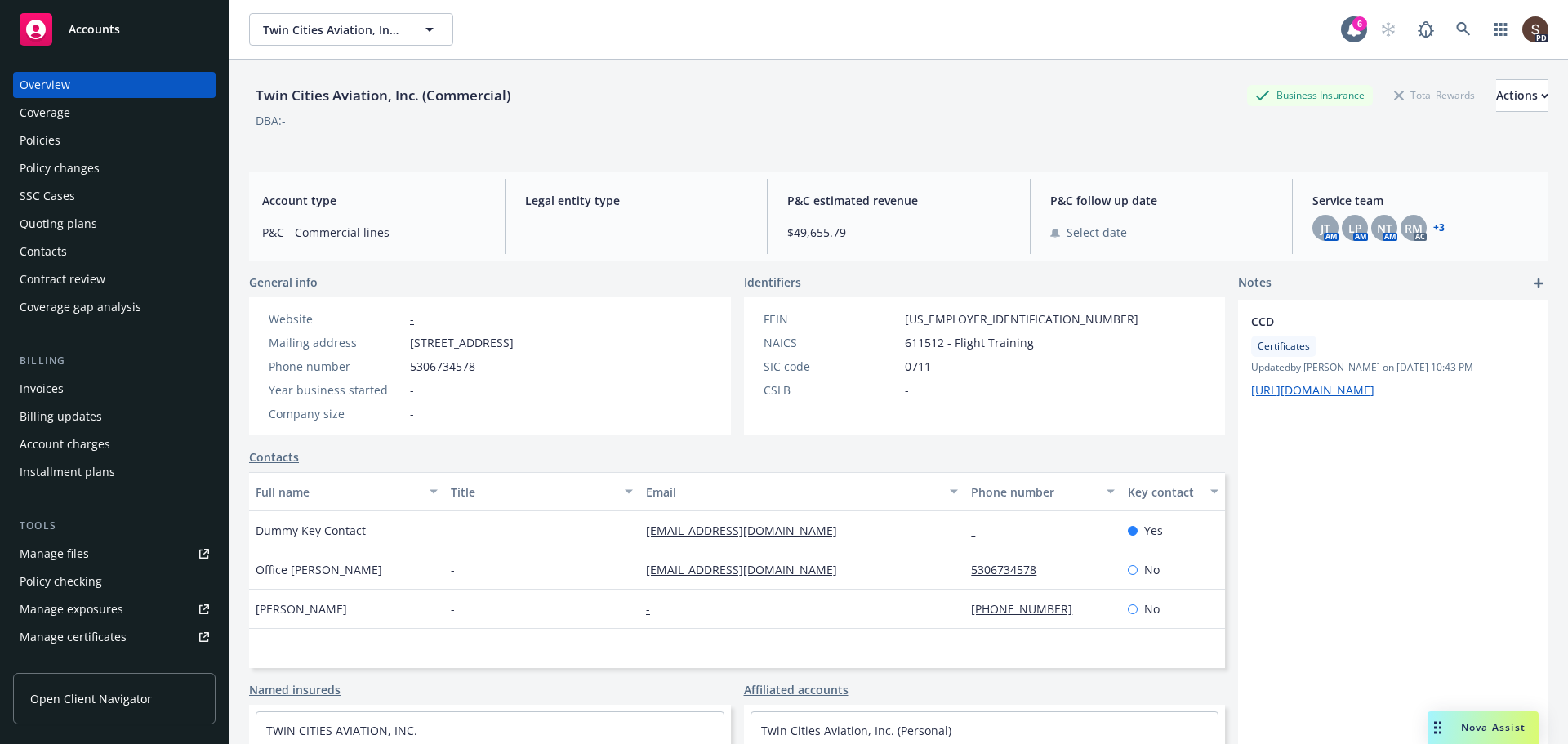
click at [36, 135] on div "Policies" at bounding box center [39, 140] width 40 height 26
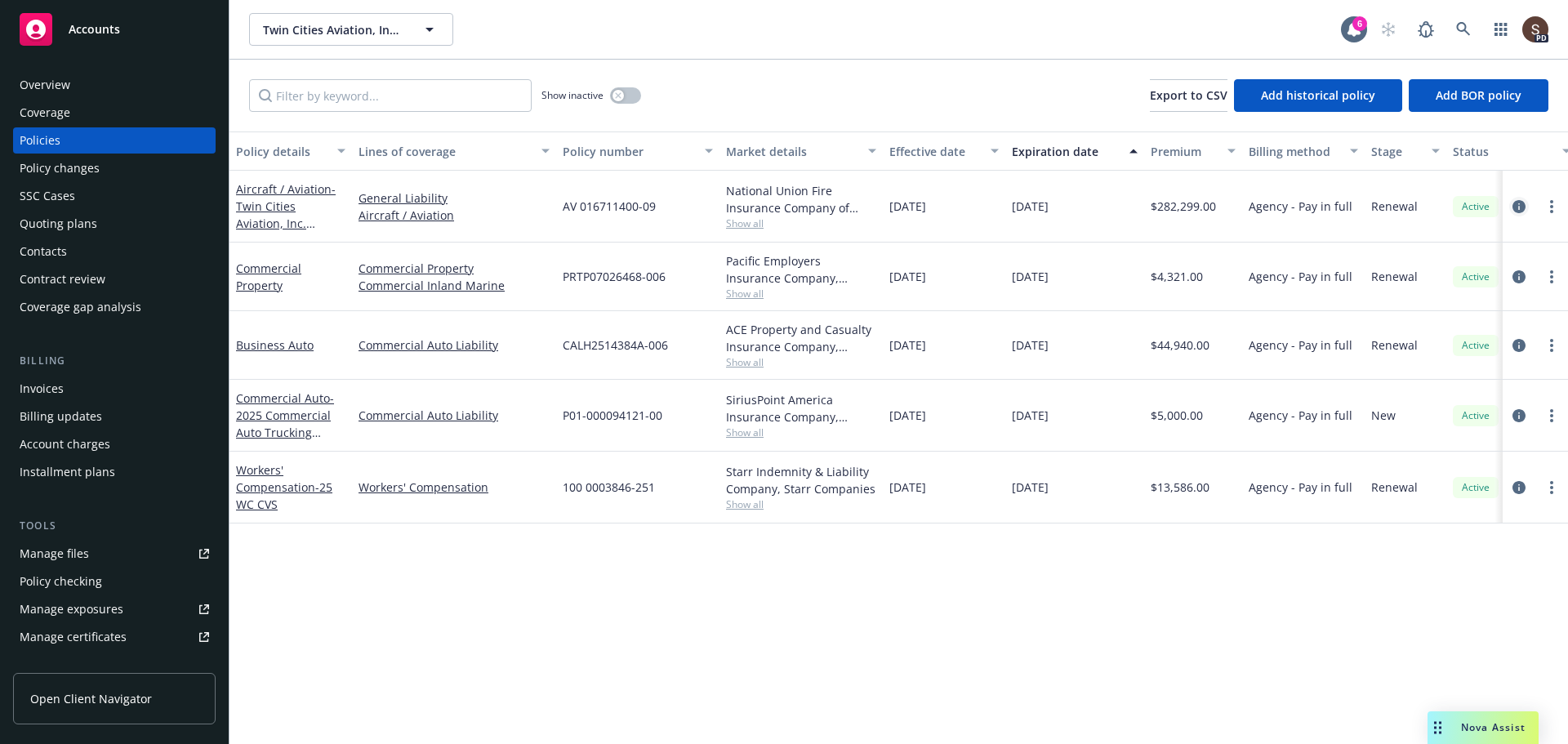
click at [1516, 205] on icon "circleInformation" at bounding box center [1519, 206] width 13 height 13
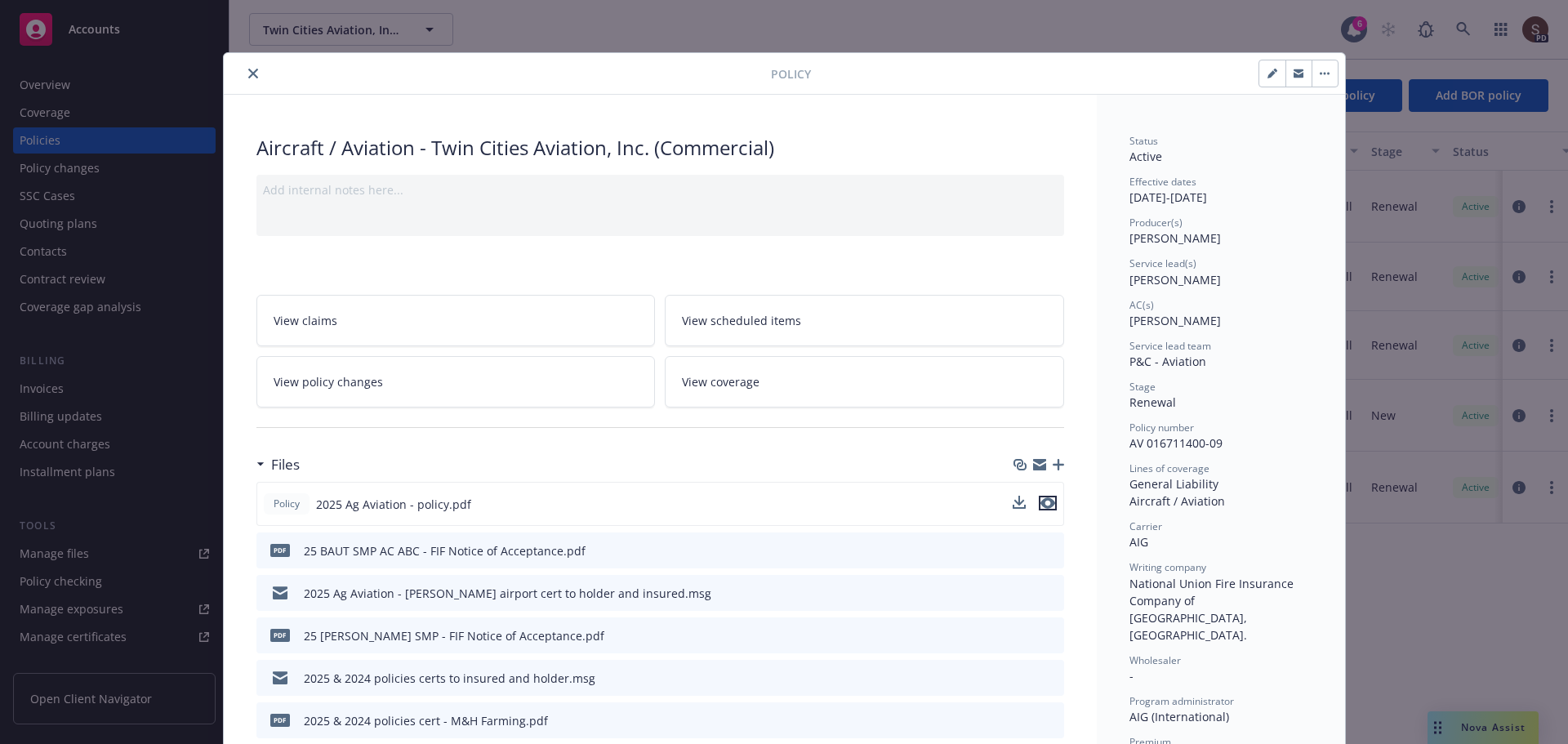
click at [1041, 500] on icon "preview file" at bounding box center [1048, 503] width 15 height 12
click at [249, 74] on icon "close" at bounding box center [254, 74] width 10 height 10
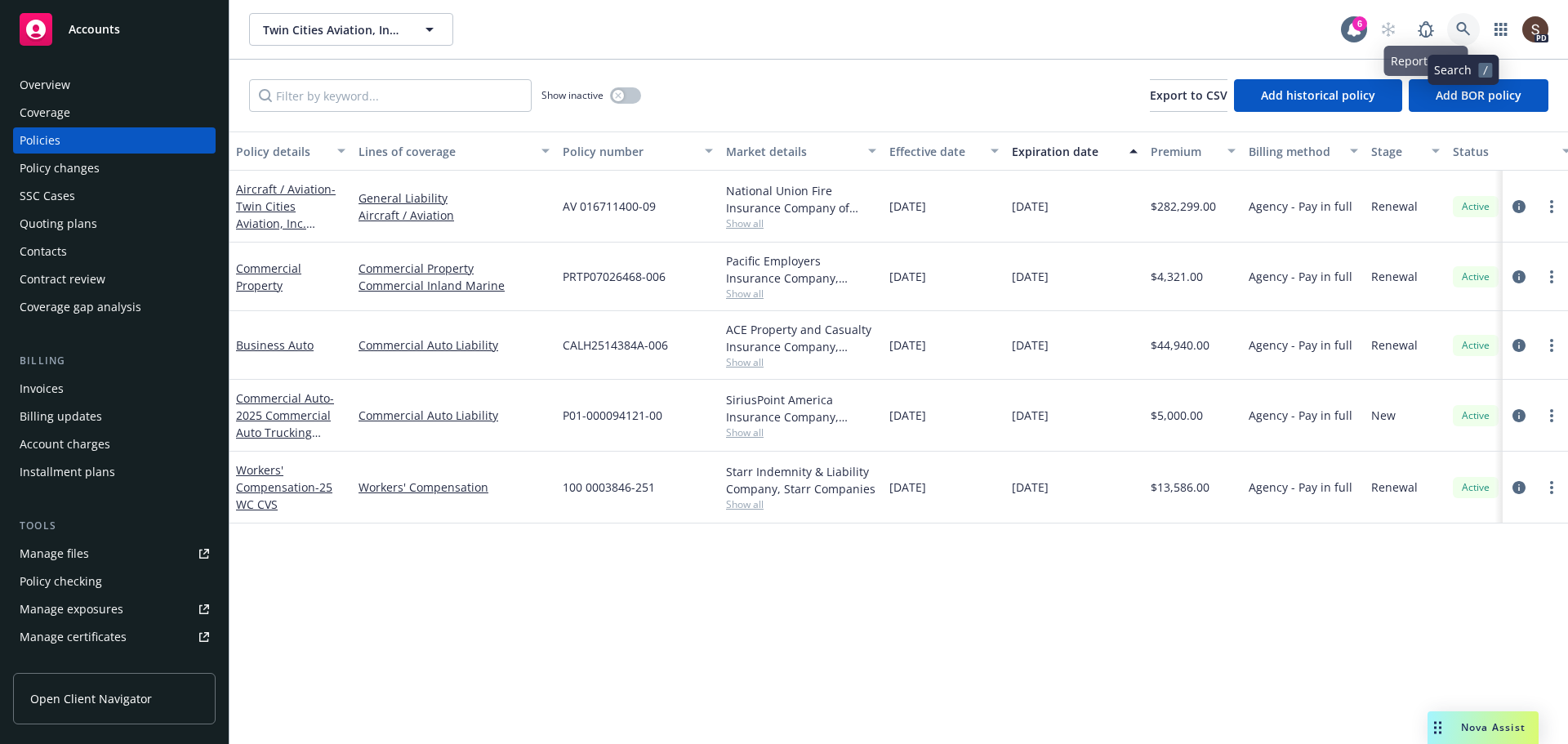
click at [1453, 29] on link at bounding box center [1463, 29] width 33 height 33
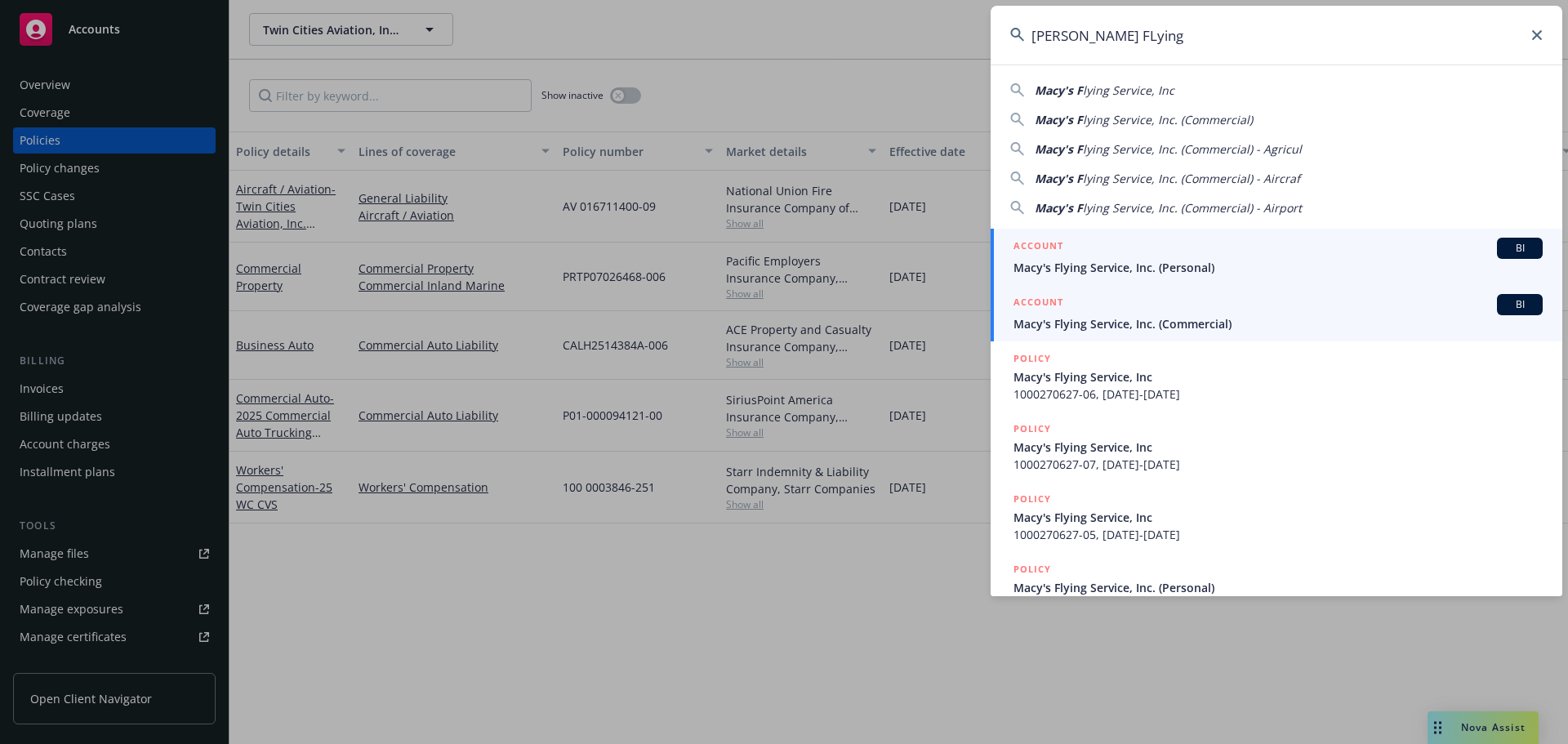
type input "[PERSON_NAME] FLying"
click at [1136, 327] on span "Macy's Flying Service, Inc. (Commercial)" at bounding box center [1278, 324] width 529 height 17
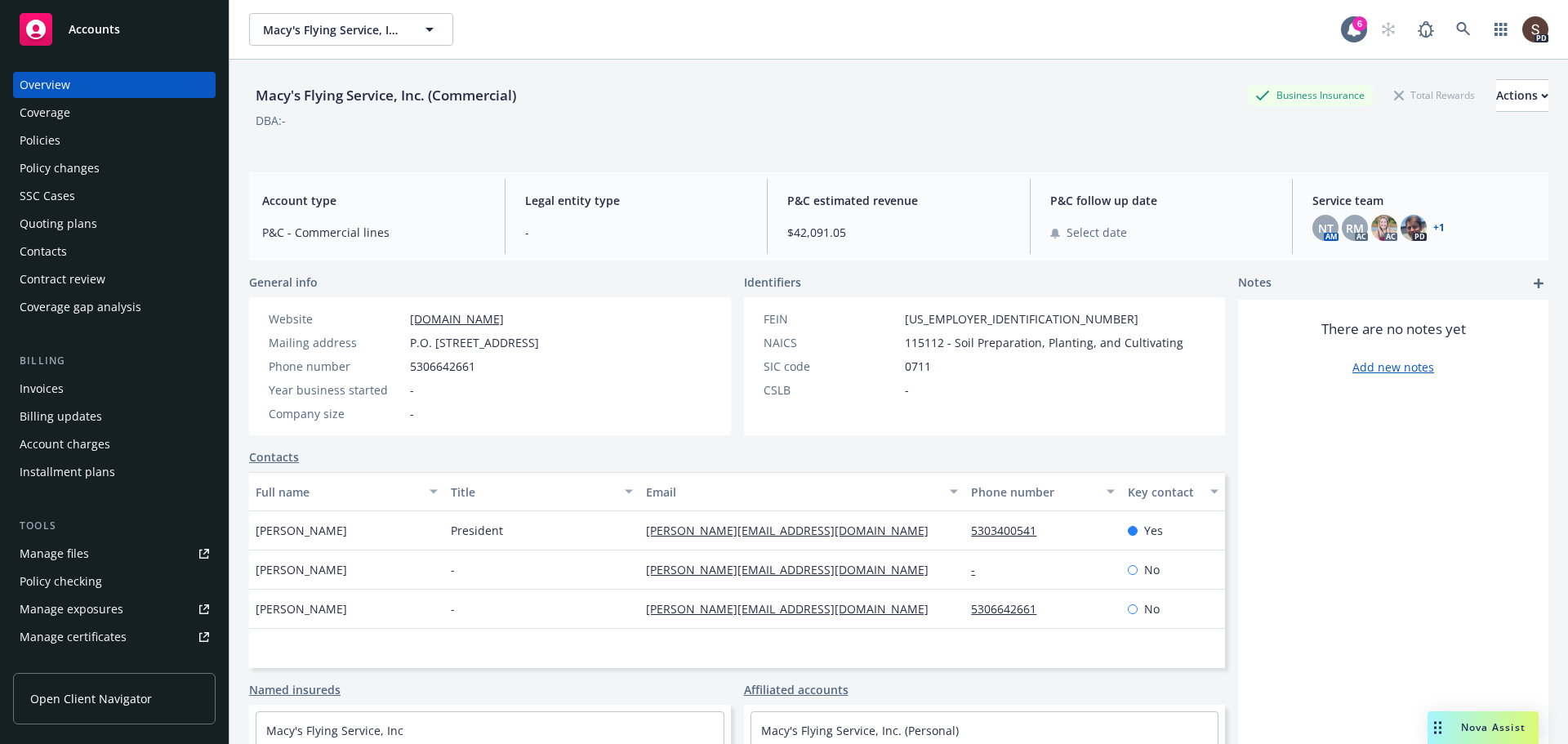
click at [28, 139] on div "Policies" at bounding box center [39, 140] width 40 height 26
